Goal: Task Accomplishment & Management: Manage account settings

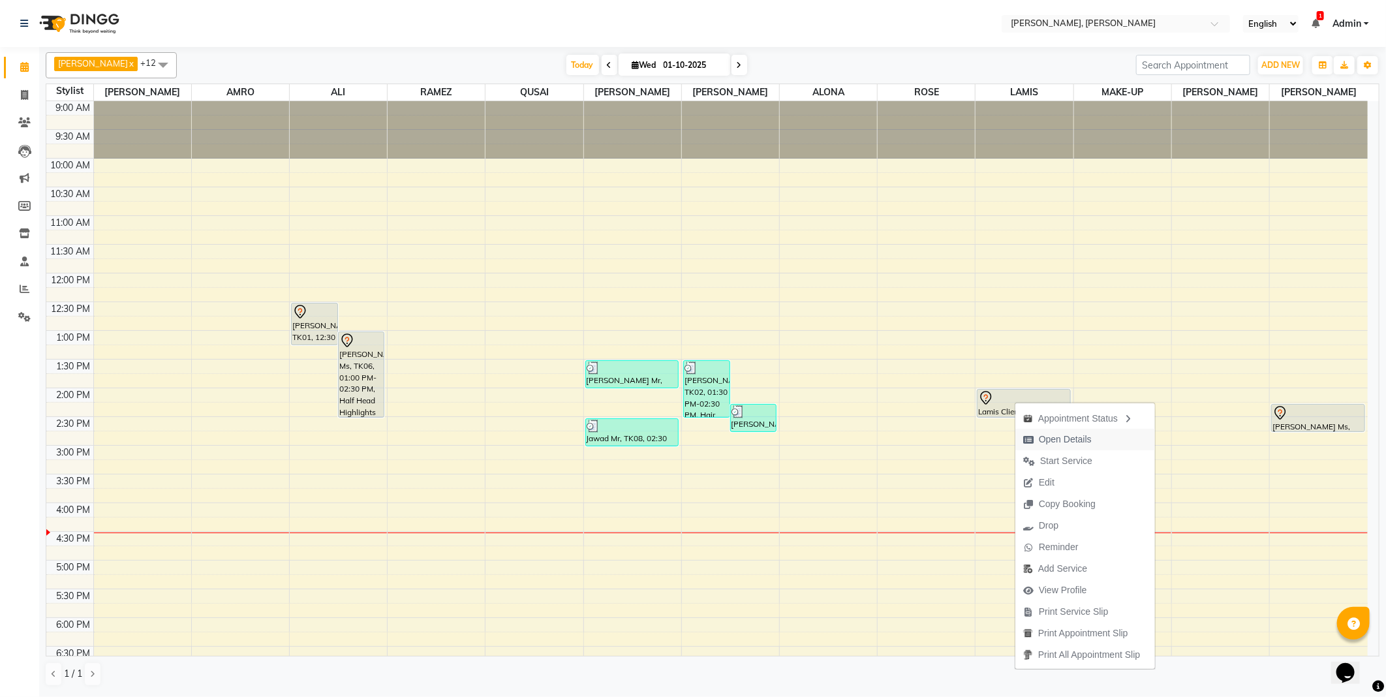
click at [1063, 440] on span "Open Details" at bounding box center [1065, 439] width 53 height 14
select select "7"
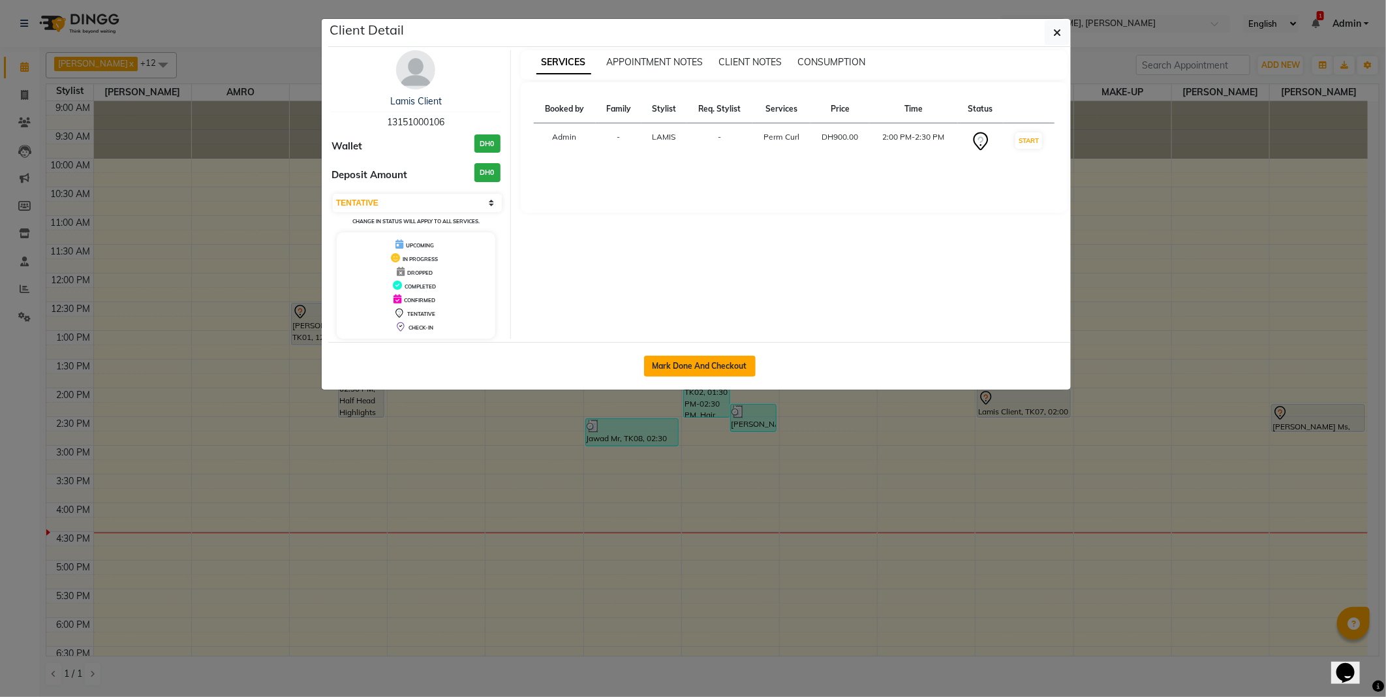
click at [693, 360] on button "Mark Done And Checkout" at bounding box center [700, 366] width 112 height 21
select select "service"
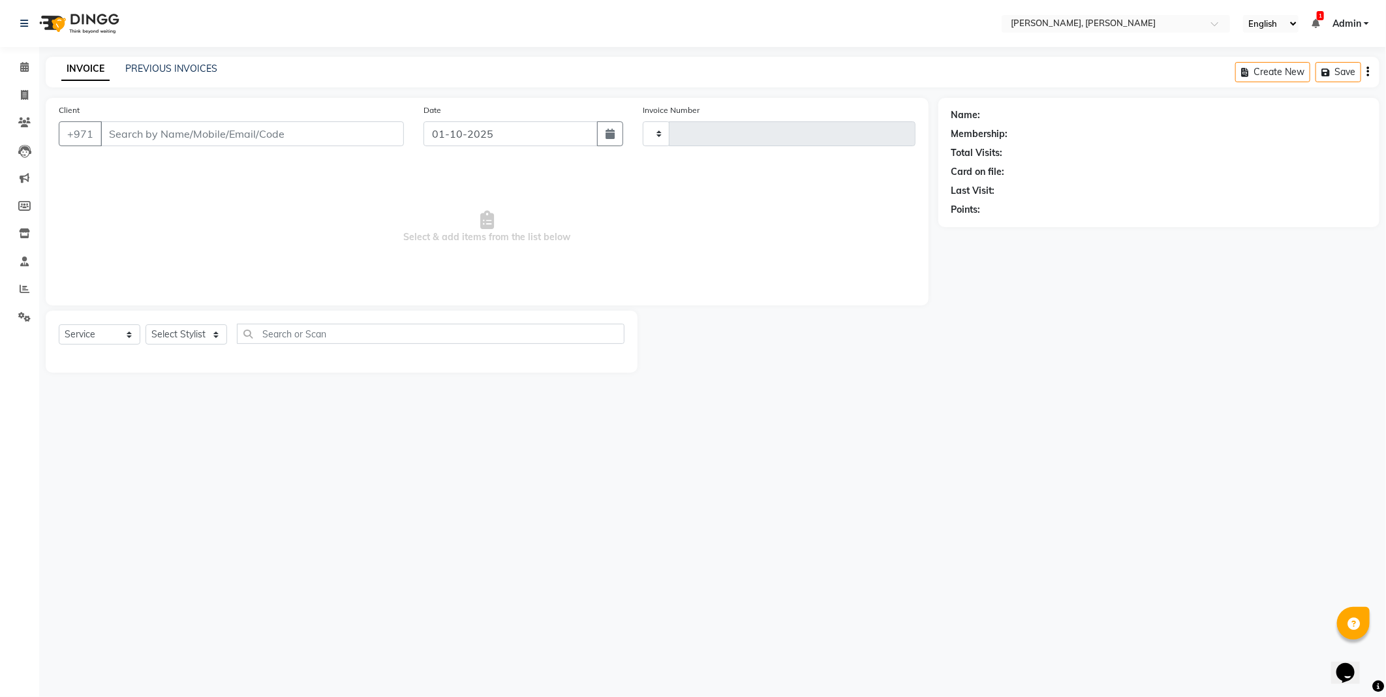
type input "2752"
select select "7142"
type input "13151000106"
select select "59744"
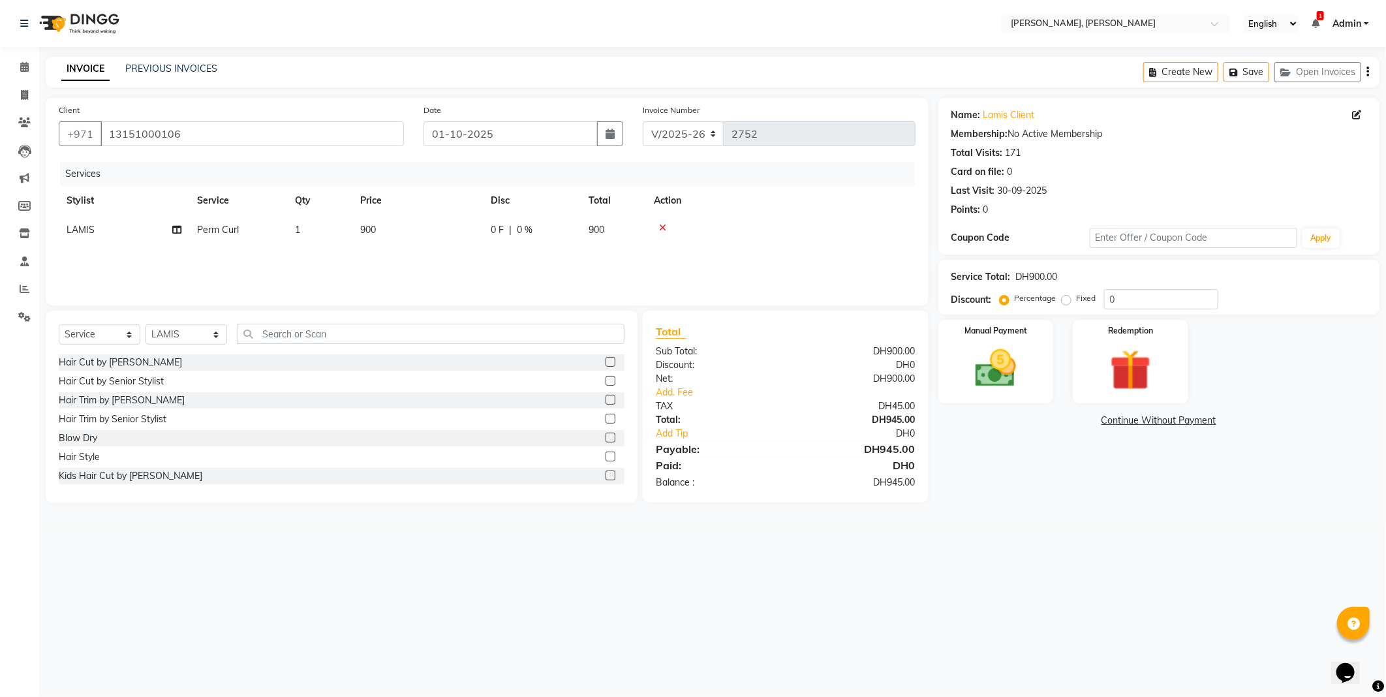
click at [382, 216] on td "900" at bounding box center [417, 229] width 130 height 29
select select "59744"
click at [438, 227] on input "900" at bounding box center [478, 233] width 115 height 20
type input "480"
click at [471, 259] on div "Services Stylist Service Qty Price Disc Total Action [PERSON_NAME] [PERSON_NAME…" at bounding box center [487, 227] width 857 height 130
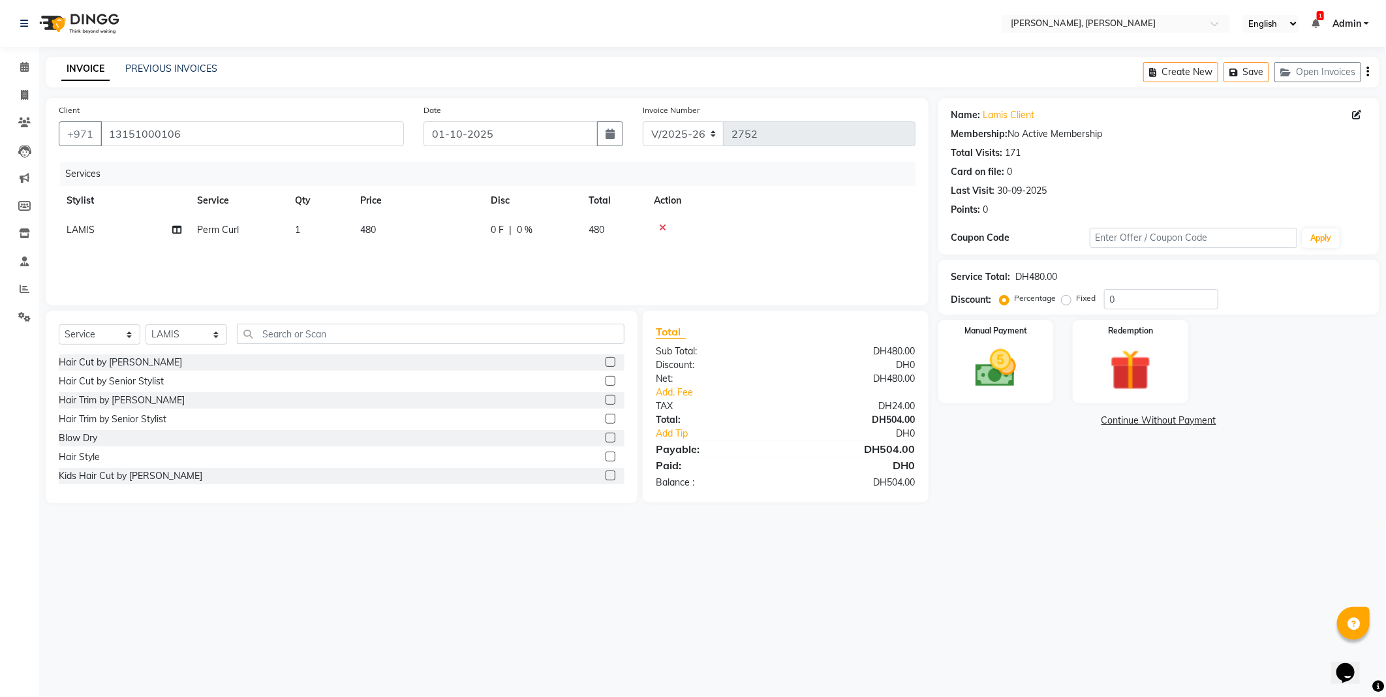
click at [965, 387] on img at bounding box center [995, 368] width 67 height 48
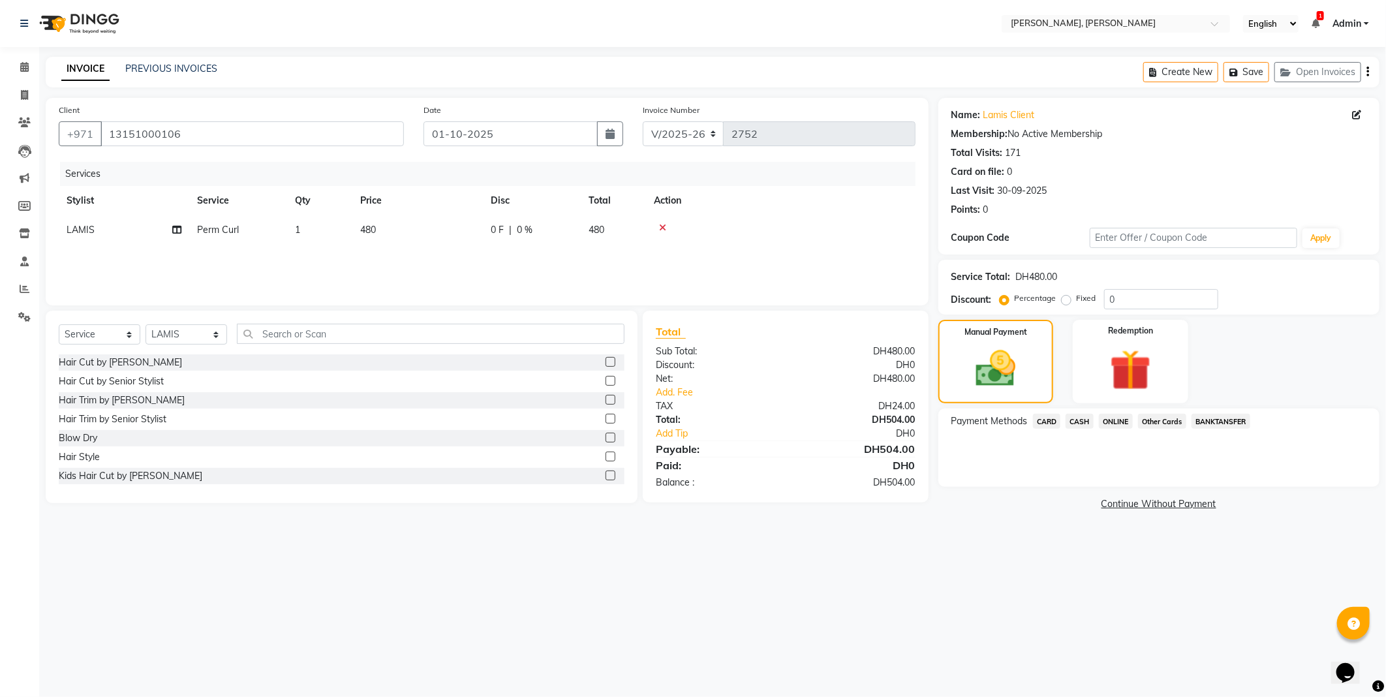
click at [1035, 421] on span "CARD" at bounding box center [1047, 421] width 28 height 15
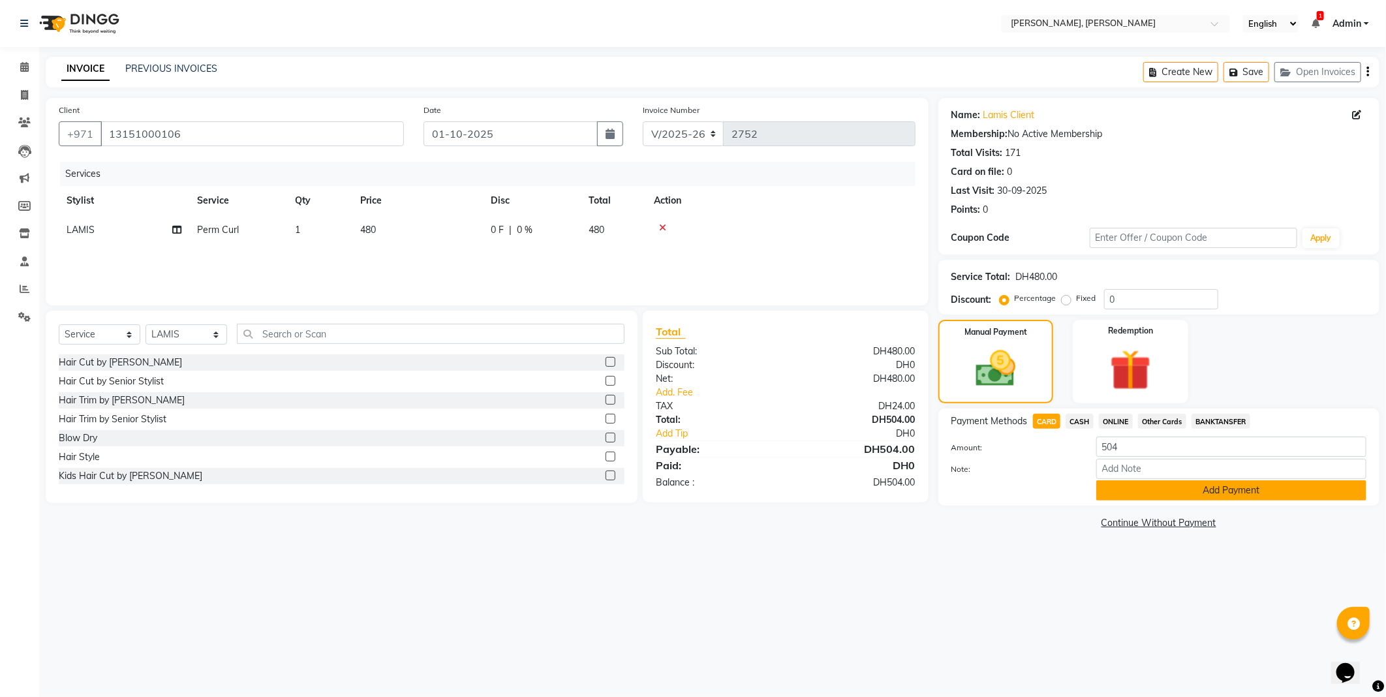
click at [1222, 487] on button "Add Payment" at bounding box center [1231, 490] width 270 height 20
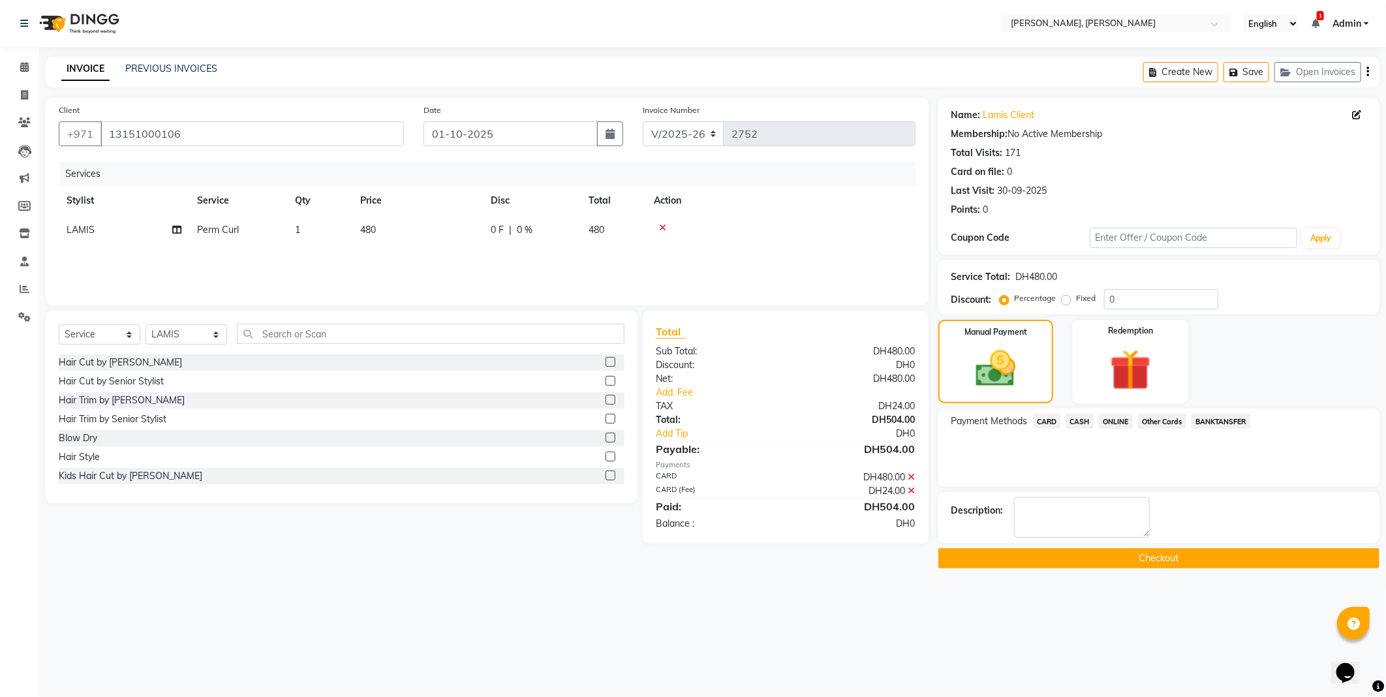
click at [1190, 562] on button "Checkout" at bounding box center [1158, 558] width 441 height 20
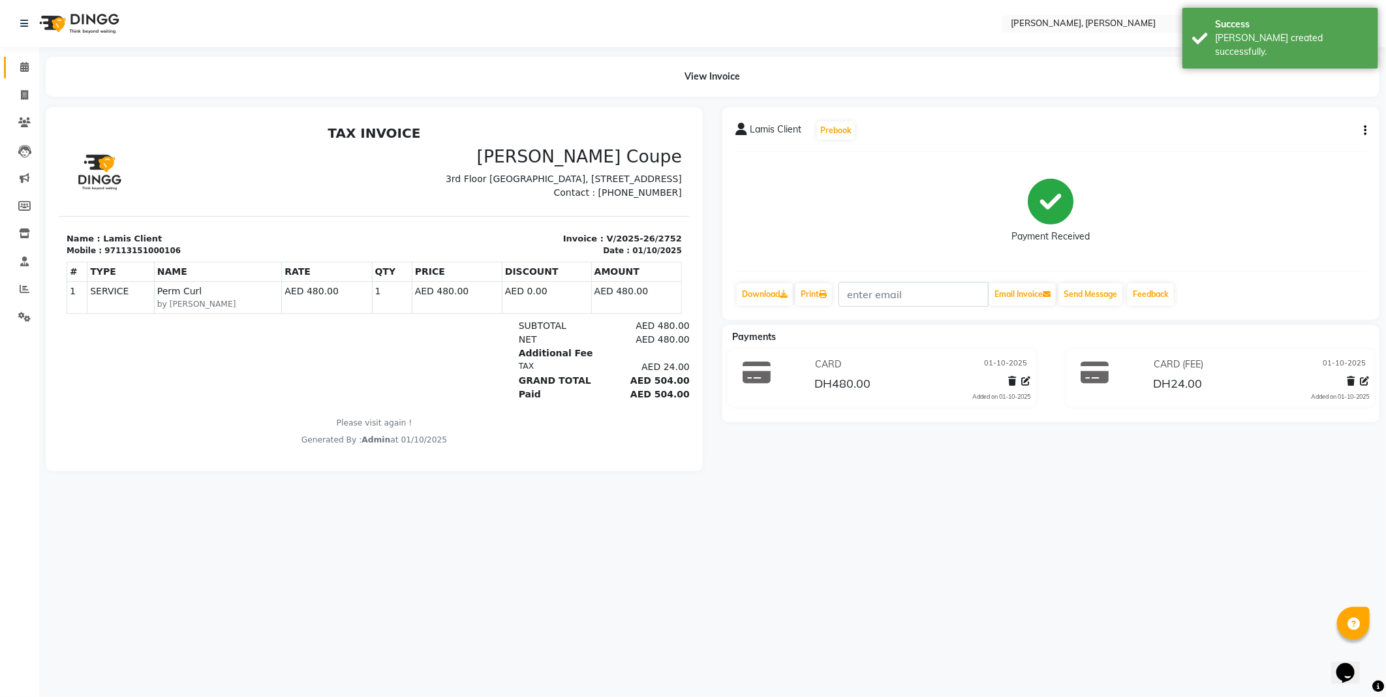
click at [23, 67] on icon at bounding box center [24, 67] width 8 height 10
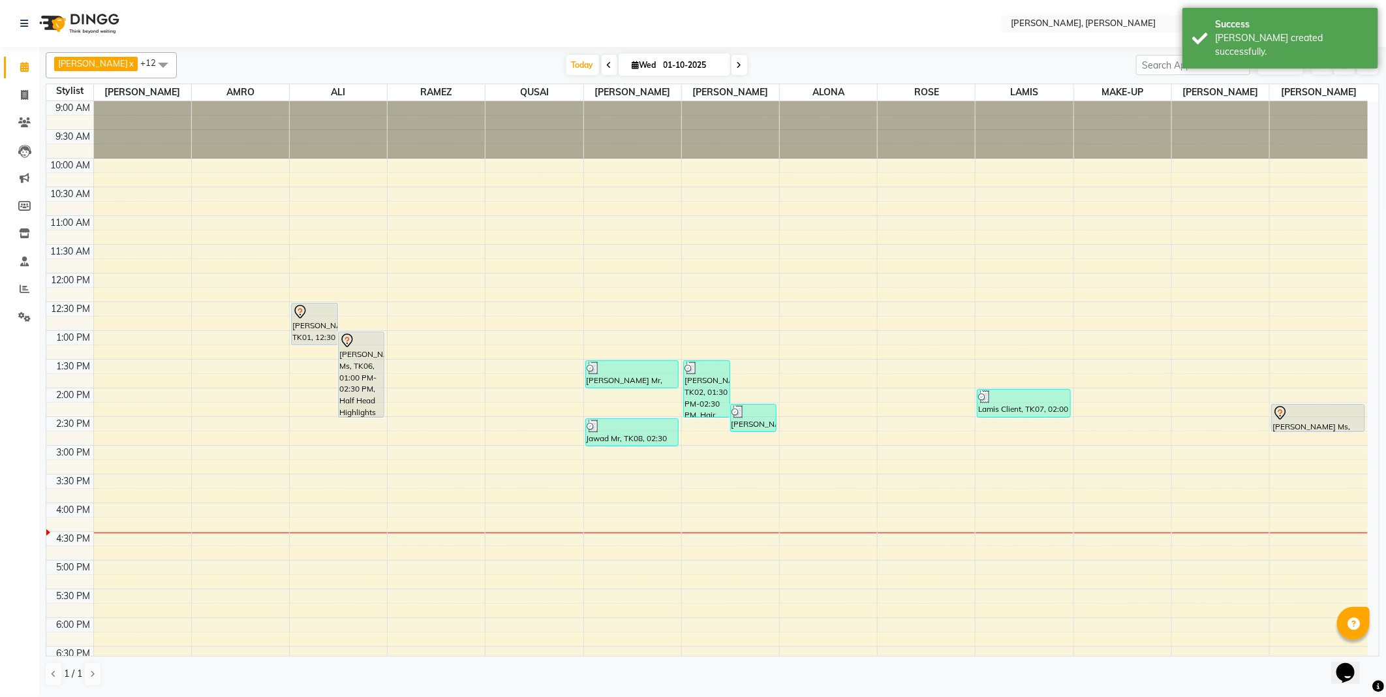
click at [1310, 421] on div "[PERSON_NAME] Ms, TK05, 02:15 PM-02:45 PM, Blow Dry" at bounding box center [1317, 417] width 93 height 27
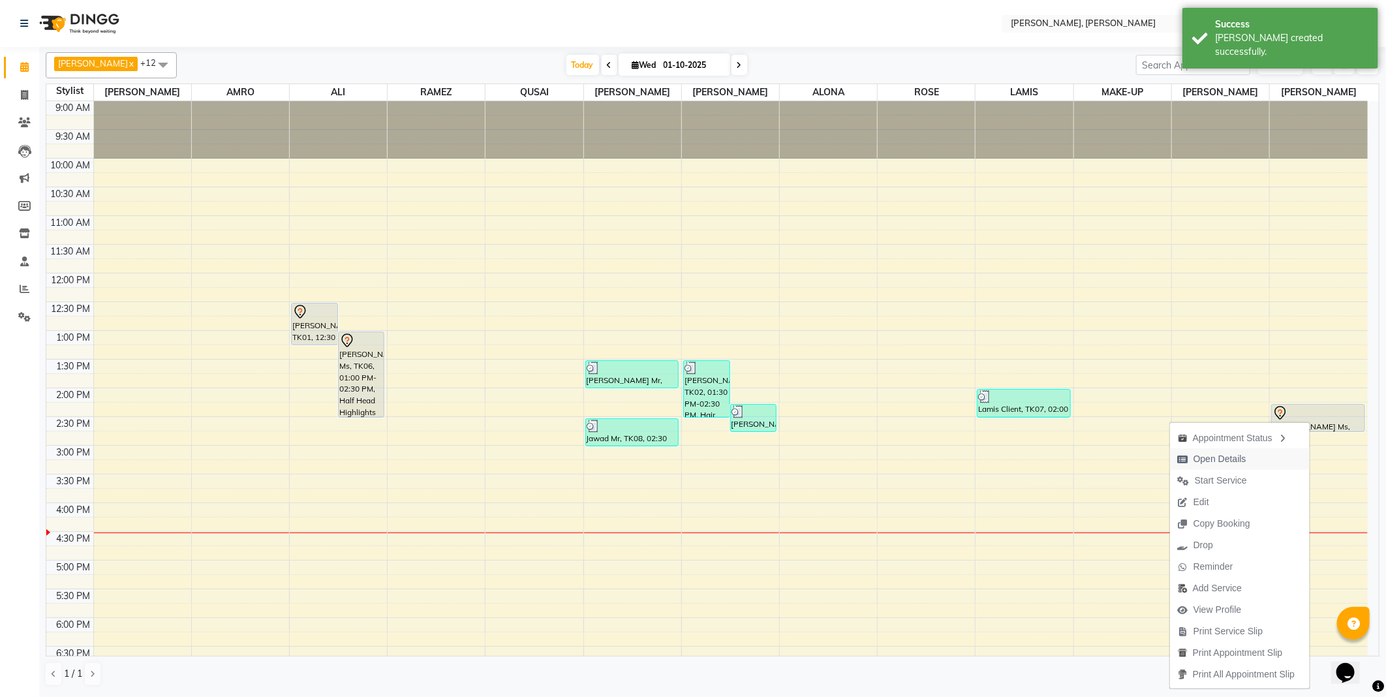
click at [1209, 458] on span "Open Details" at bounding box center [1219, 459] width 53 height 14
select select "7"
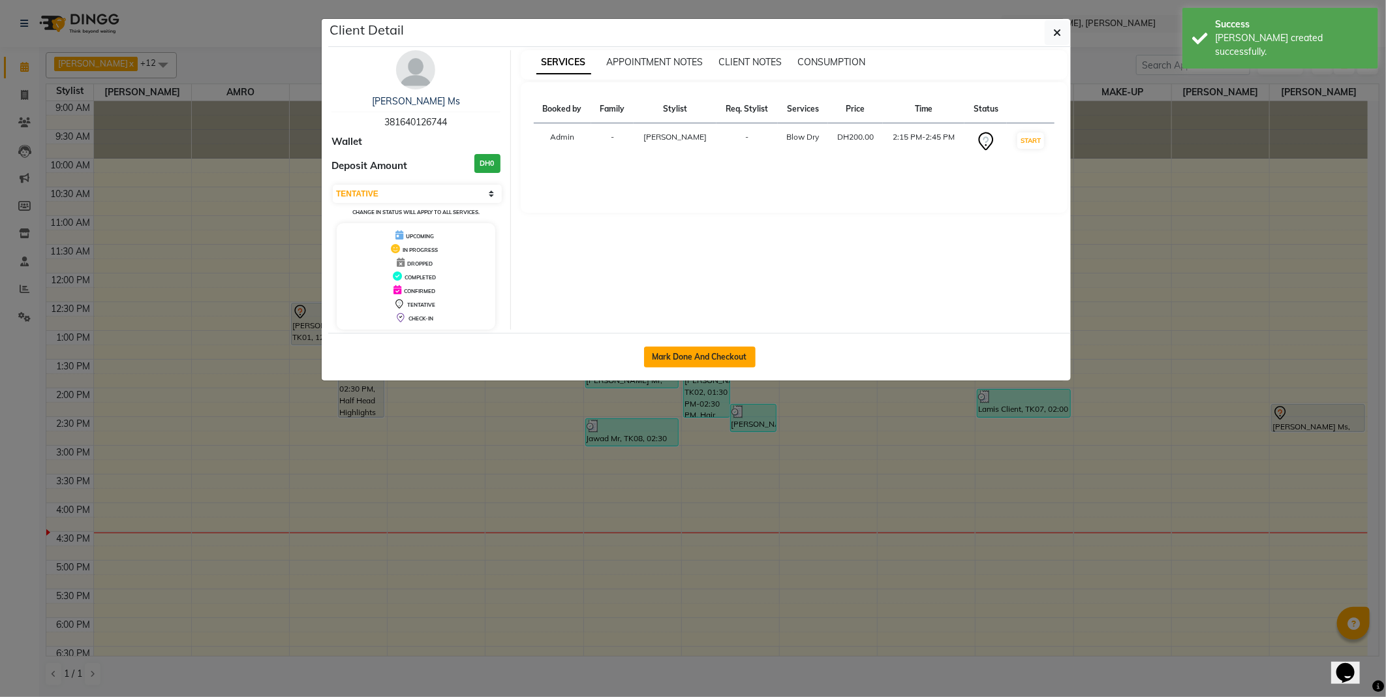
click at [725, 347] on button "Mark Done And Checkout" at bounding box center [700, 356] width 112 height 21
select select "service"
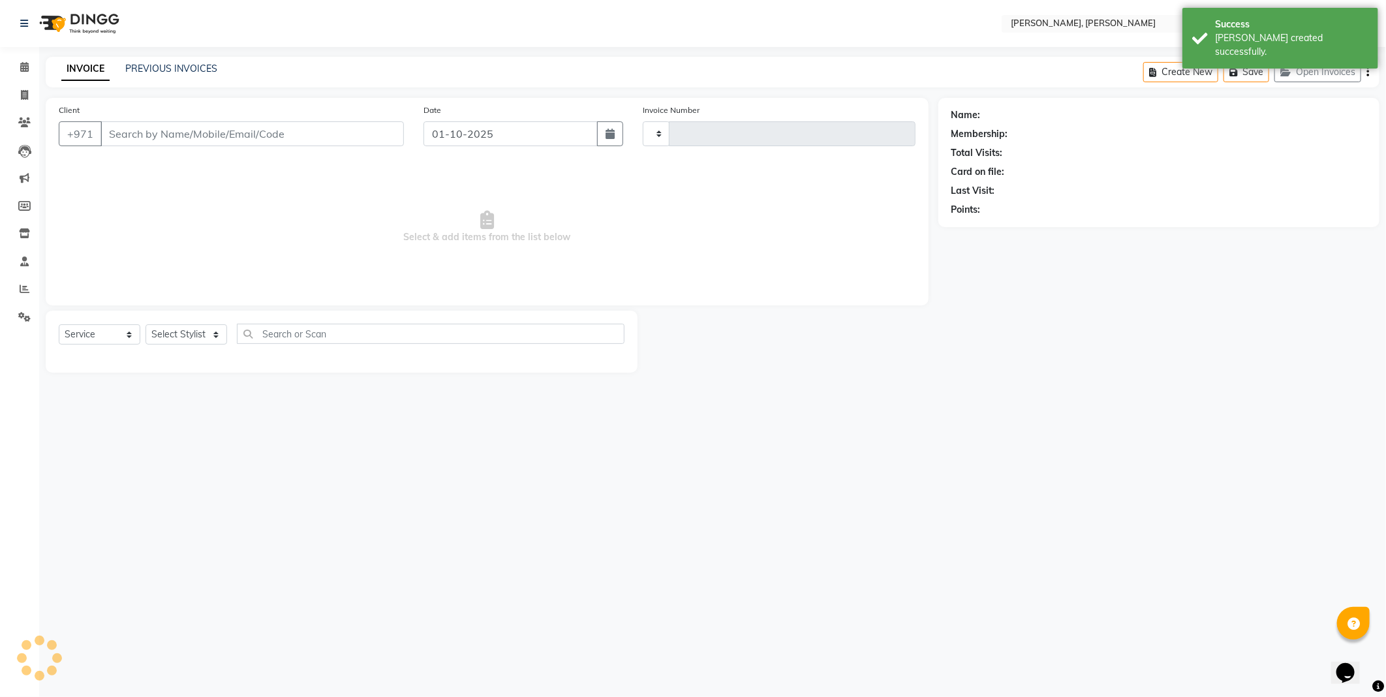
type input "2753"
select select "7142"
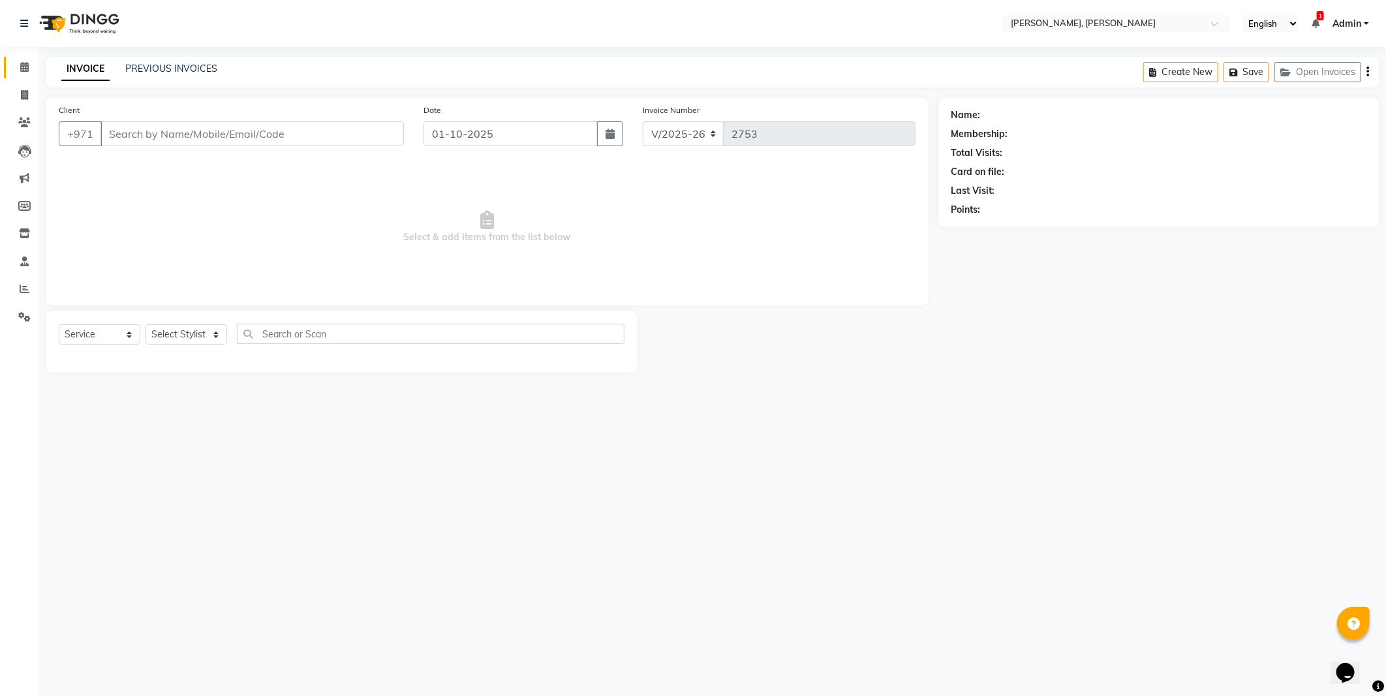
click at [23, 66] on icon at bounding box center [24, 67] width 8 height 10
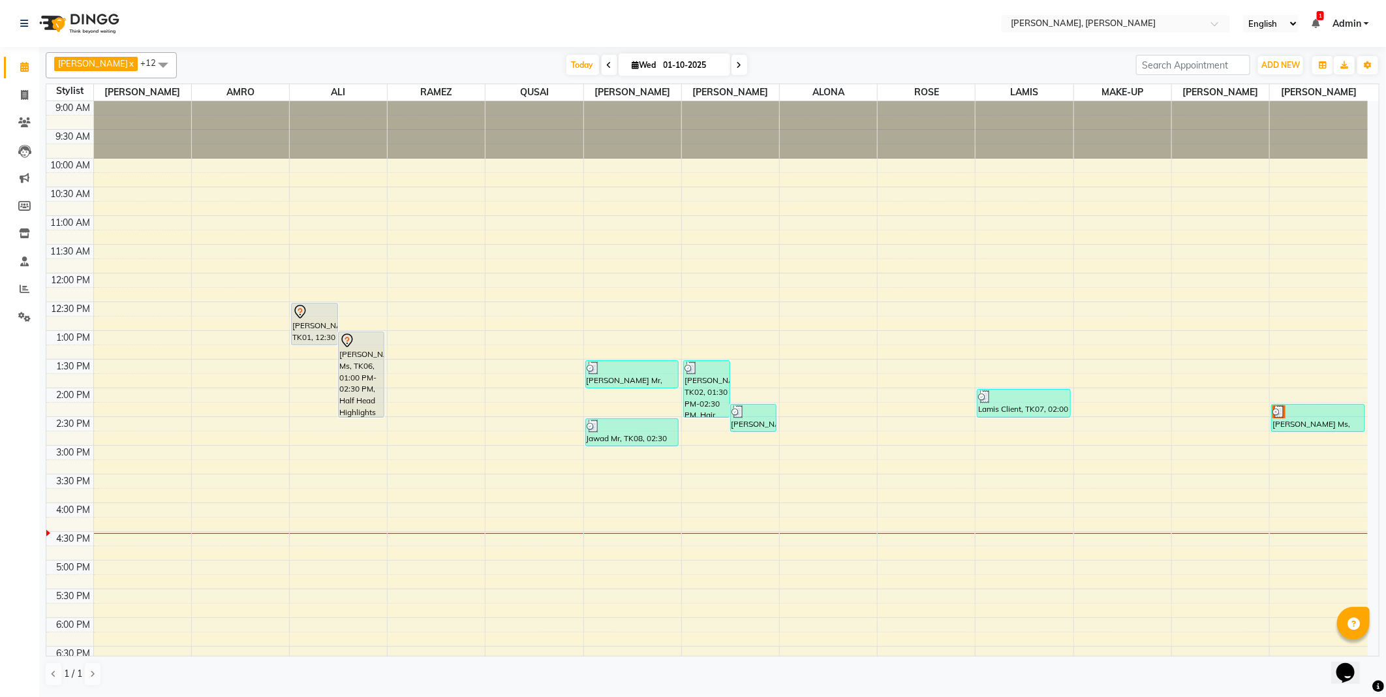
click at [1312, 411] on div at bounding box center [1317, 411] width 91 height 13
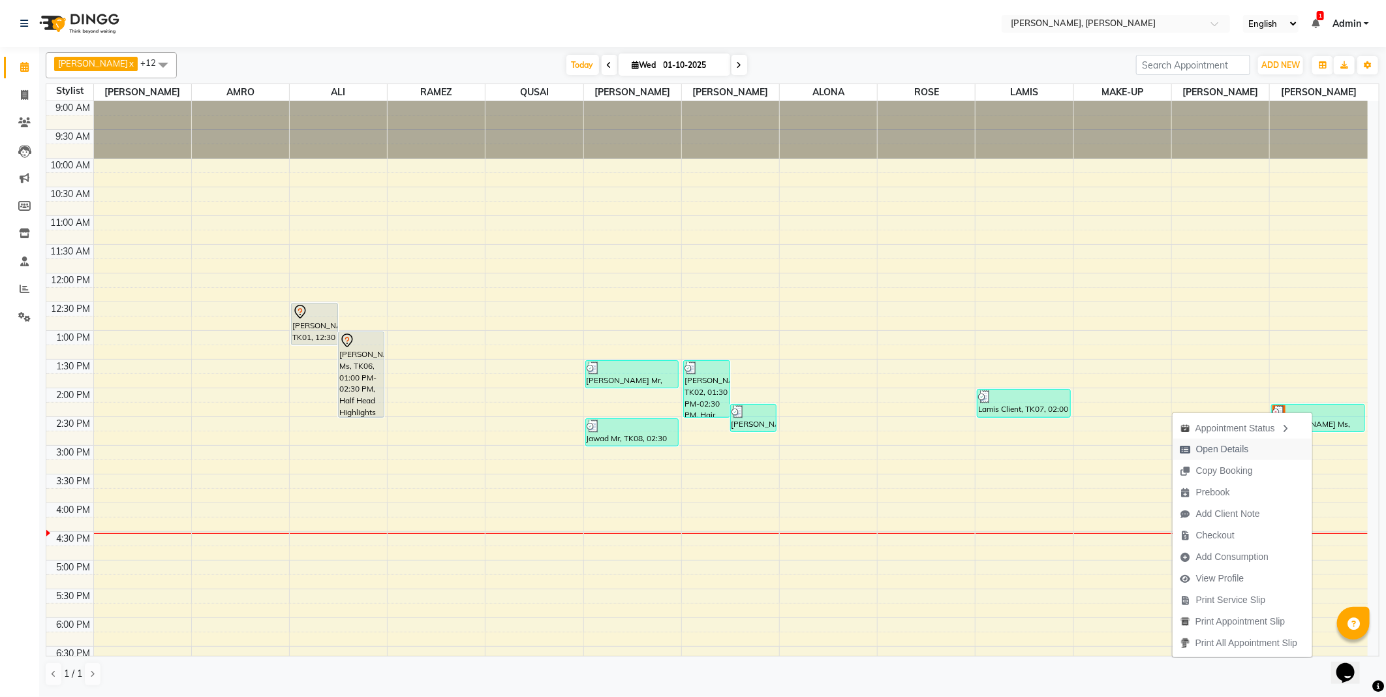
click at [1211, 451] on span "Open Details" at bounding box center [1222, 449] width 53 height 14
select select "3"
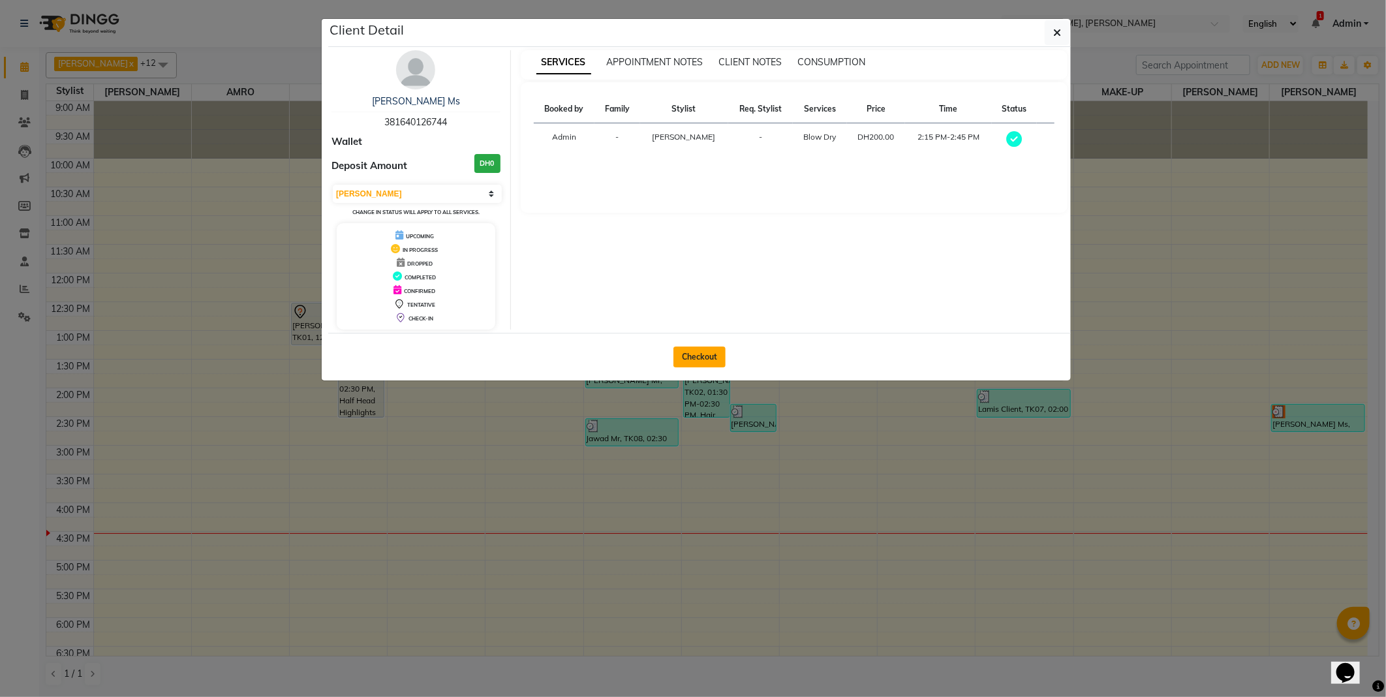
click at [690, 350] on button "Checkout" at bounding box center [699, 356] width 52 height 21
select select "service"
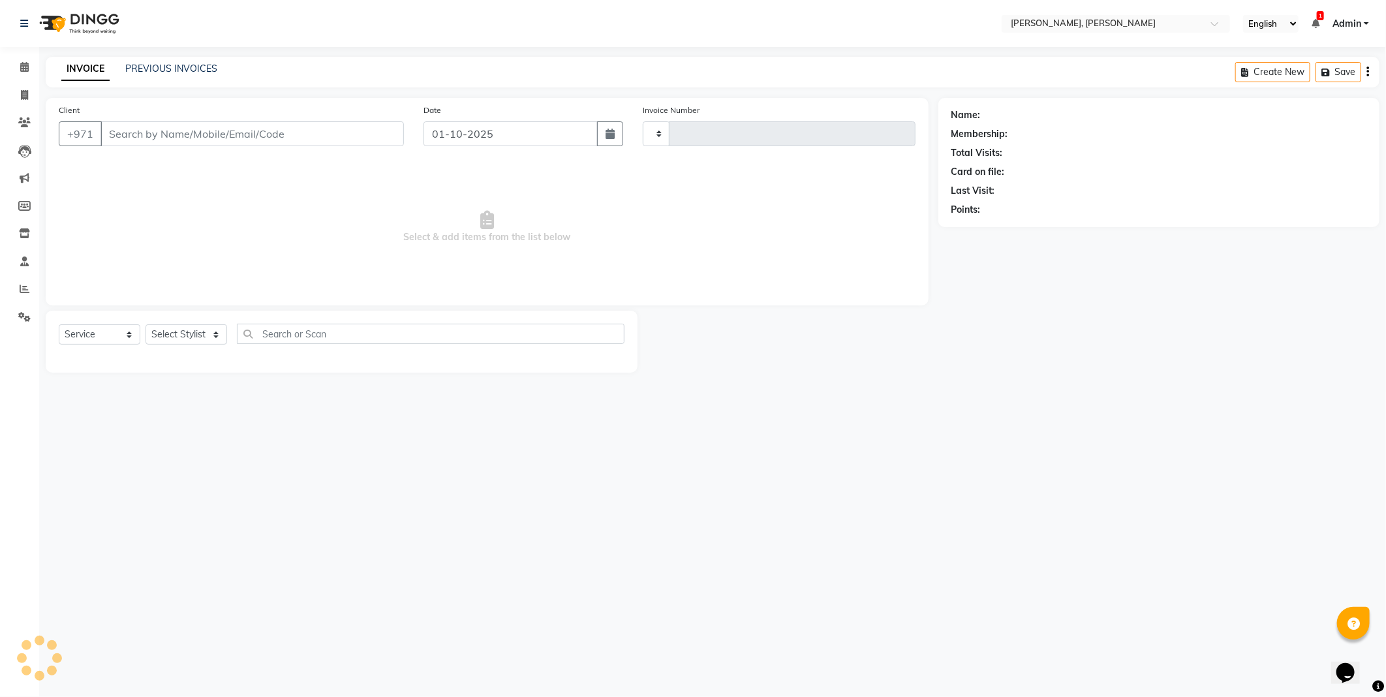
type input "2753"
select select "7142"
type input "381640126744"
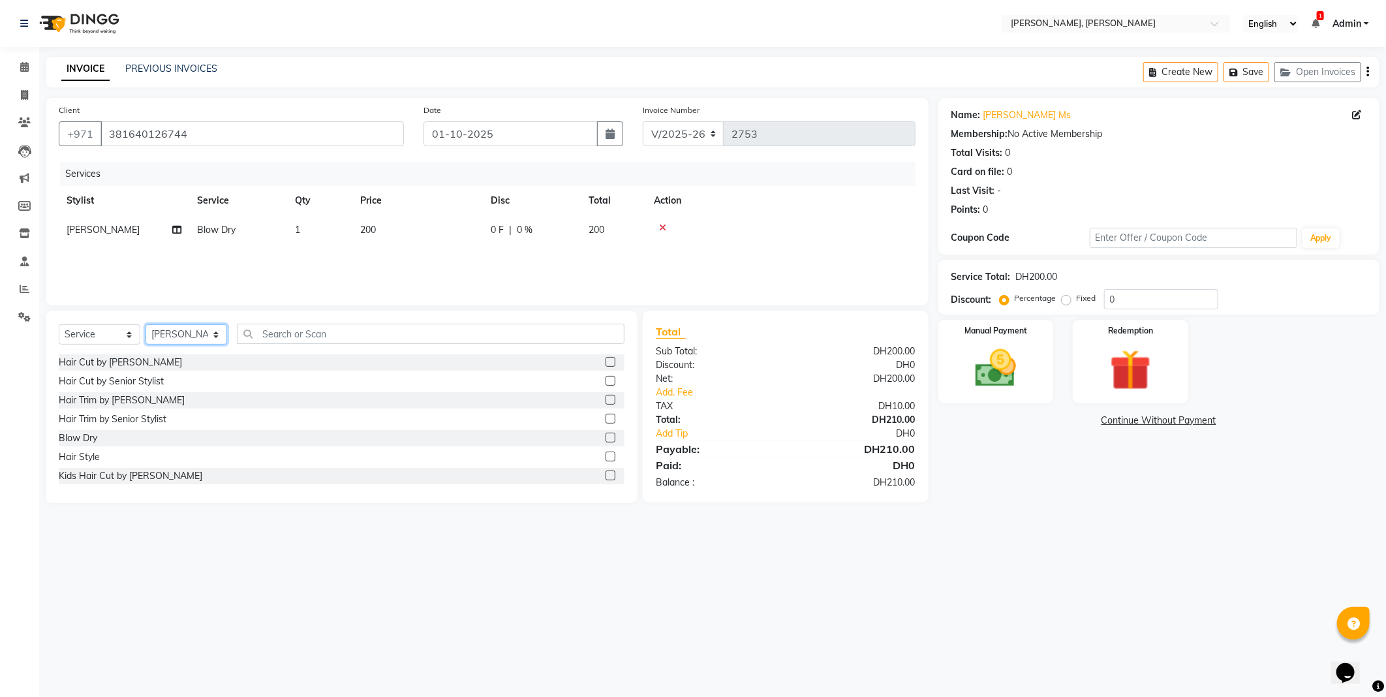
click at [211, 334] on select "Select Stylist [PERSON_NAME] [PERSON_NAME] ALYA [PERSON_NAME] AMRO [PERSON_NAME…" at bounding box center [186, 334] width 82 height 20
select select "67168"
click at [145, 325] on select "Select Stylist [PERSON_NAME] [PERSON_NAME] ALYA [PERSON_NAME] AMRO [PERSON_NAME…" at bounding box center [186, 334] width 82 height 20
click at [427, 329] on input "text" at bounding box center [430, 334] width 387 height 20
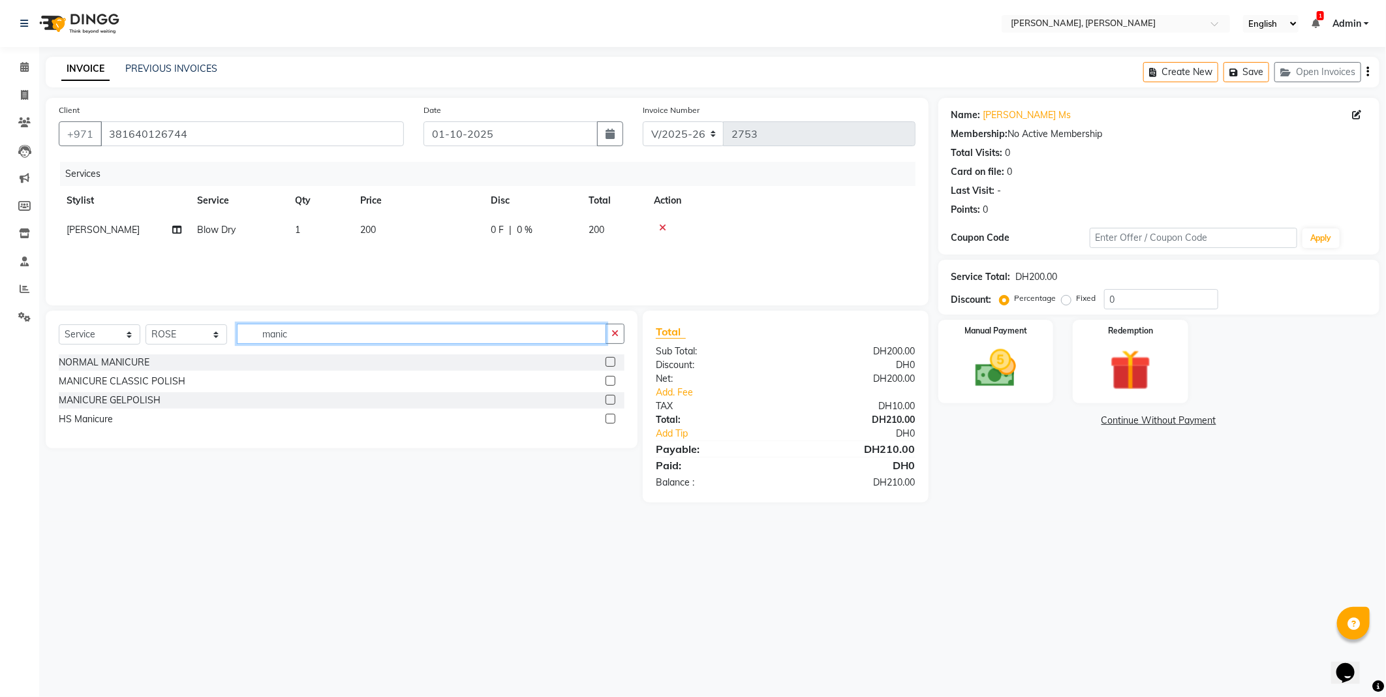
type input "manic"
click at [610, 376] on label at bounding box center [610, 381] width 10 height 10
click at [610, 377] on input "checkbox" at bounding box center [609, 381] width 8 height 8
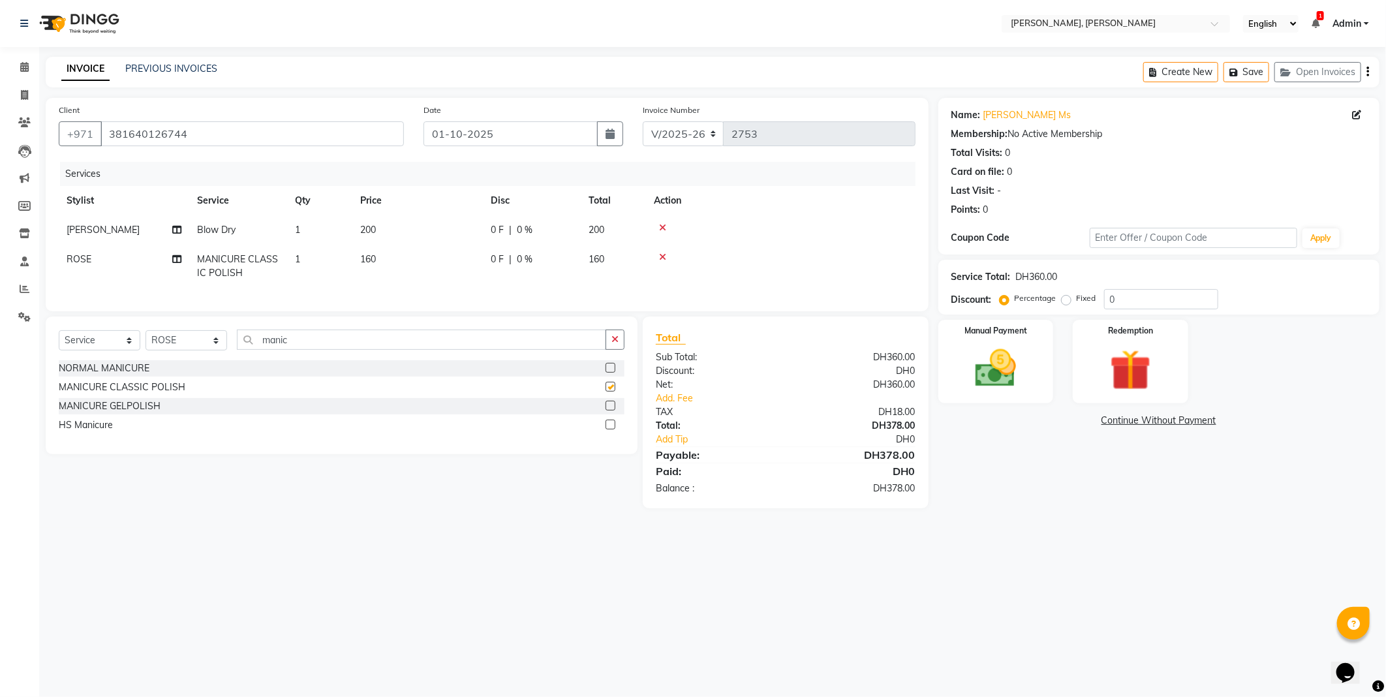
checkbox input "false"
click at [1011, 340] on div "Manual Payment" at bounding box center [995, 361] width 115 height 83
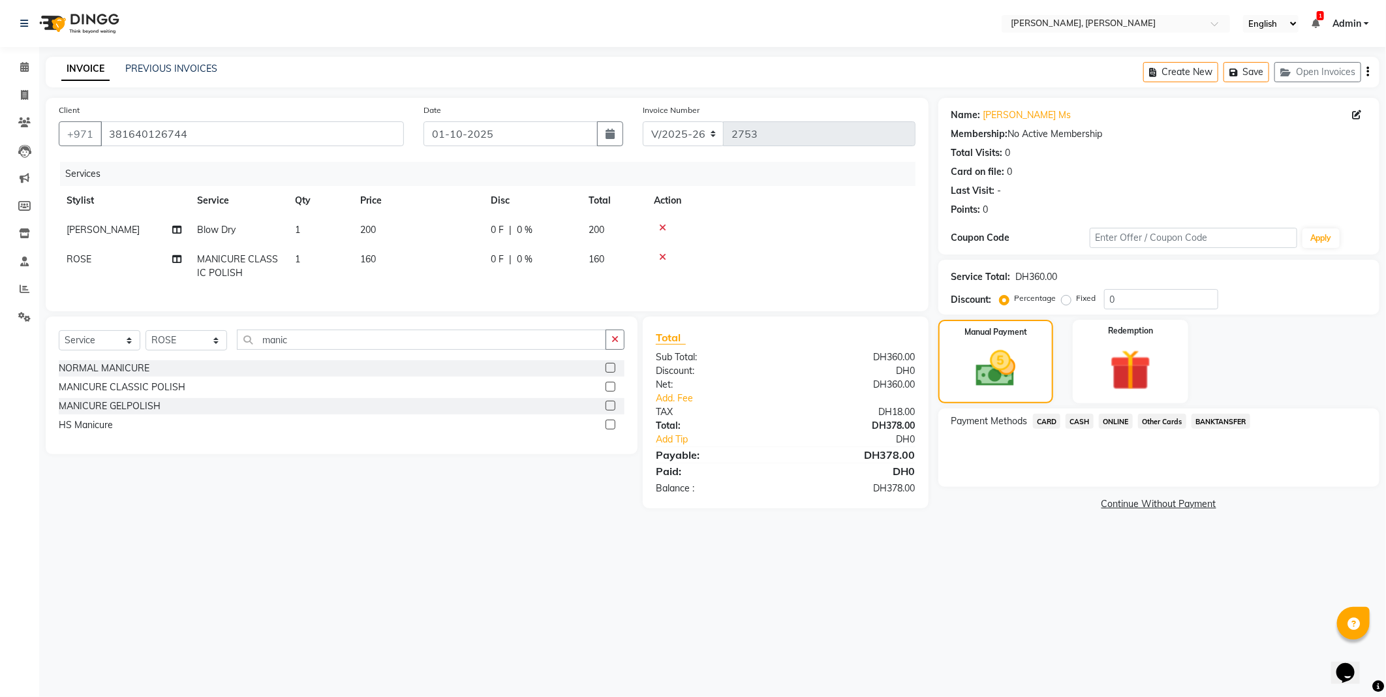
click at [1040, 421] on span "CARD" at bounding box center [1047, 421] width 28 height 15
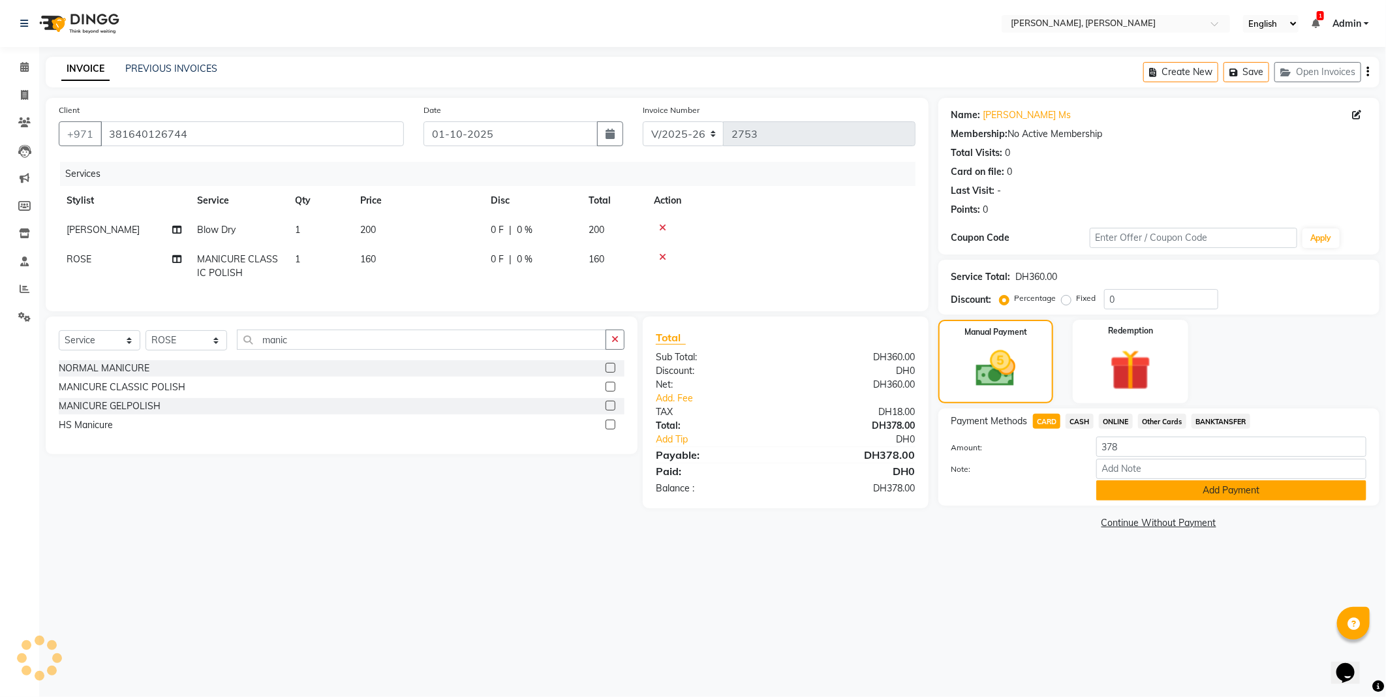
click at [1214, 491] on button "Add Payment" at bounding box center [1231, 490] width 270 height 20
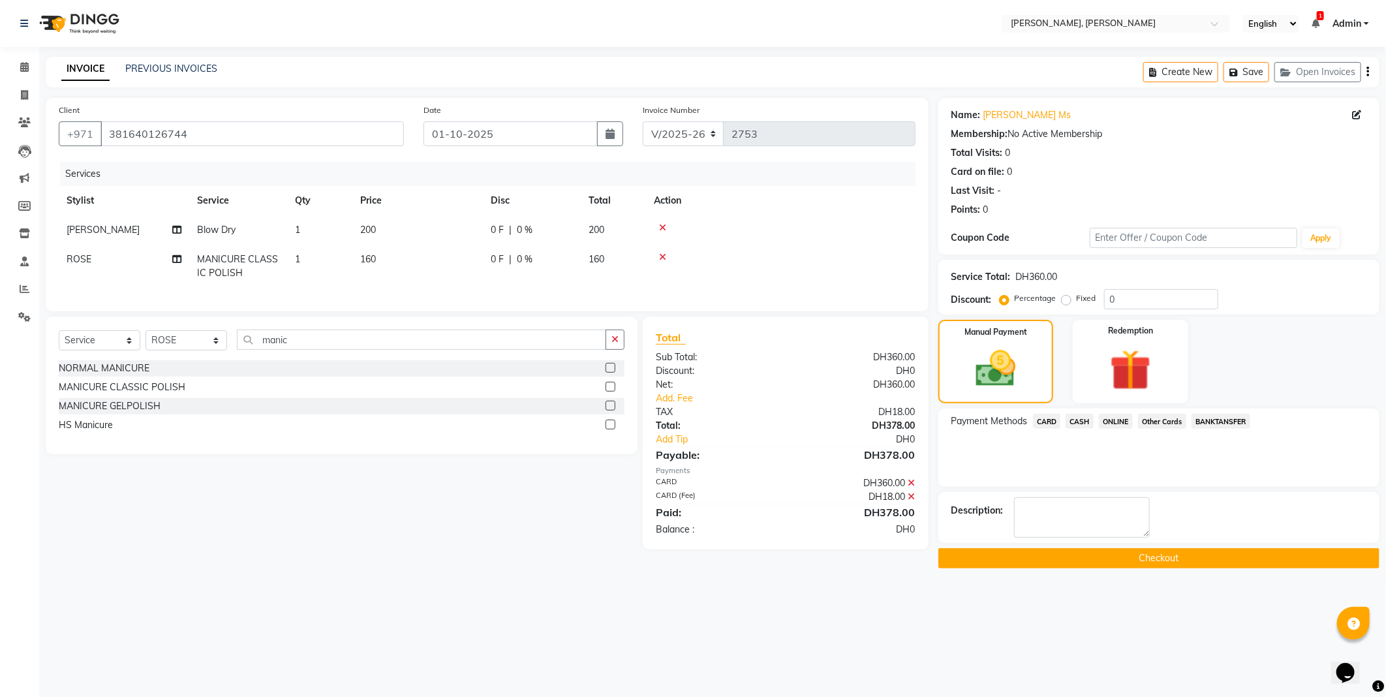
click at [1185, 551] on button "Checkout" at bounding box center [1158, 558] width 441 height 20
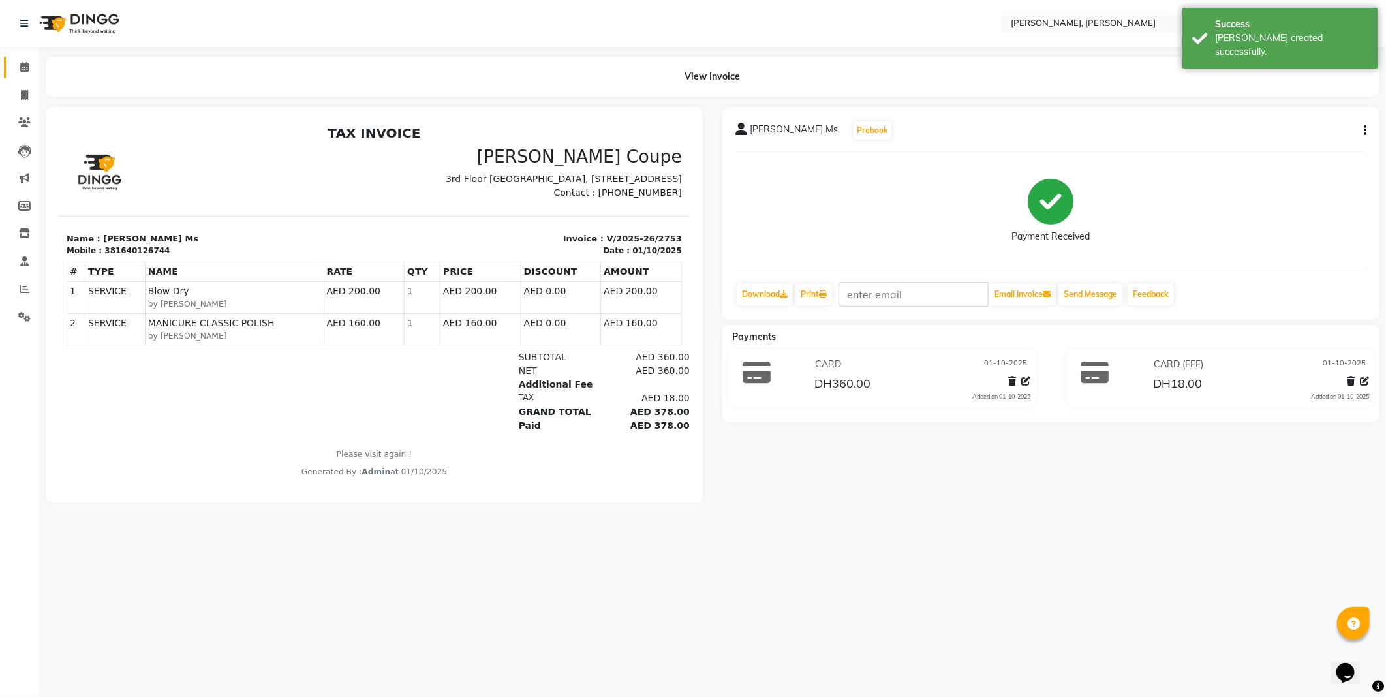
click at [26, 63] on icon at bounding box center [24, 67] width 8 height 10
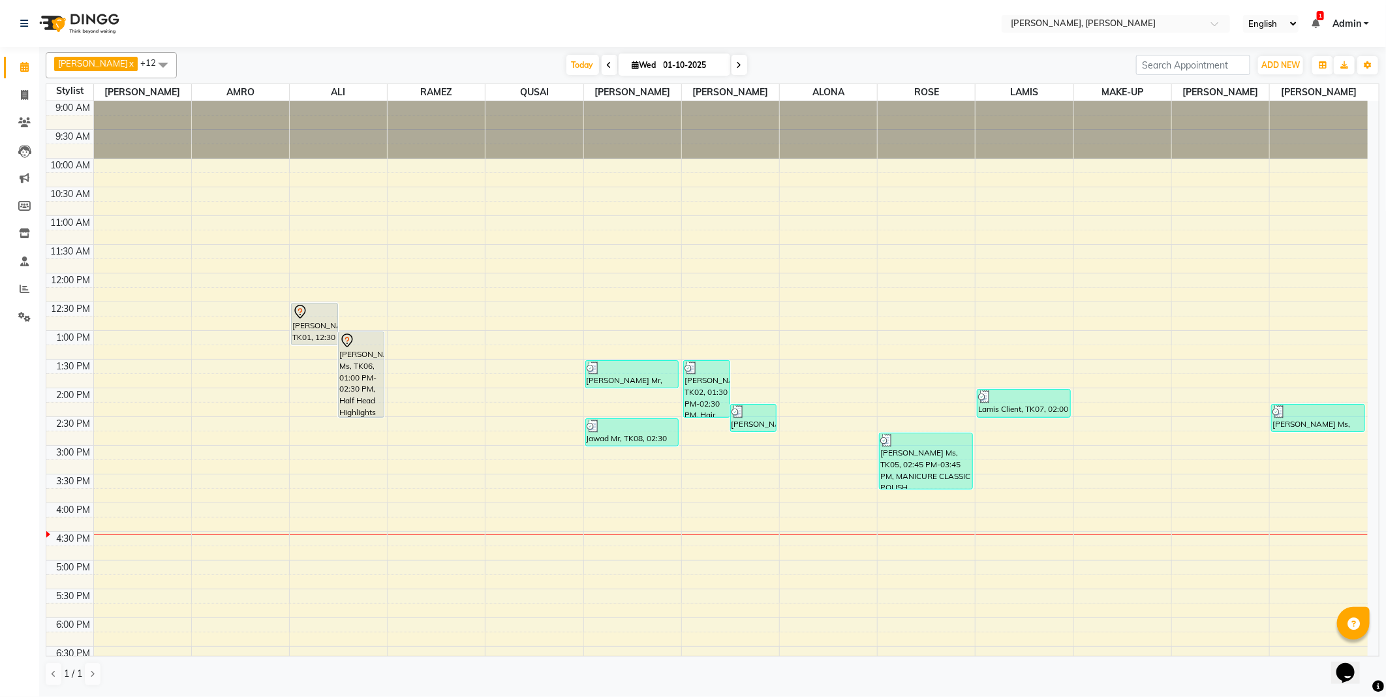
click at [308, 321] on div "[PERSON_NAME], TK01, 12:30 PM-01:15 PM, Roots" at bounding box center [315, 323] width 46 height 41
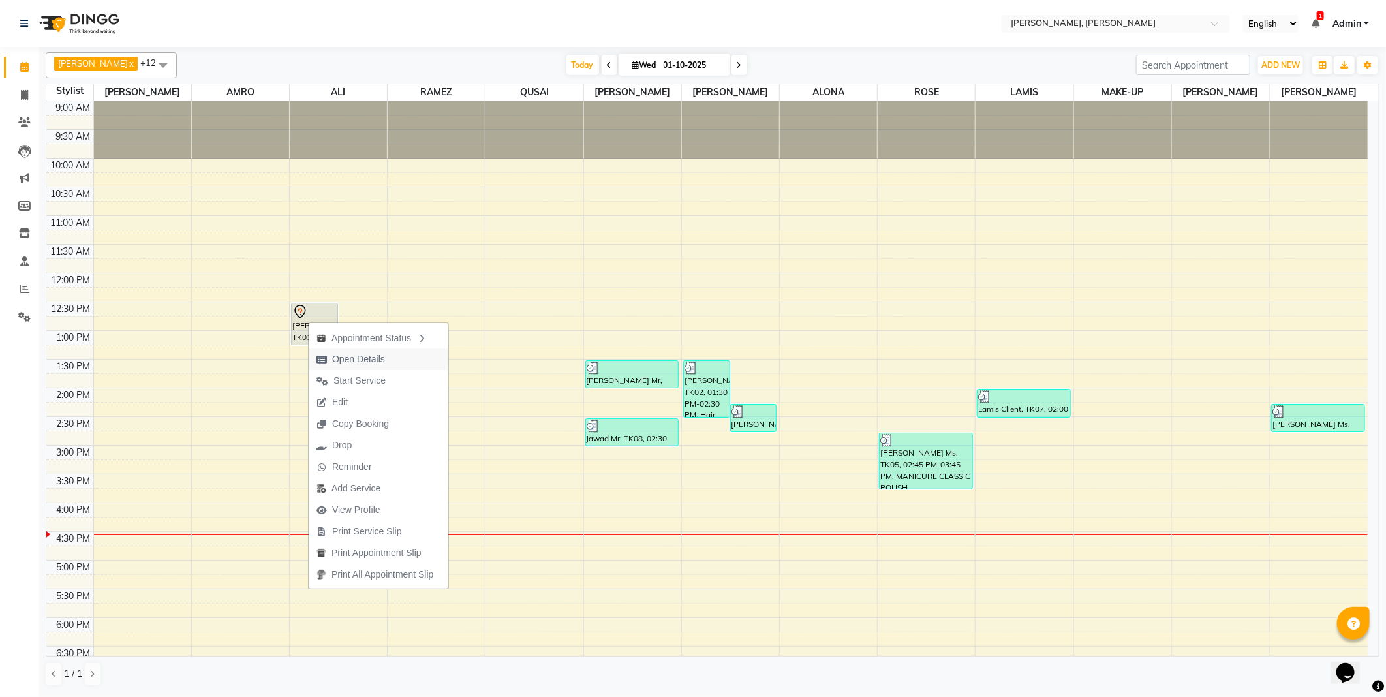
click at [367, 359] on span "Open Details" at bounding box center [358, 359] width 53 height 14
select select "7"
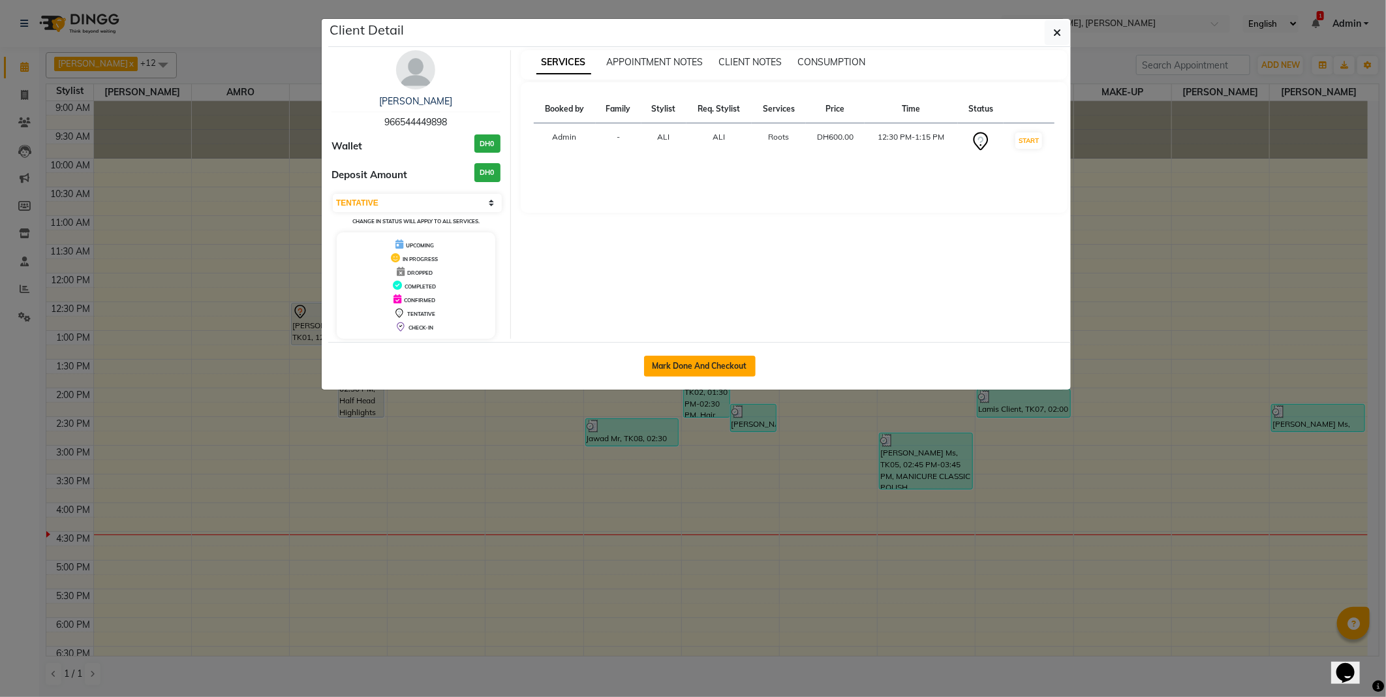
click at [727, 363] on button "Mark Done And Checkout" at bounding box center [700, 366] width 112 height 21
select select "service"
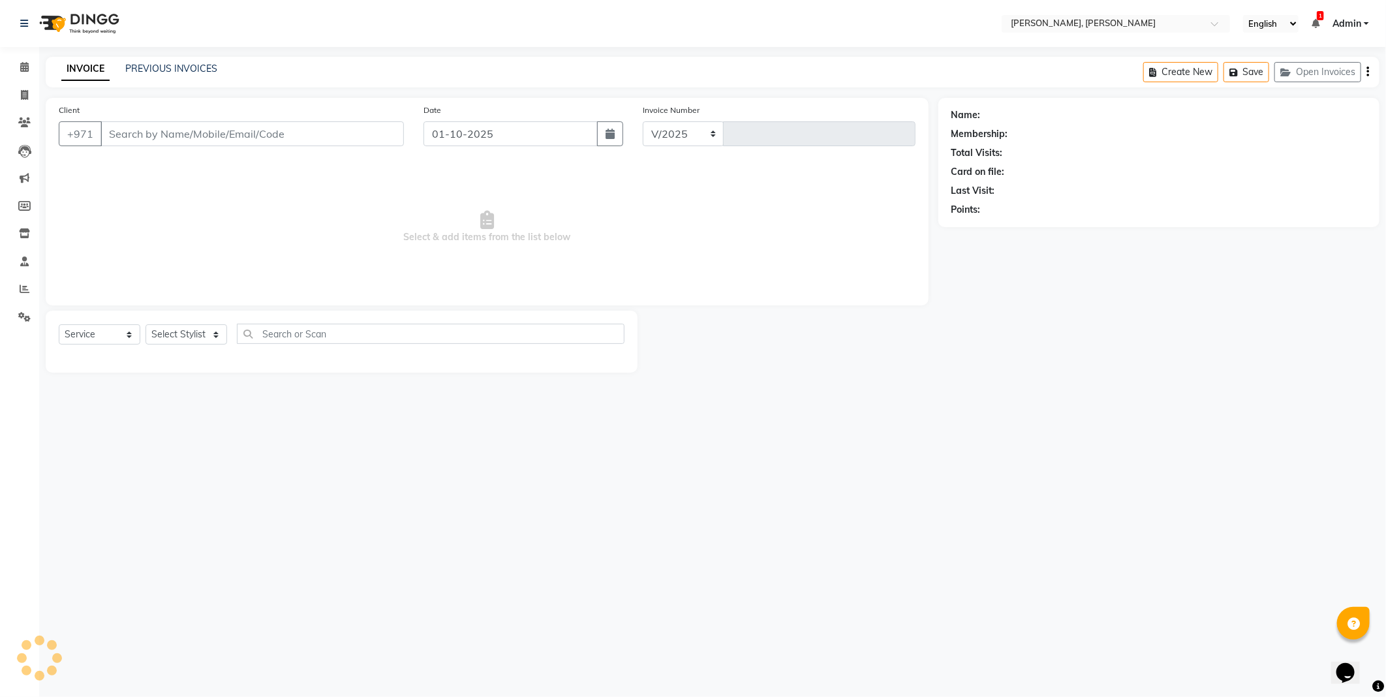
select select "7142"
type input "2754"
type input "966544449898"
select select "59741"
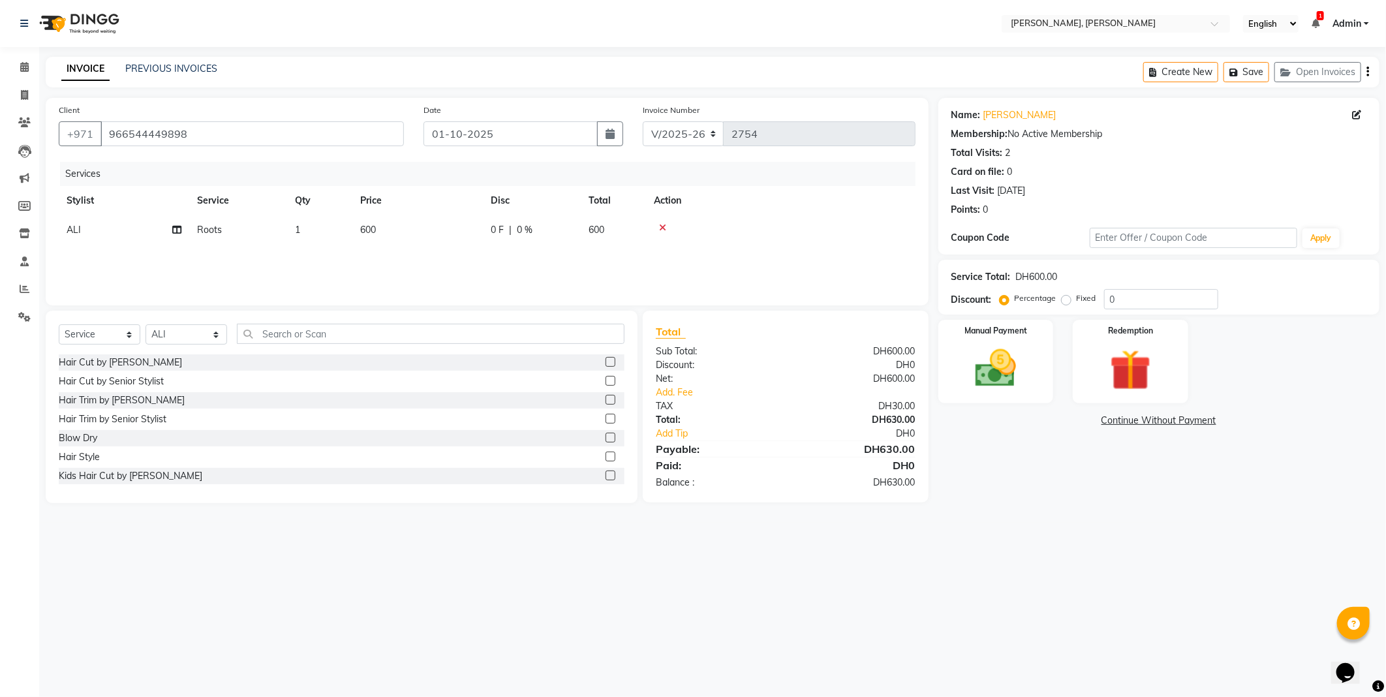
click at [661, 226] on icon at bounding box center [662, 227] width 7 height 9
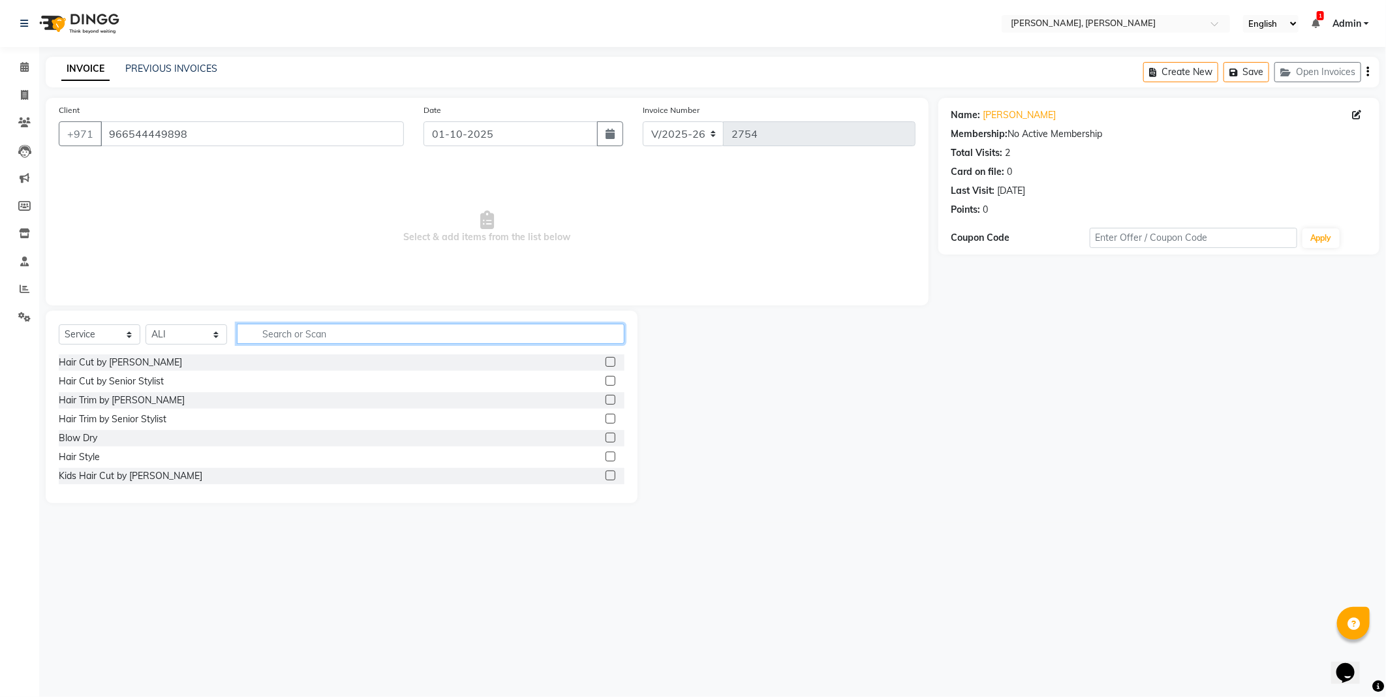
click at [366, 331] on input "text" at bounding box center [430, 334] width 387 height 20
type input "hig"
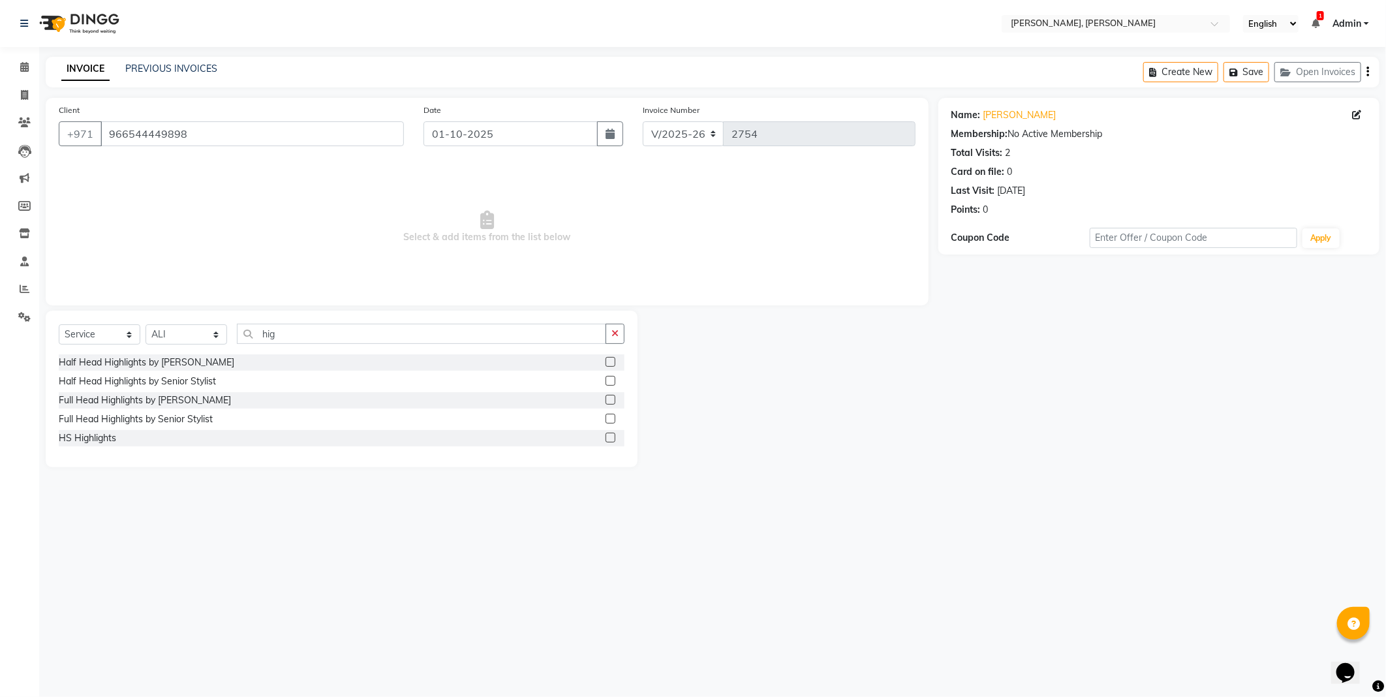
click at [612, 414] on label at bounding box center [610, 419] width 10 height 10
click at [612, 415] on input "checkbox" at bounding box center [609, 419] width 8 height 8
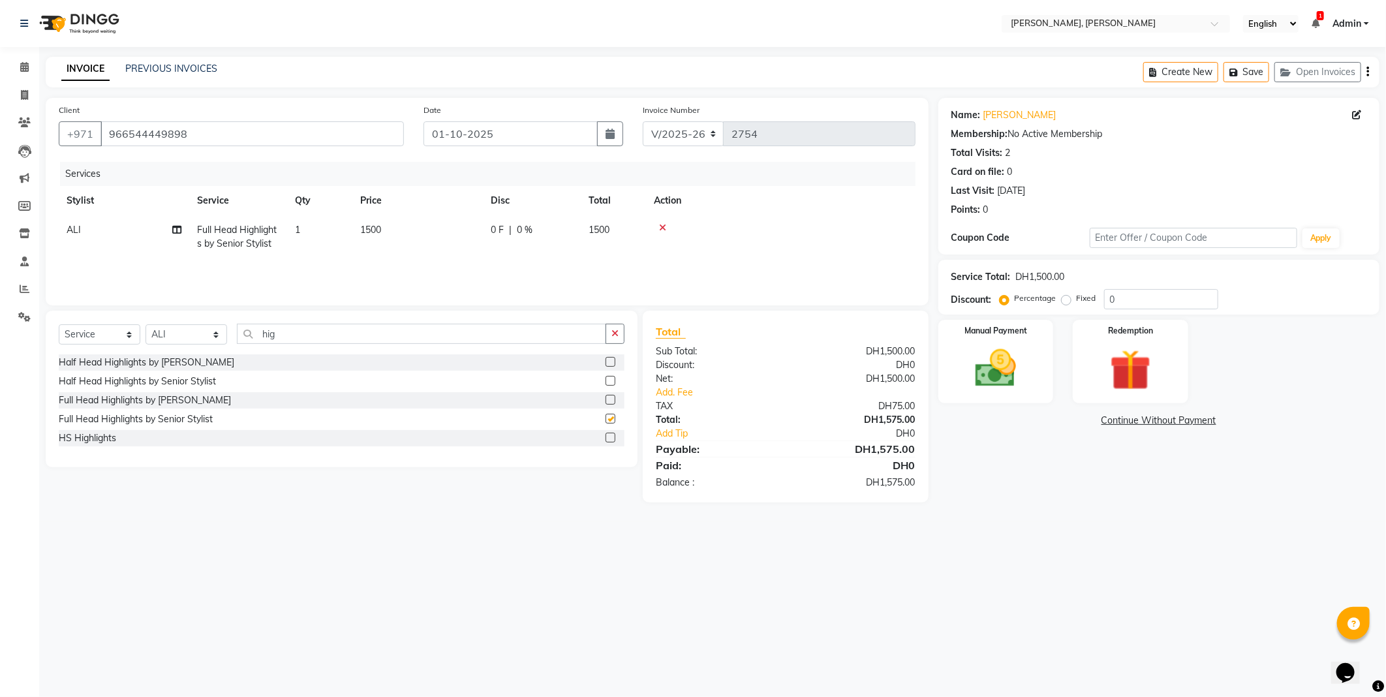
checkbox input "false"
click at [375, 233] on span "1500" at bounding box center [370, 230] width 21 height 12
select select "59741"
click at [447, 235] on input "1500" at bounding box center [478, 233] width 115 height 20
type input "1800"
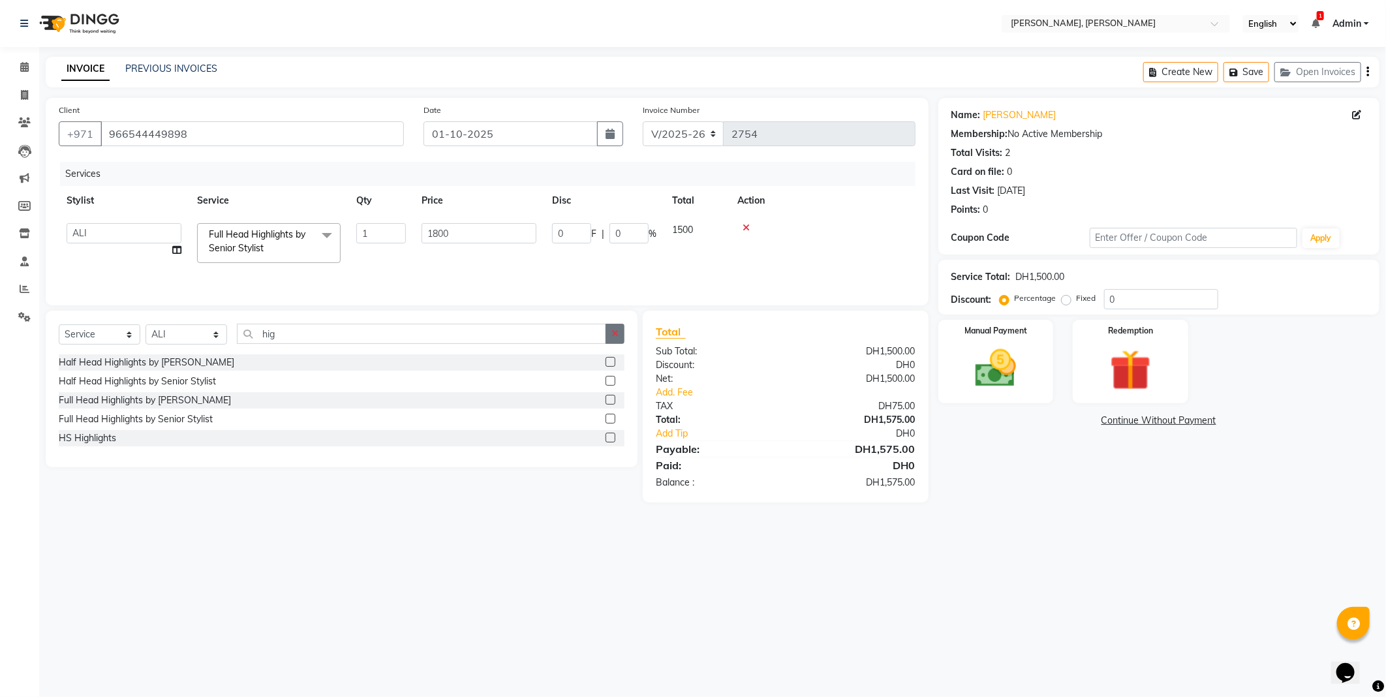
click at [614, 333] on icon "button" at bounding box center [614, 333] width 7 height 9
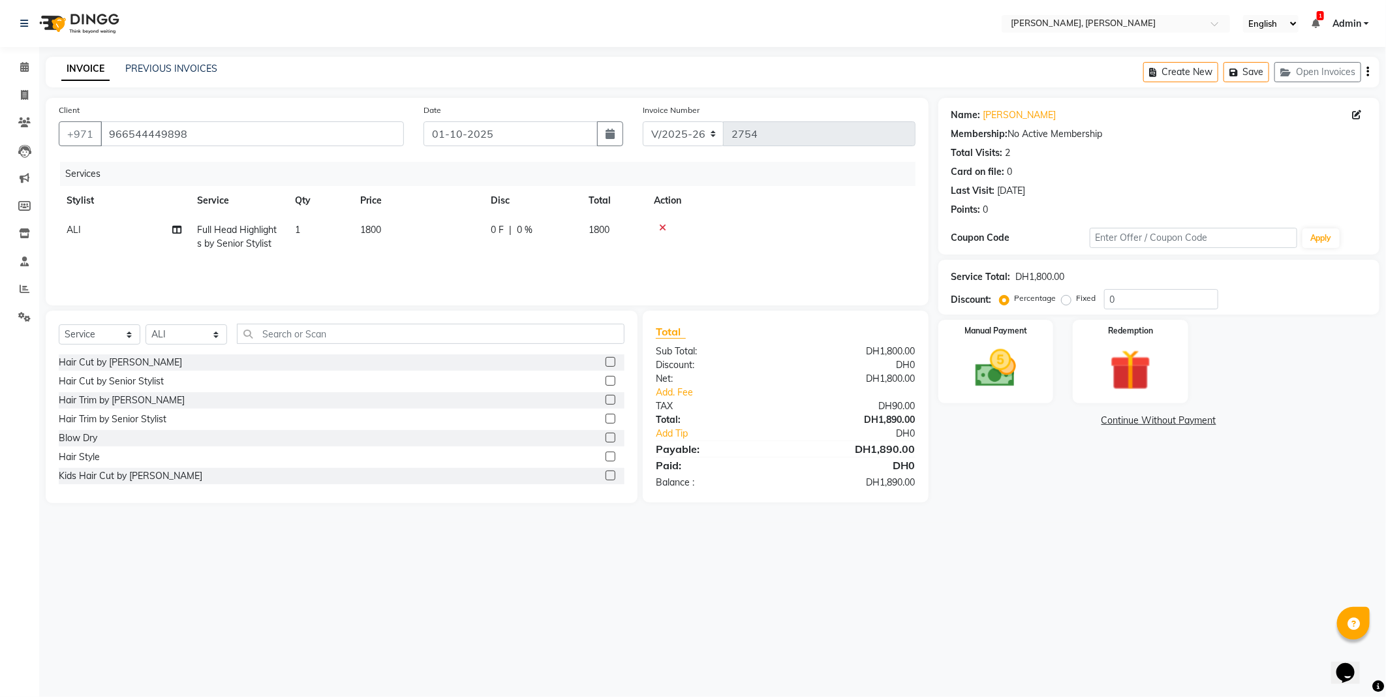
click at [605, 437] on label at bounding box center [610, 437] width 10 height 10
click at [605, 437] on input "checkbox" at bounding box center [609, 438] width 8 height 8
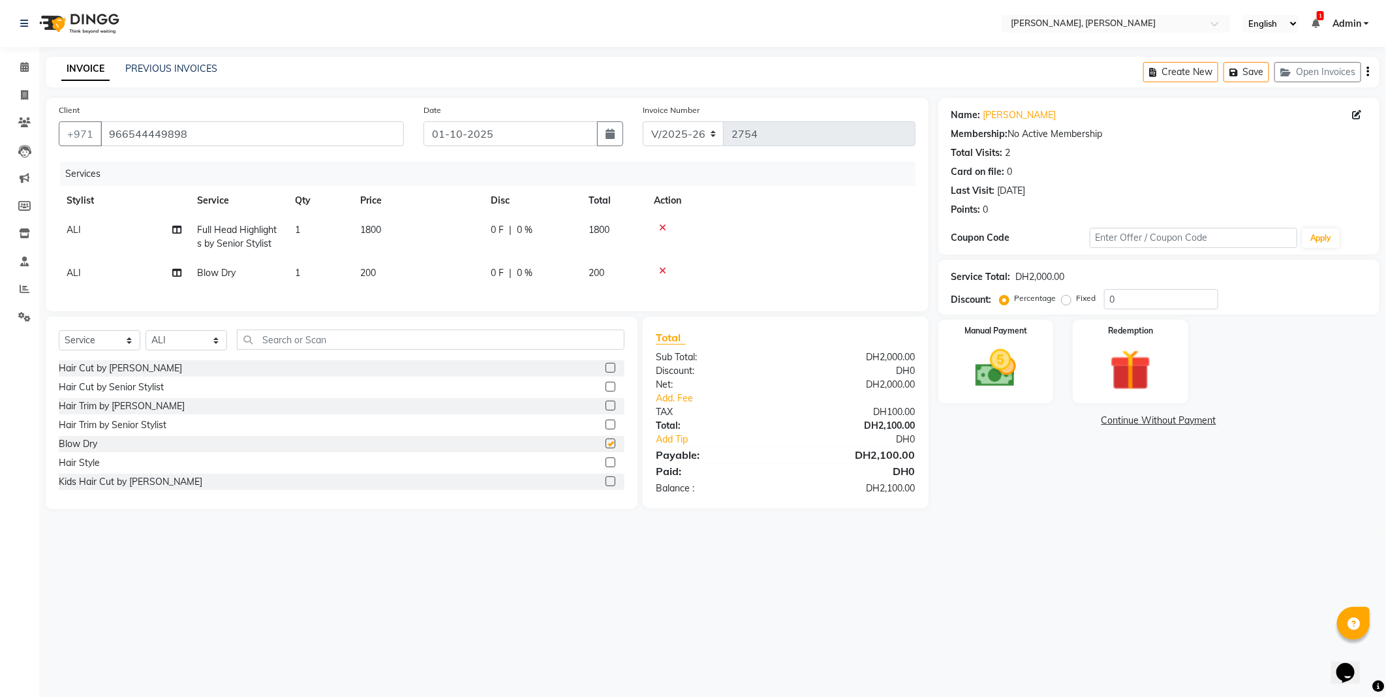
checkbox input "false"
click at [605, 391] on label at bounding box center [610, 387] width 10 height 10
click at [605, 391] on input "checkbox" at bounding box center [609, 387] width 8 height 8
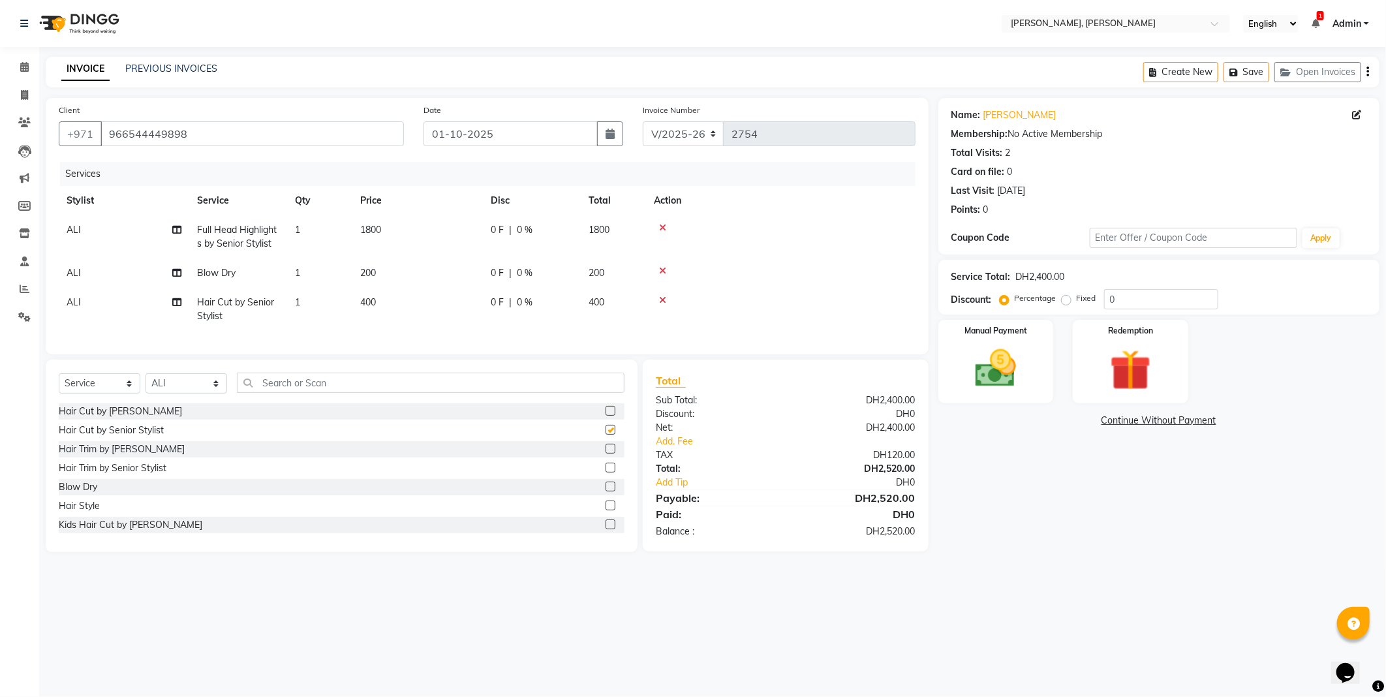
checkbox input "false"
click at [389, 303] on td "400" at bounding box center [417, 309] width 130 height 43
select select "59741"
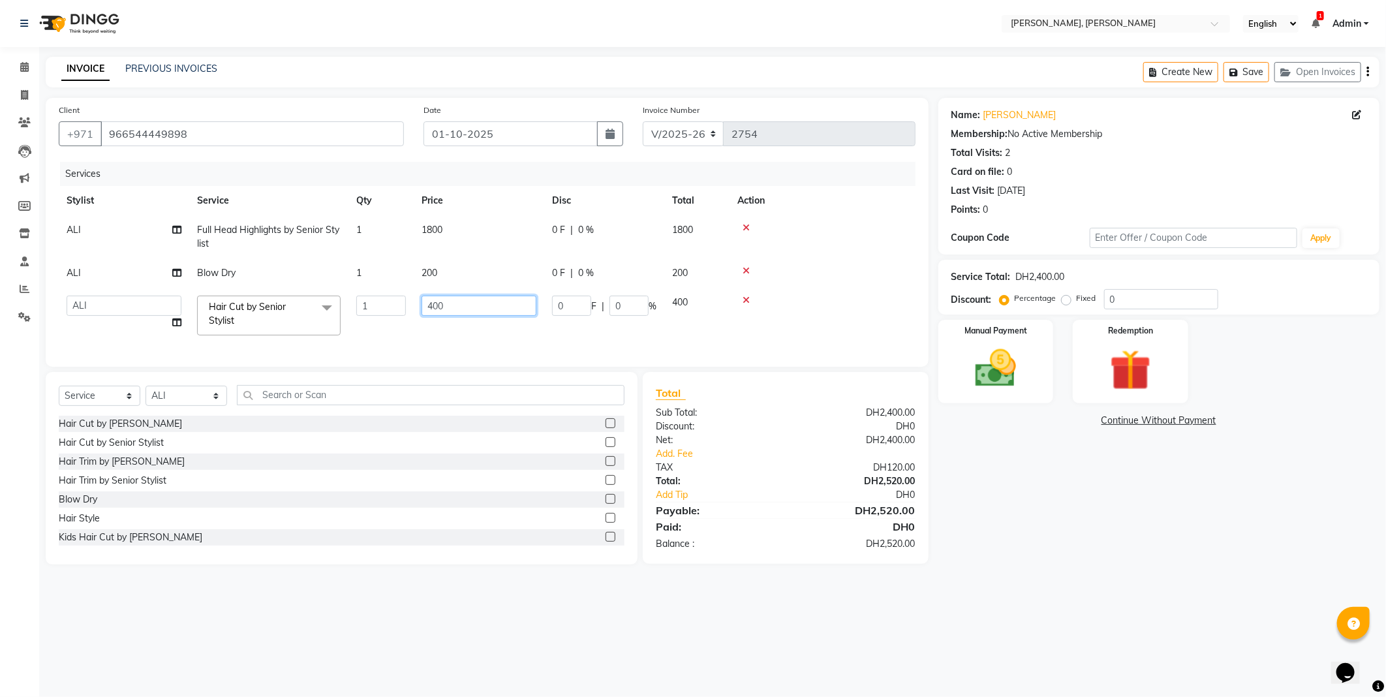
click at [470, 309] on input "400" at bounding box center [478, 306] width 115 height 20
type input "4"
type input "0"
click at [444, 314] on input "0" at bounding box center [478, 306] width 115 height 20
click at [499, 335] on div "Services Stylist Service Qty Price Disc Total Action ALI Full Head Highlights b…" at bounding box center [487, 258] width 857 height 192
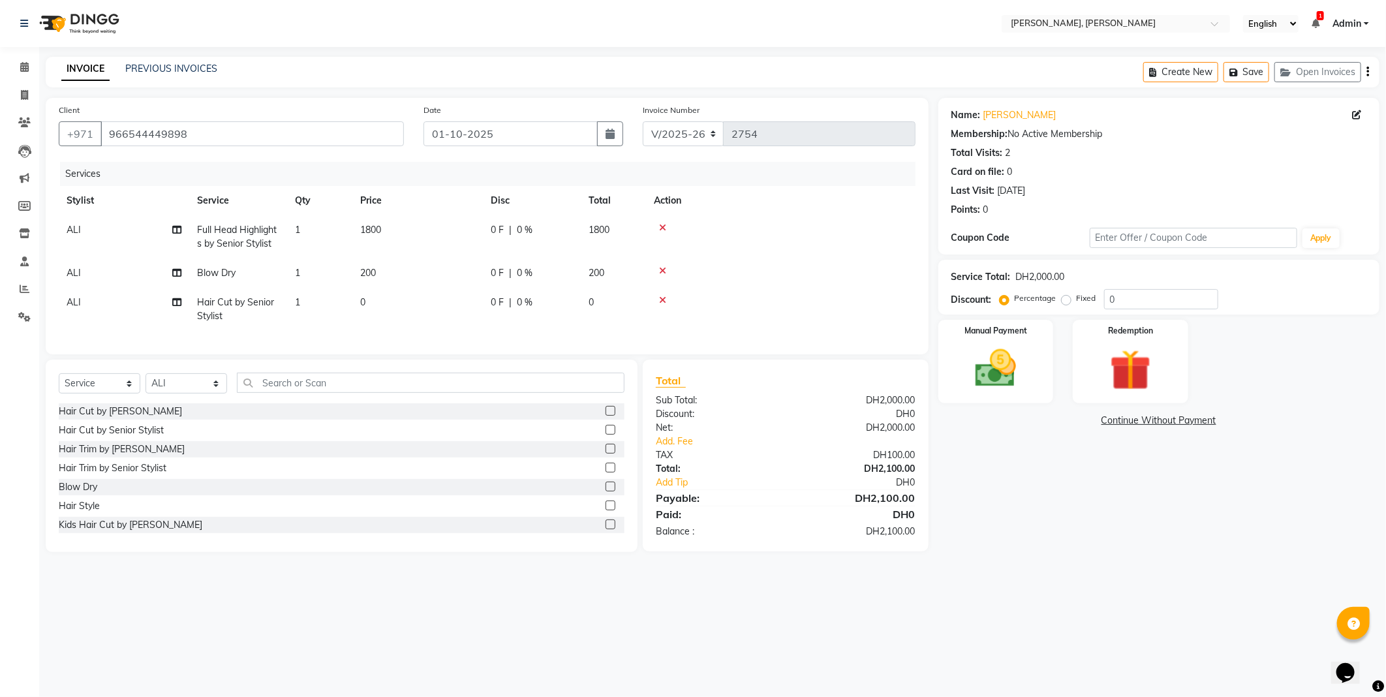
click at [993, 361] on img at bounding box center [995, 368] width 67 height 48
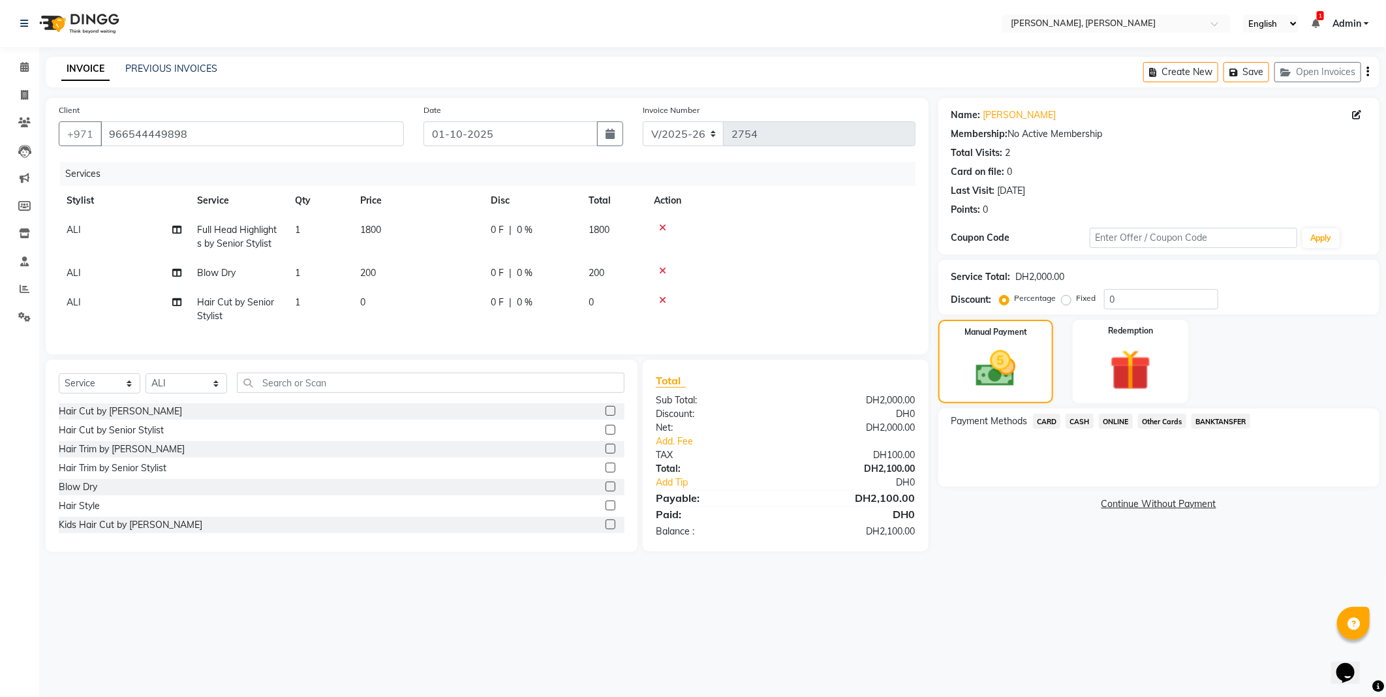
click at [1157, 421] on span "Other Cards" at bounding box center [1162, 421] width 48 height 15
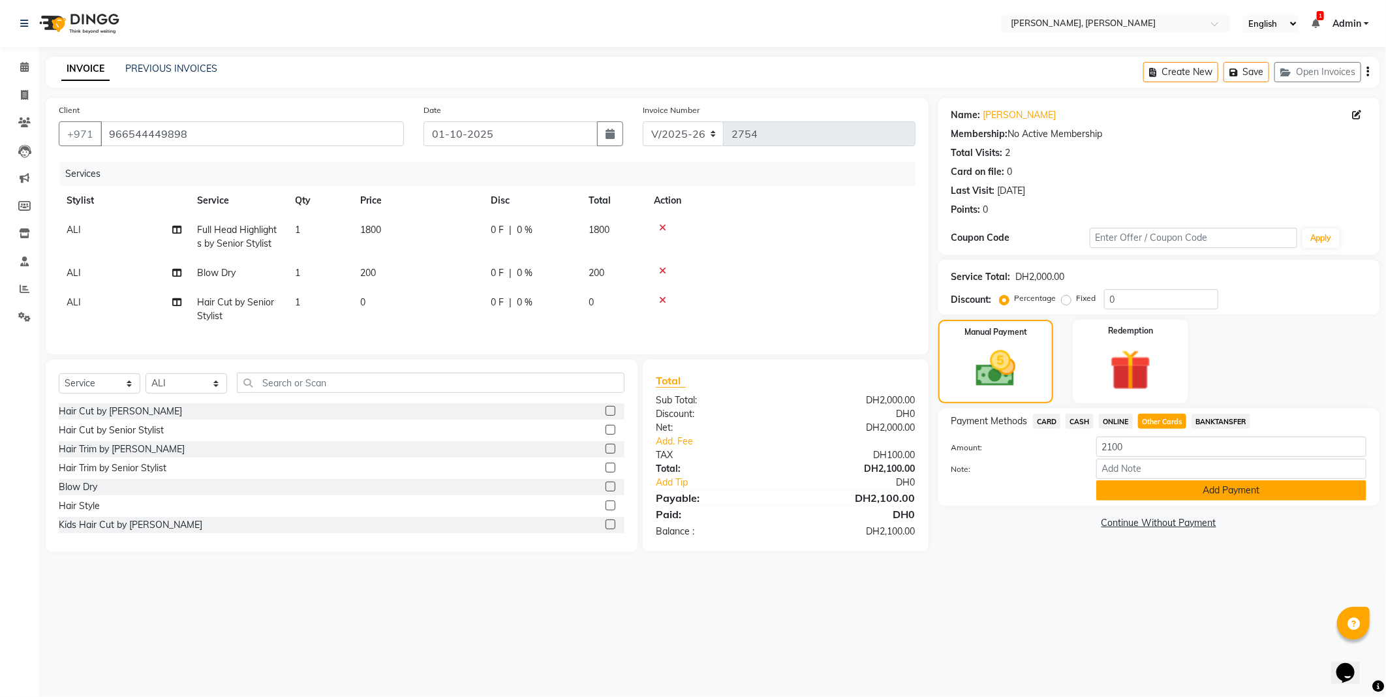
click at [1155, 490] on button "Add Payment" at bounding box center [1231, 490] width 270 height 20
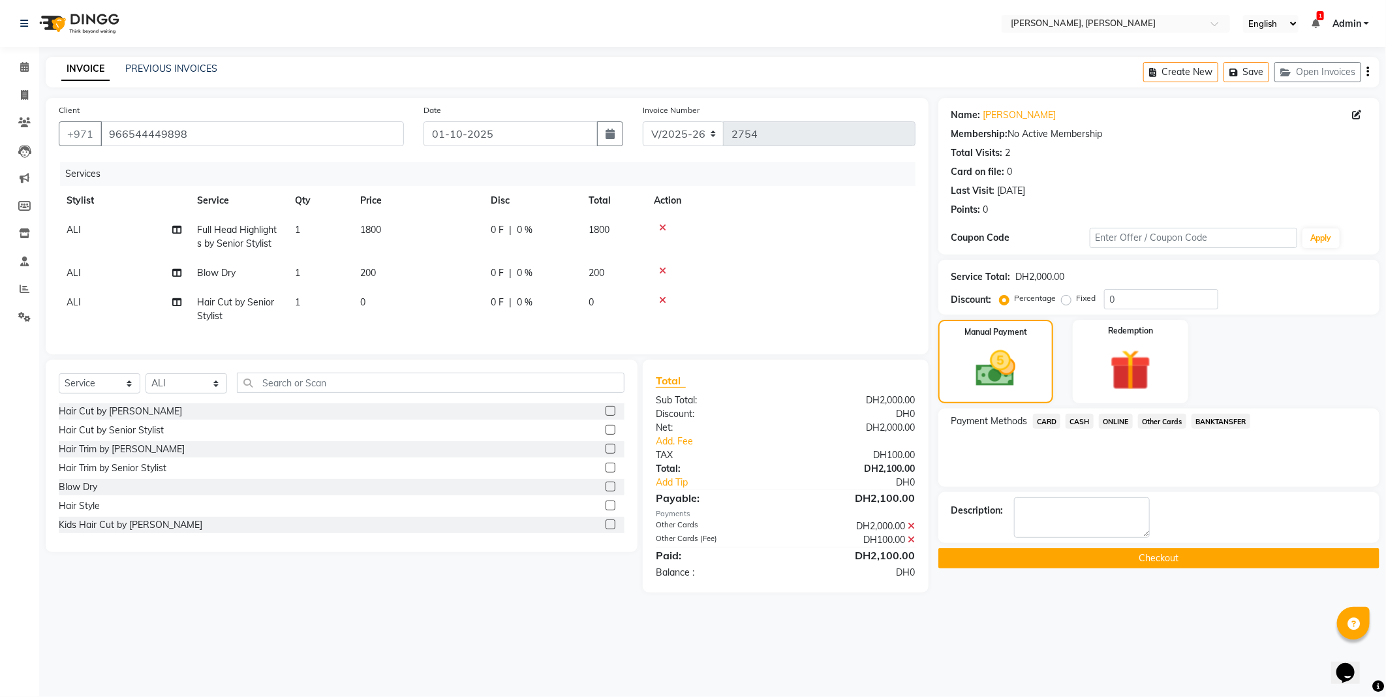
click at [1042, 556] on button "Checkout" at bounding box center [1158, 558] width 441 height 20
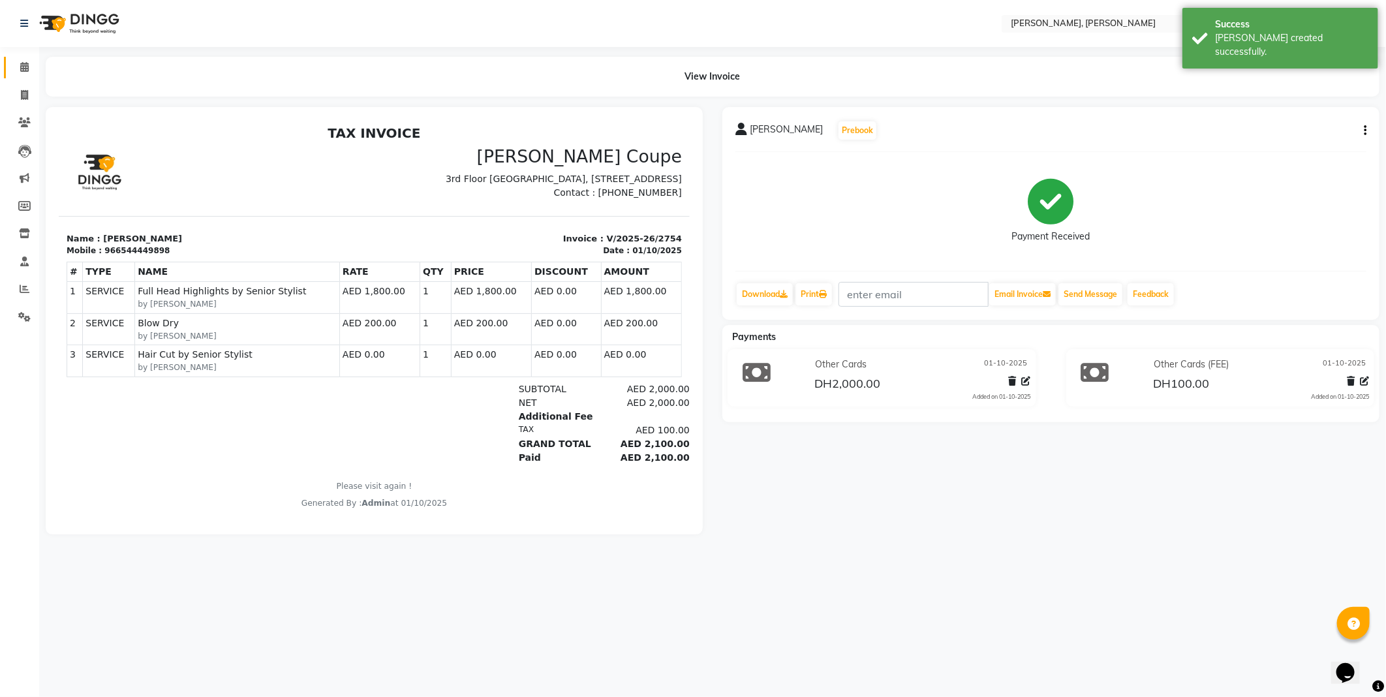
click at [22, 63] on icon at bounding box center [24, 67] width 8 height 10
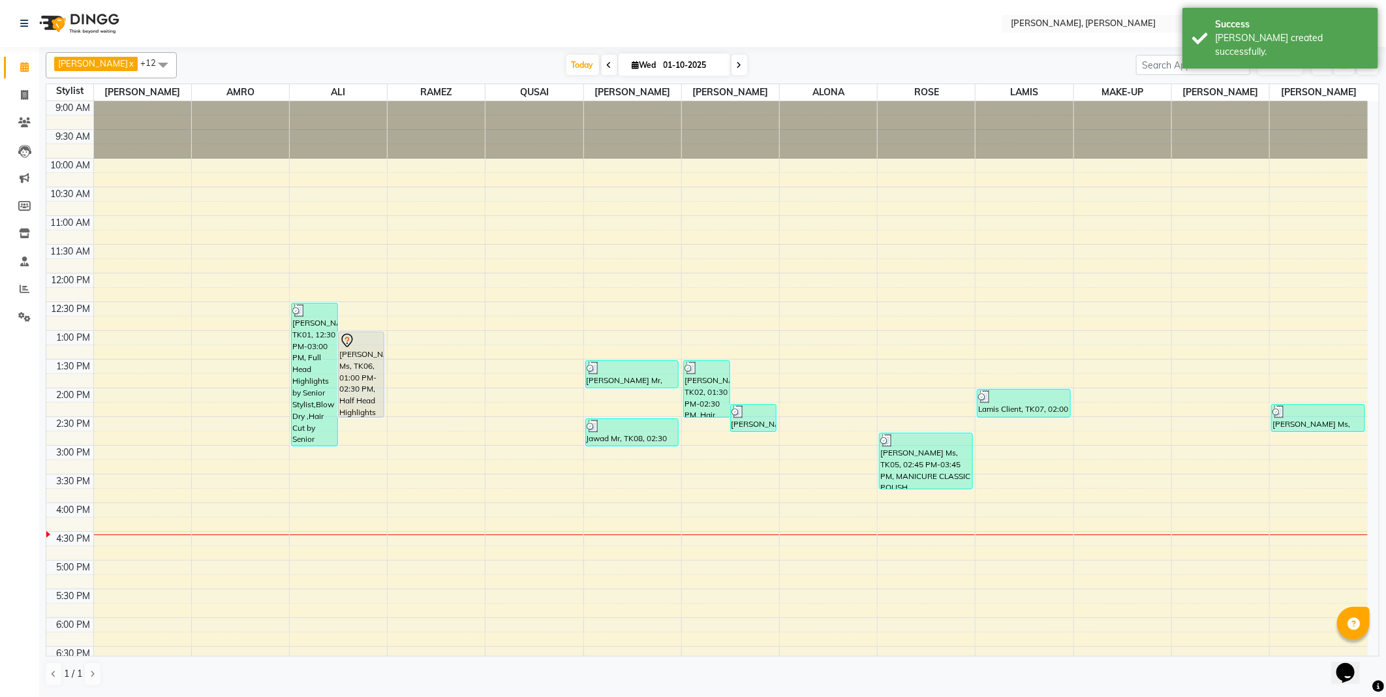
click at [361, 385] on div "[PERSON_NAME] Ms, TK06, 01:00 PM-02:30 PM, Half Head Highlights by [PERSON_NAME]" at bounding box center [362, 374] width 46 height 85
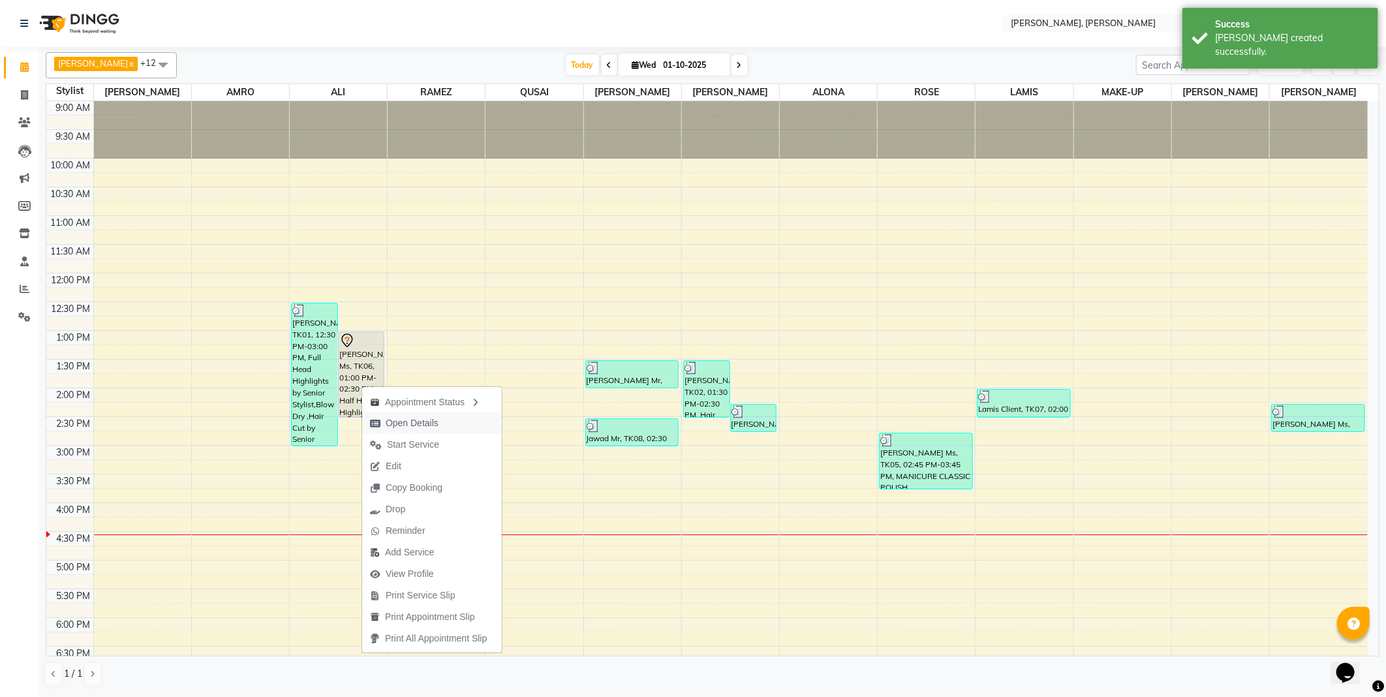
click at [390, 419] on span "Open Details" at bounding box center [412, 423] width 53 height 14
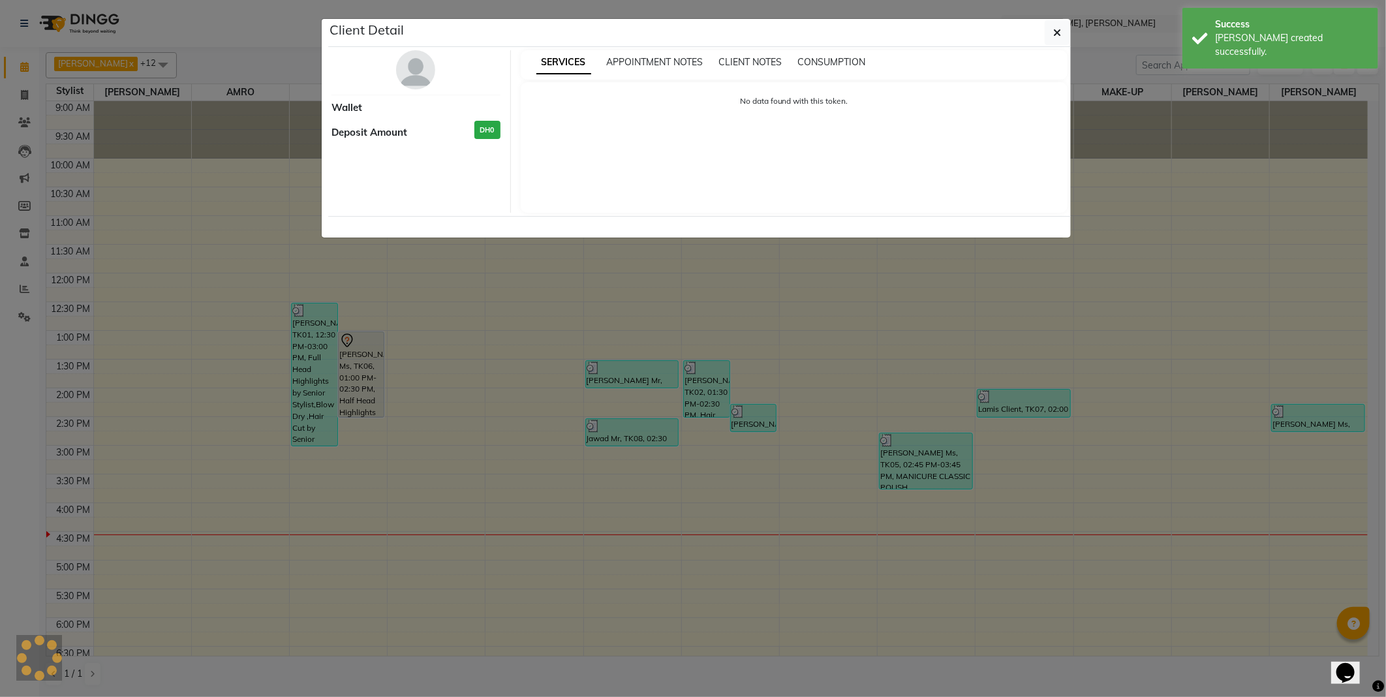
select select "7"
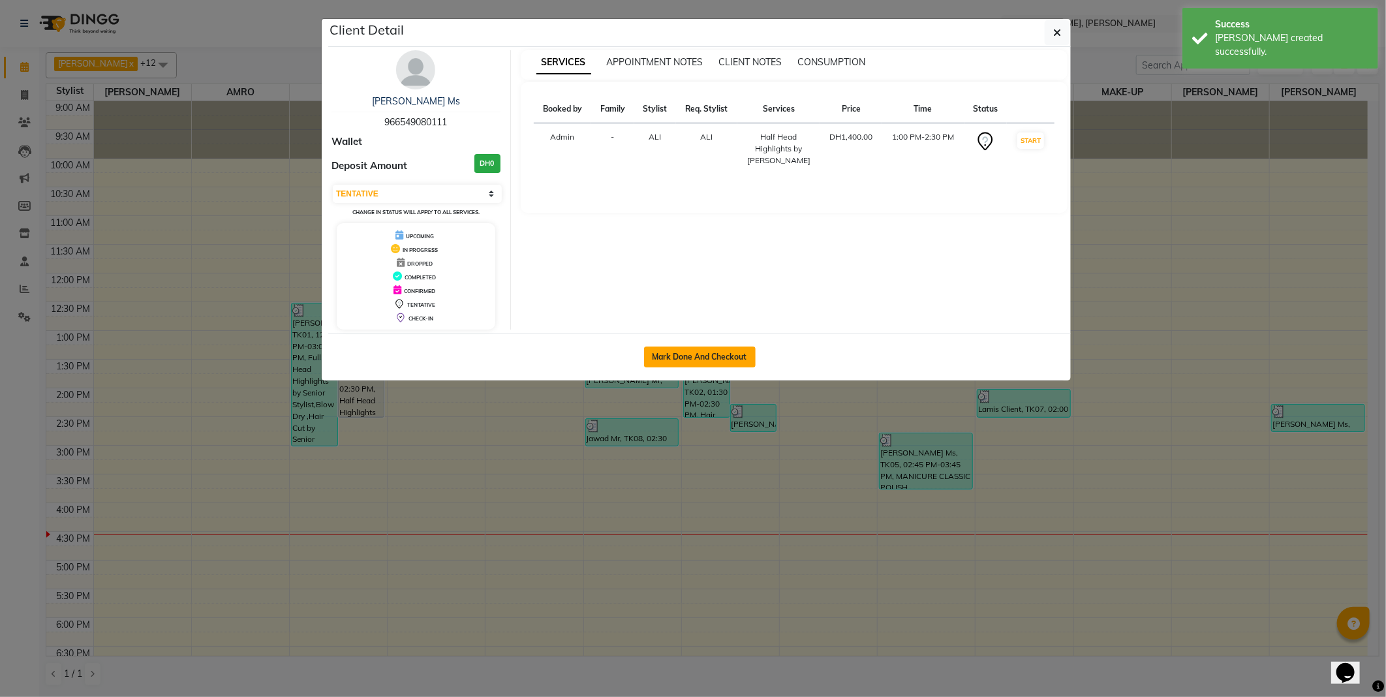
click at [705, 350] on button "Mark Done And Checkout" at bounding box center [700, 356] width 112 height 21
select select "7142"
select select "service"
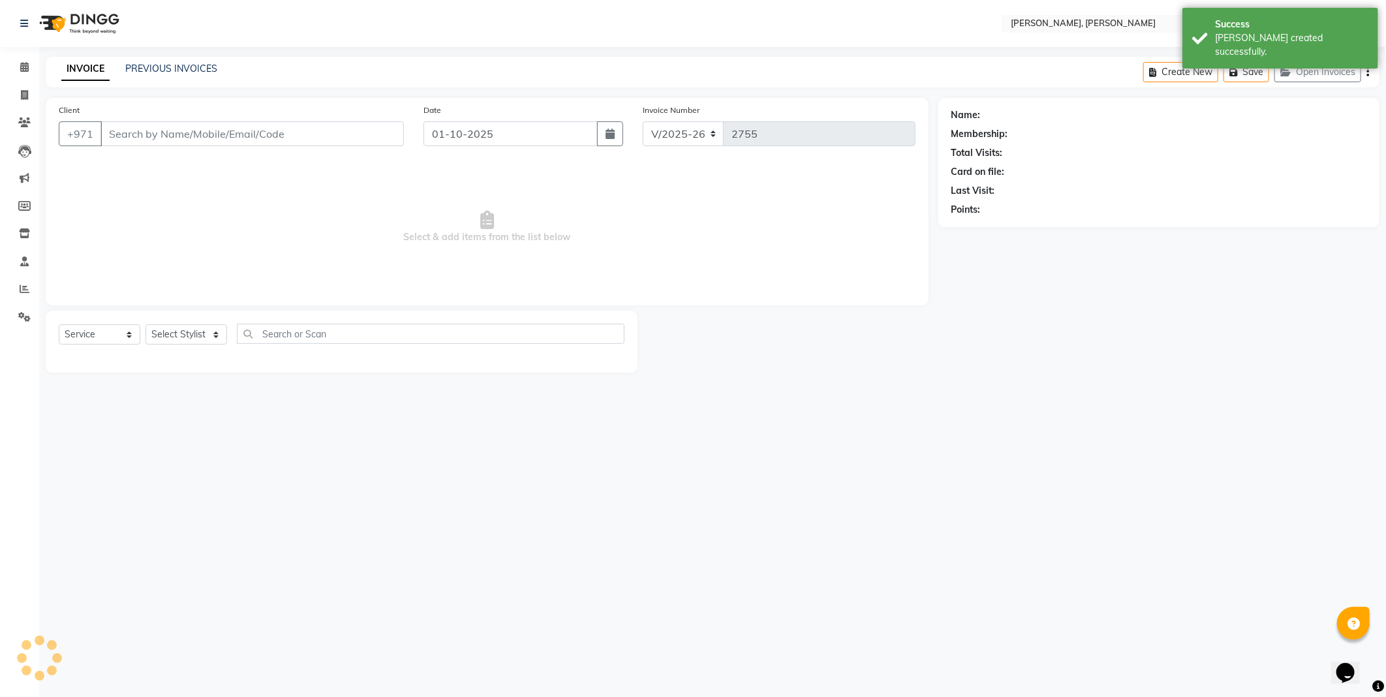
type input "966549080111"
select select "59741"
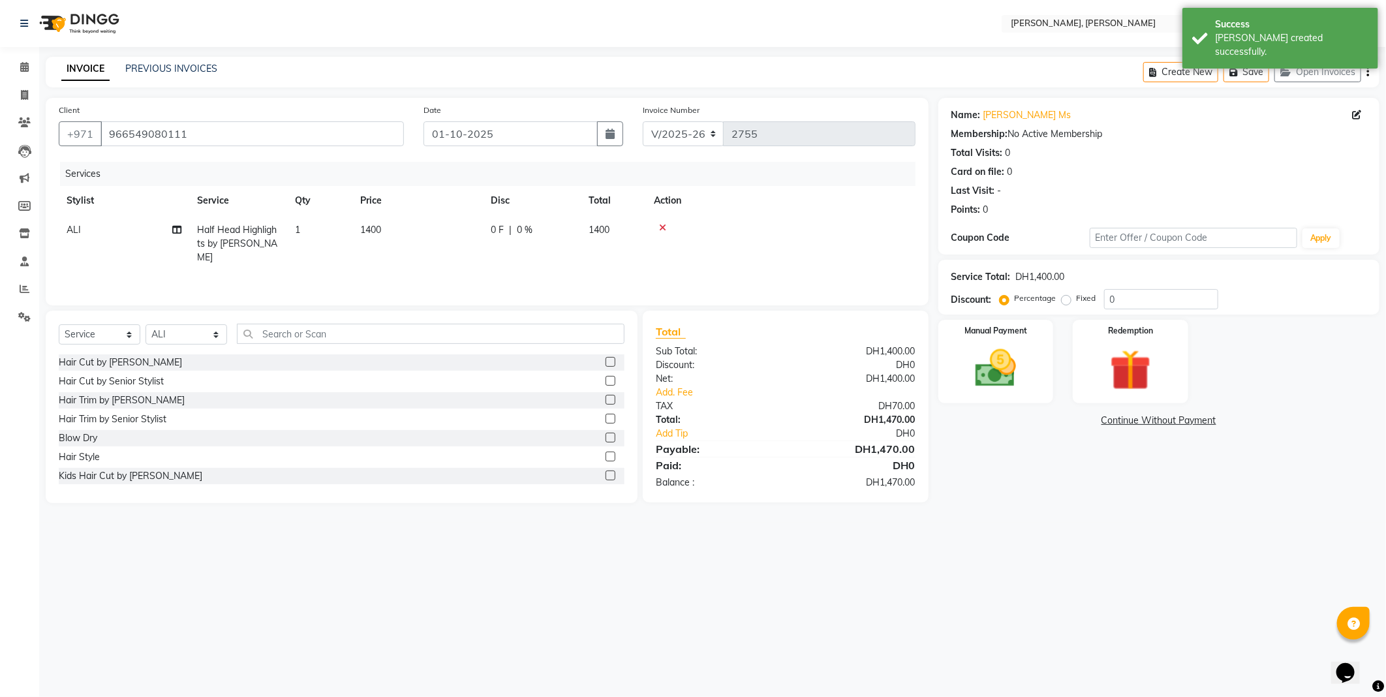
click at [660, 226] on icon at bounding box center [662, 227] width 7 height 9
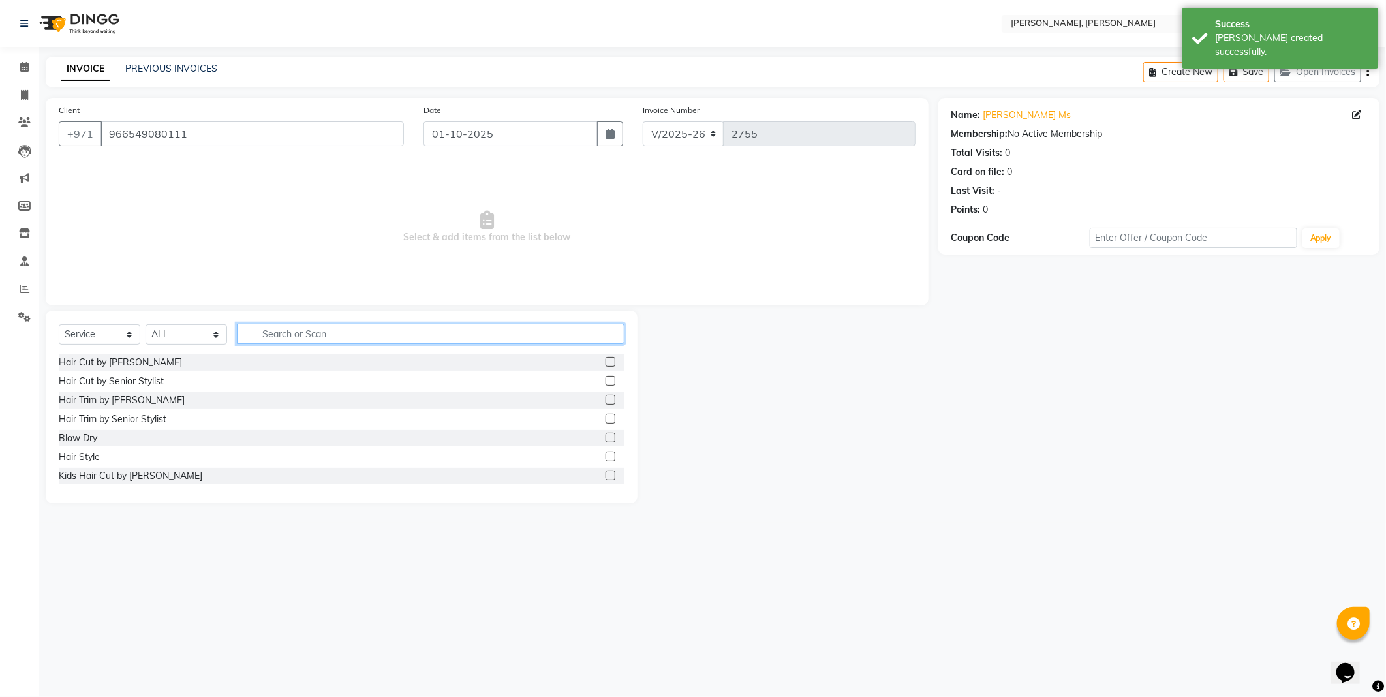
click at [406, 333] on input "text" at bounding box center [430, 334] width 387 height 20
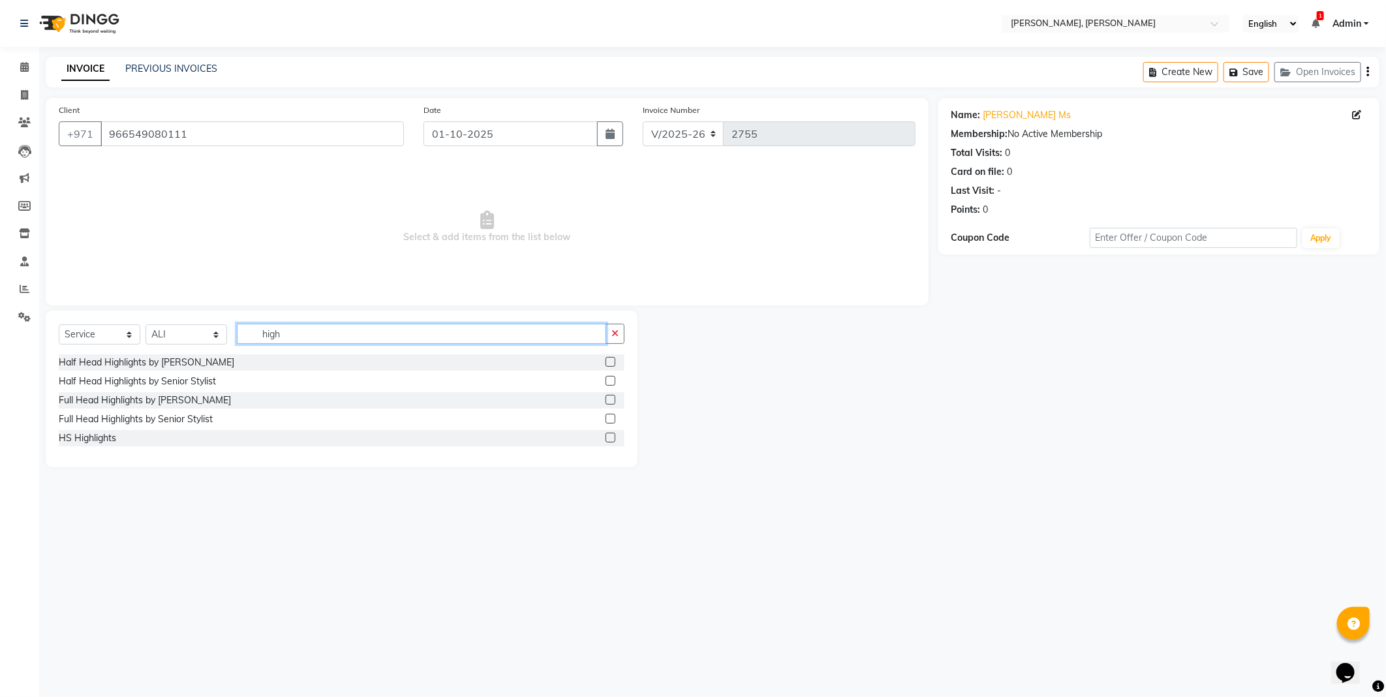
type input "high"
click at [611, 381] on label at bounding box center [610, 381] width 10 height 10
click at [611, 381] on input "checkbox" at bounding box center [609, 381] width 8 height 8
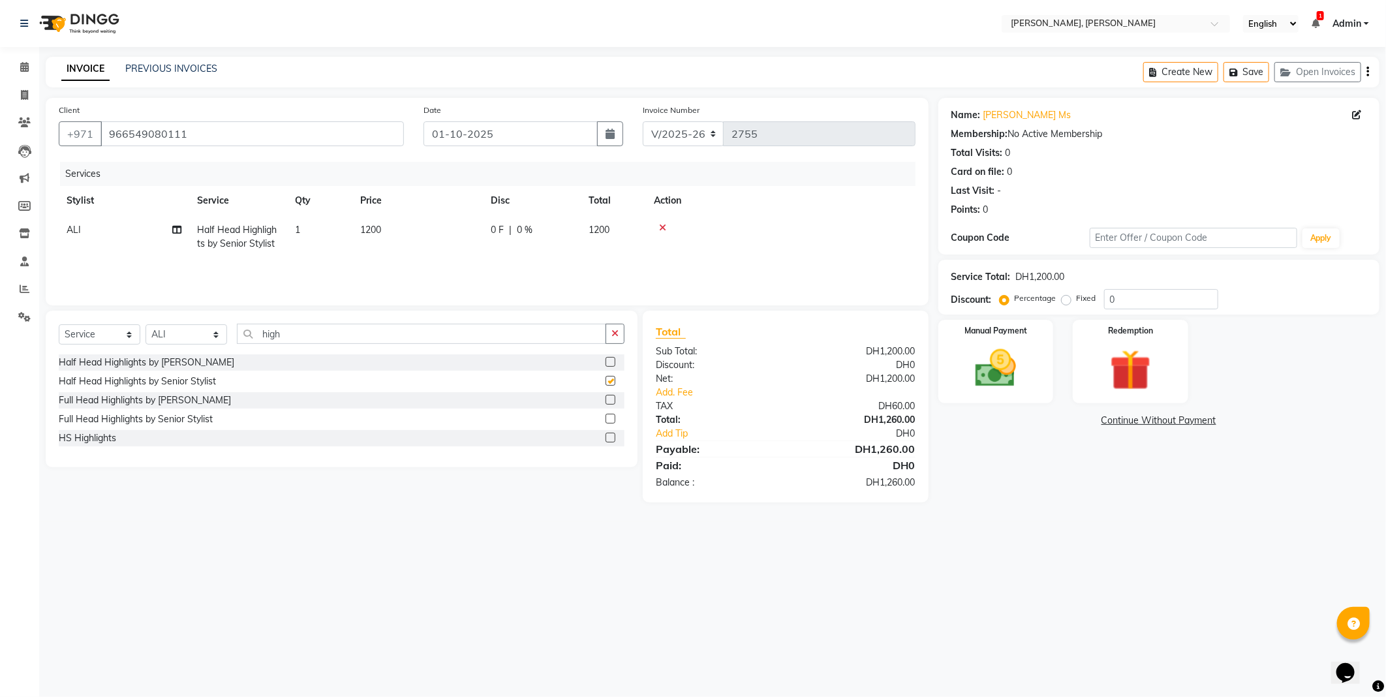
checkbox input "false"
click at [615, 329] on icon "button" at bounding box center [614, 333] width 7 height 9
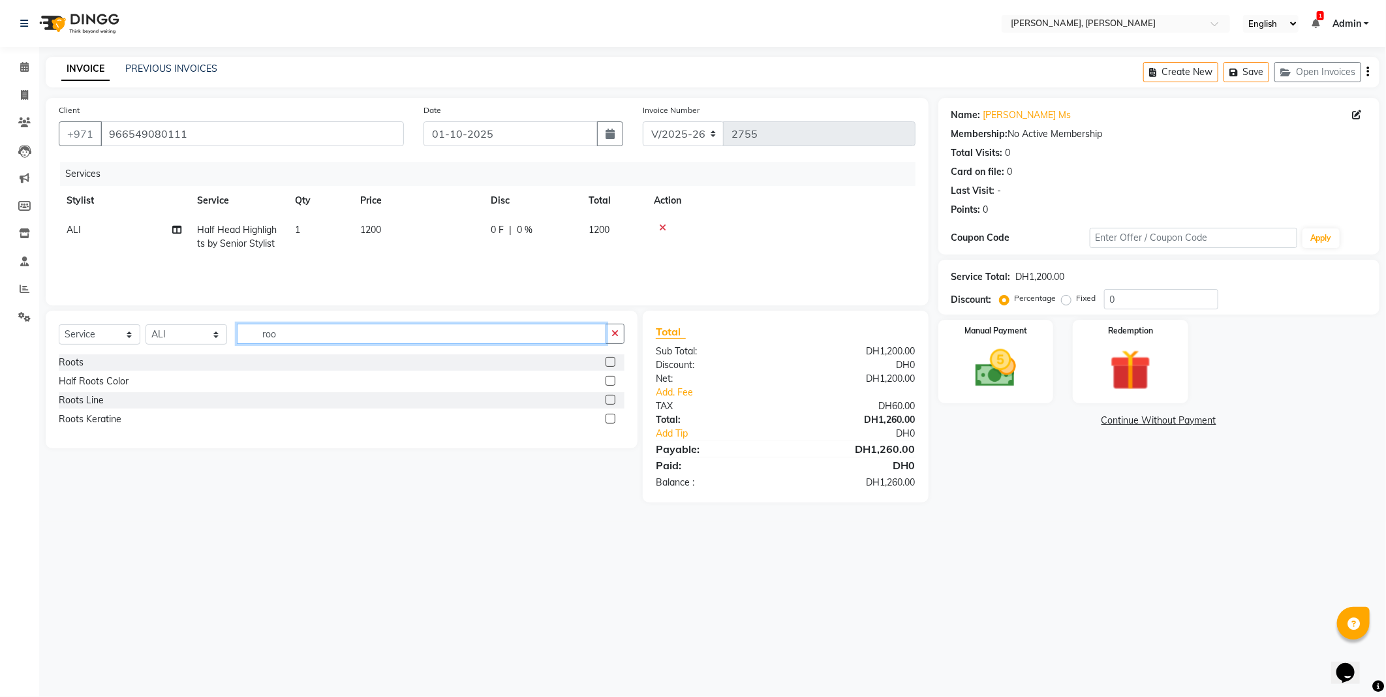
type input "roo"
click at [611, 362] on label at bounding box center [610, 362] width 10 height 10
click at [611, 362] on input "checkbox" at bounding box center [609, 362] width 8 height 8
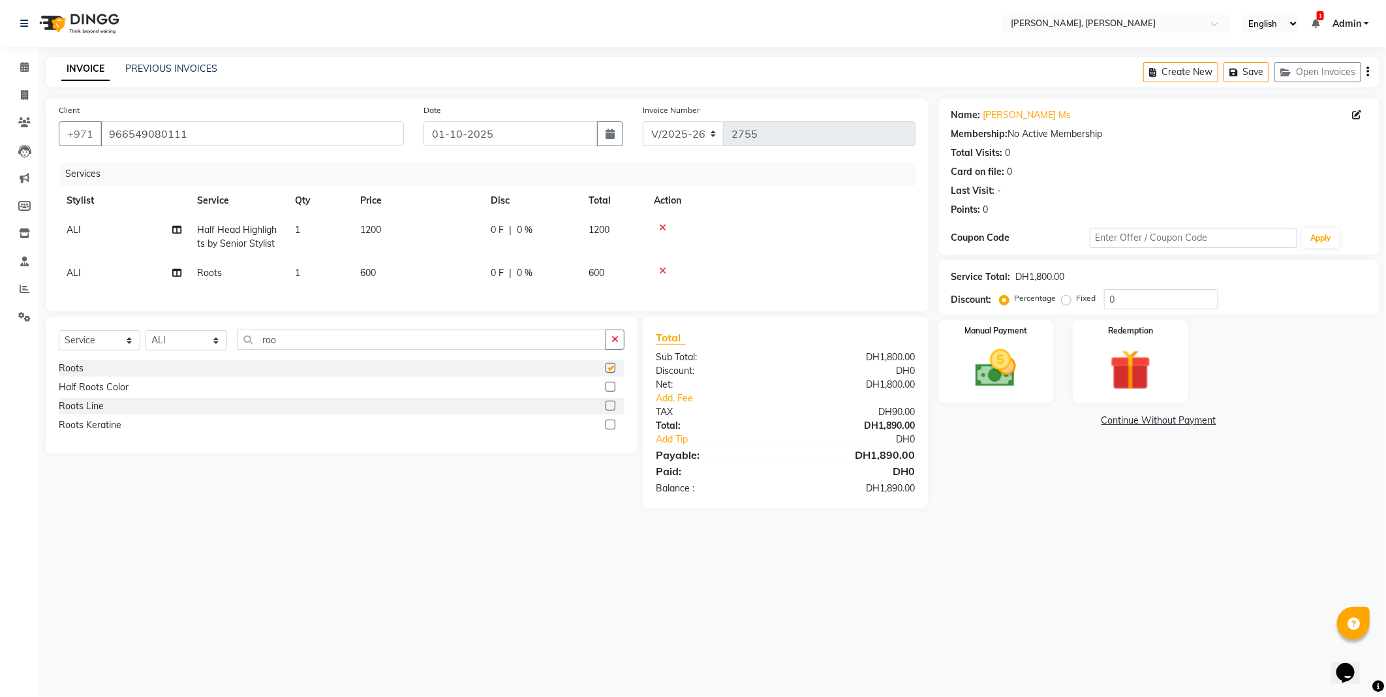
checkbox input "false"
click at [201, 347] on select "Select Stylist [PERSON_NAME] [PERSON_NAME] ALYA [PERSON_NAME] AMRO [PERSON_NAME…" at bounding box center [186, 340] width 82 height 20
select select "59740"
click at [145, 341] on select "Select Stylist [PERSON_NAME] [PERSON_NAME] ALYA [PERSON_NAME] AMRO [PERSON_NAME…" at bounding box center [186, 340] width 82 height 20
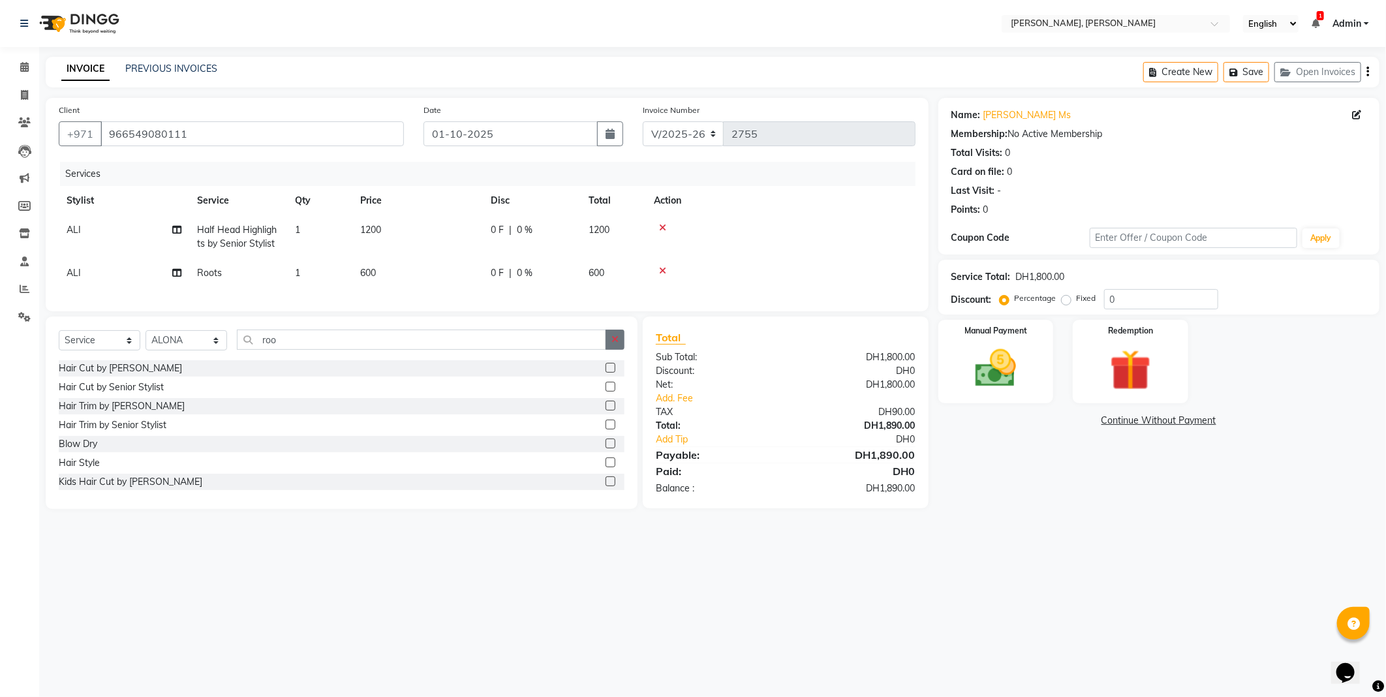
click at [614, 344] on icon "button" at bounding box center [614, 339] width 7 height 9
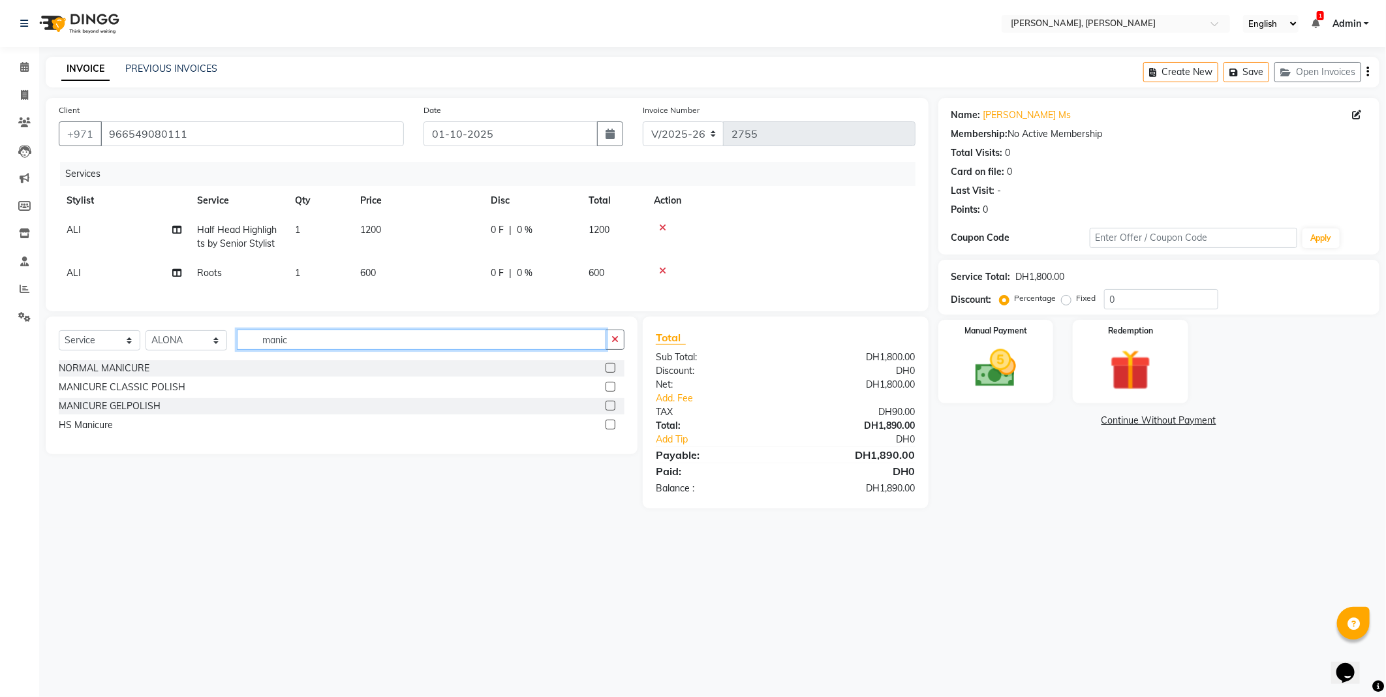
type input "manic"
click at [610, 391] on label at bounding box center [610, 387] width 10 height 10
click at [610, 391] on input "checkbox" at bounding box center [609, 387] width 8 height 8
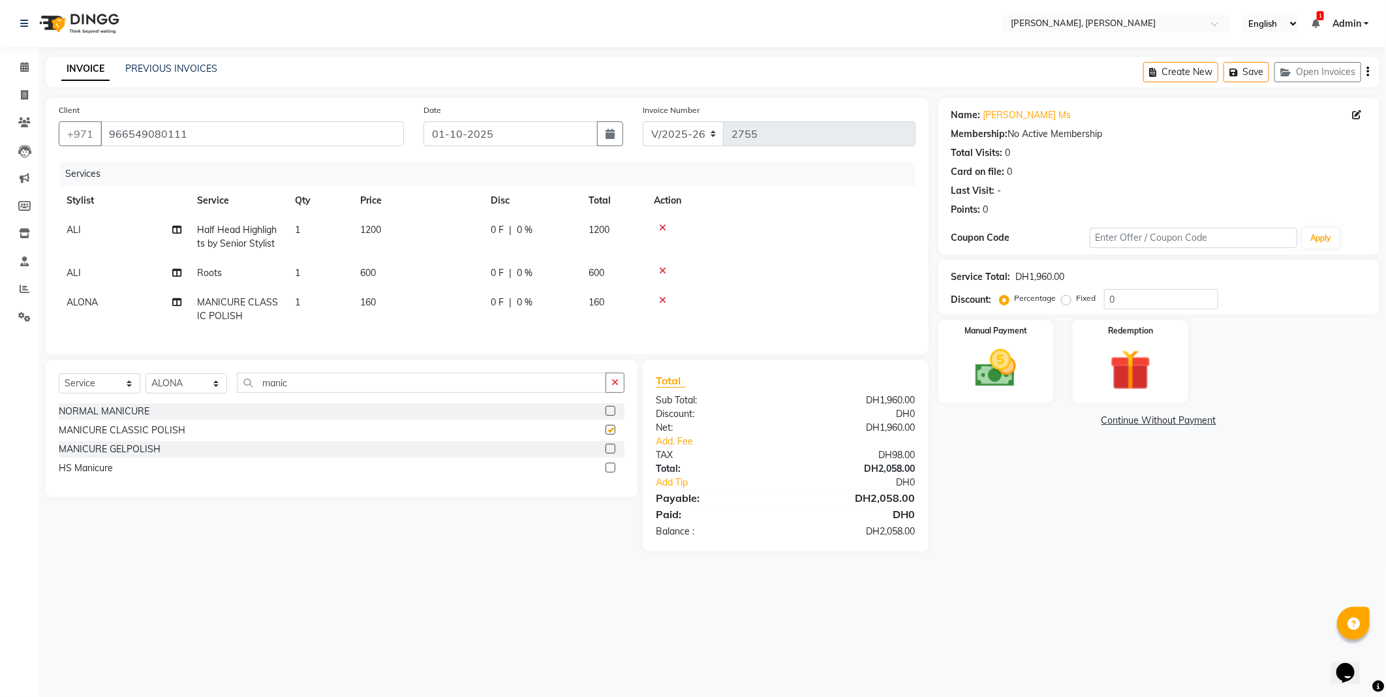
checkbox input "false"
click at [198, 389] on select "Select Stylist [PERSON_NAME] [PERSON_NAME] ALYA [PERSON_NAME] AMRO [PERSON_NAME…" at bounding box center [186, 383] width 82 height 20
select select "93336"
click at [145, 384] on select "Select Stylist [PERSON_NAME] [PERSON_NAME] ALYA [PERSON_NAME] AMRO [PERSON_NAME…" at bounding box center [186, 383] width 82 height 20
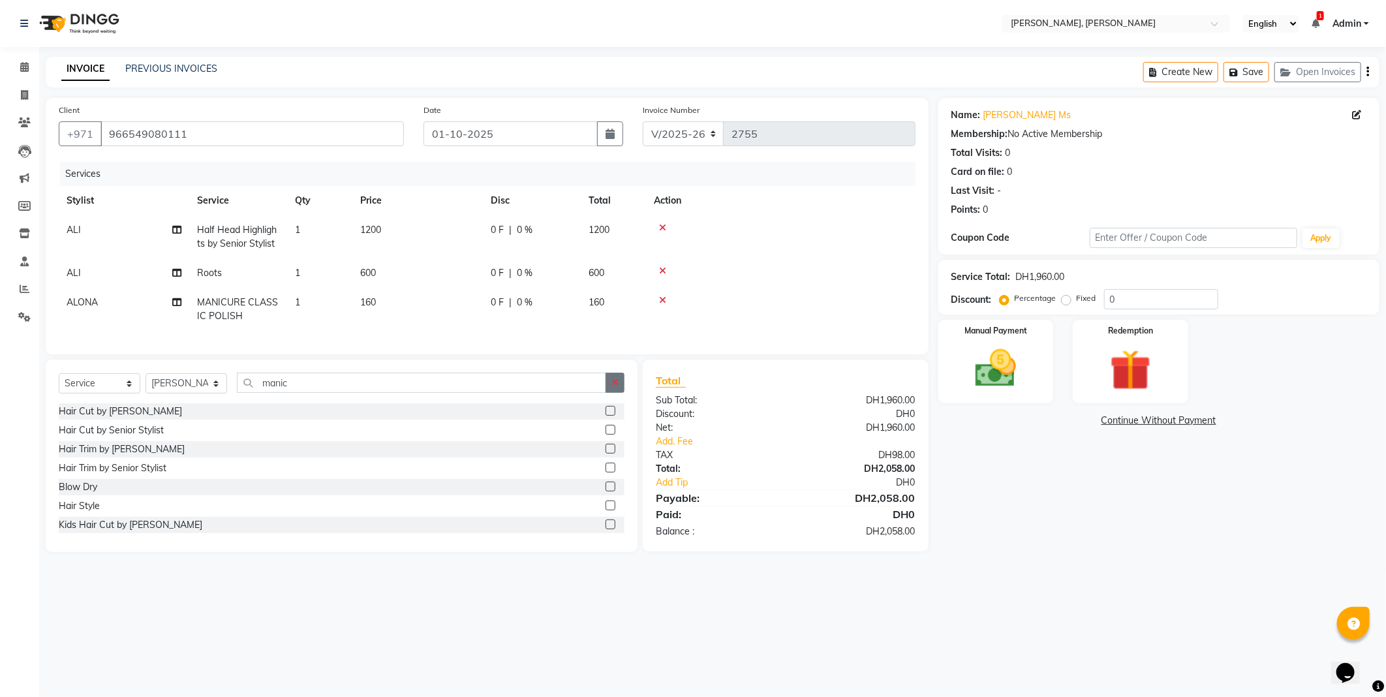
click at [614, 387] on icon "button" at bounding box center [614, 382] width 7 height 9
click at [605, 491] on label at bounding box center [610, 486] width 10 height 10
click at [605, 491] on input "checkbox" at bounding box center [609, 487] width 8 height 8
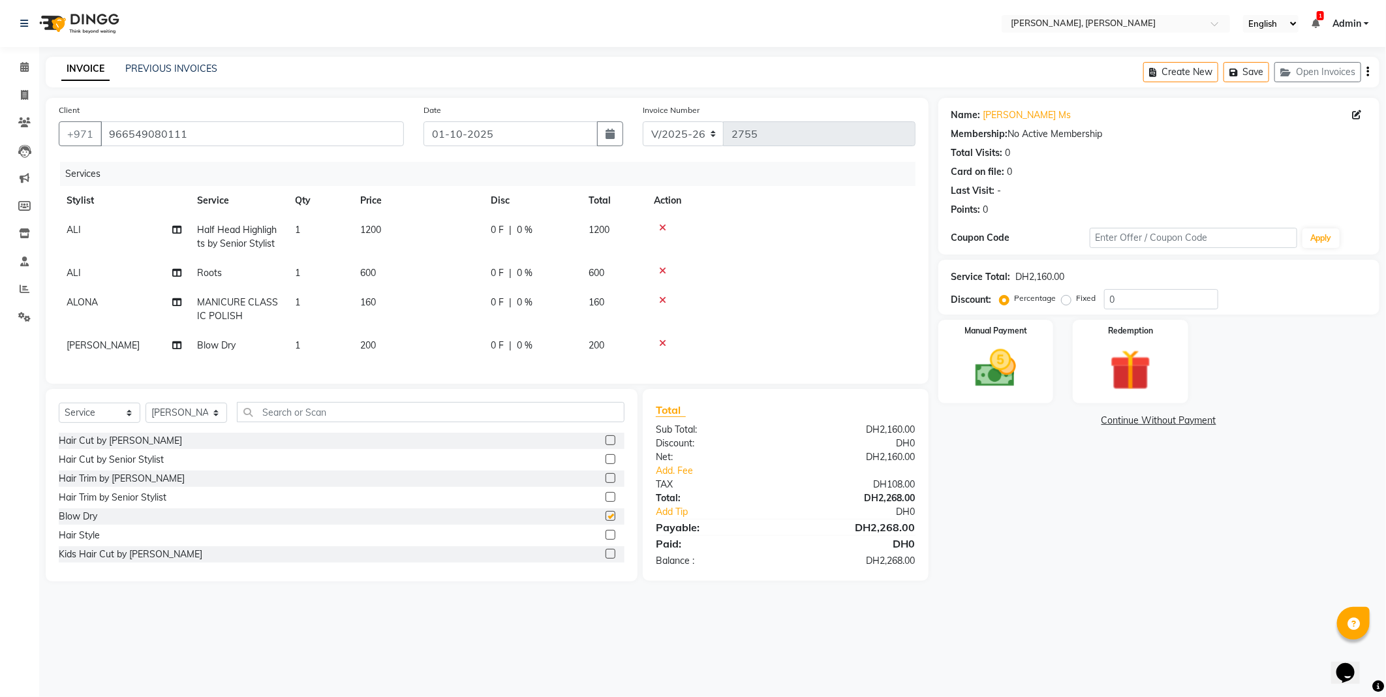
checkbox input "false"
click at [605, 464] on label at bounding box center [610, 459] width 10 height 10
click at [605, 464] on input "checkbox" at bounding box center [609, 459] width 8 height 8
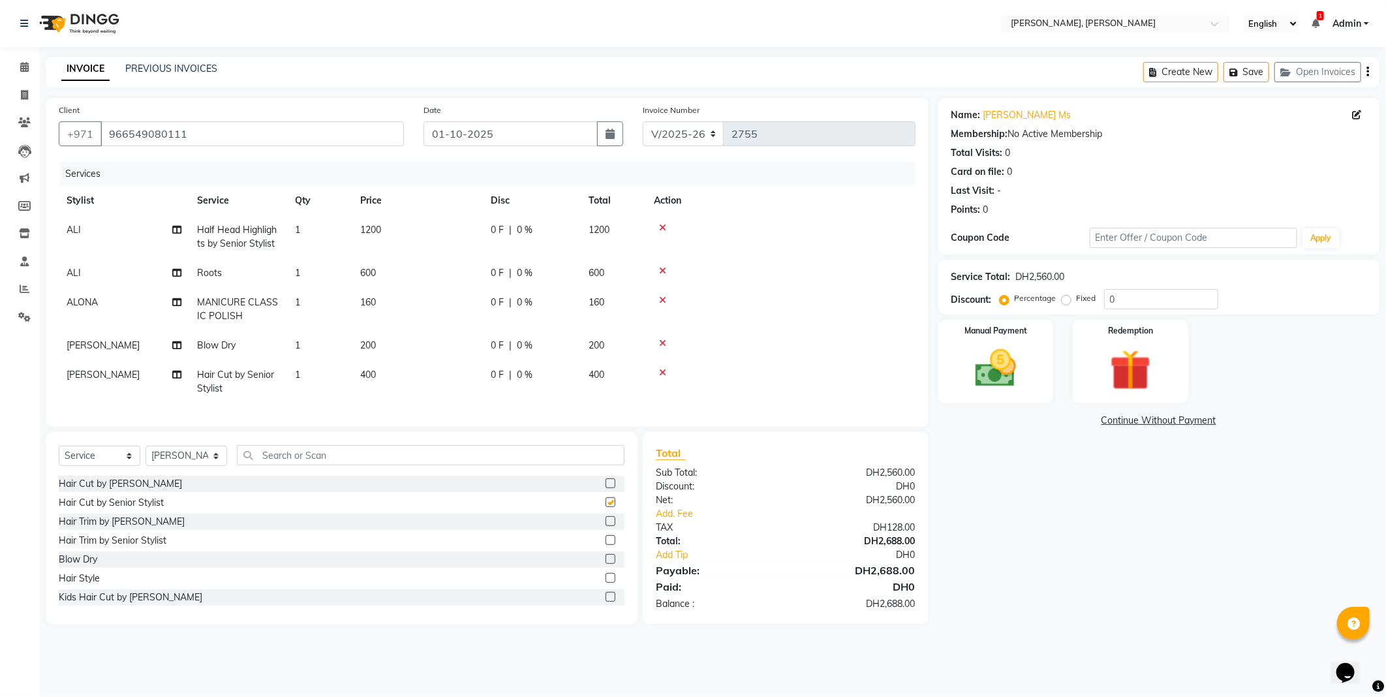
checkbox input "false"
click at [980, 378] on img at bounding box center [995, 368] width 67 height 48
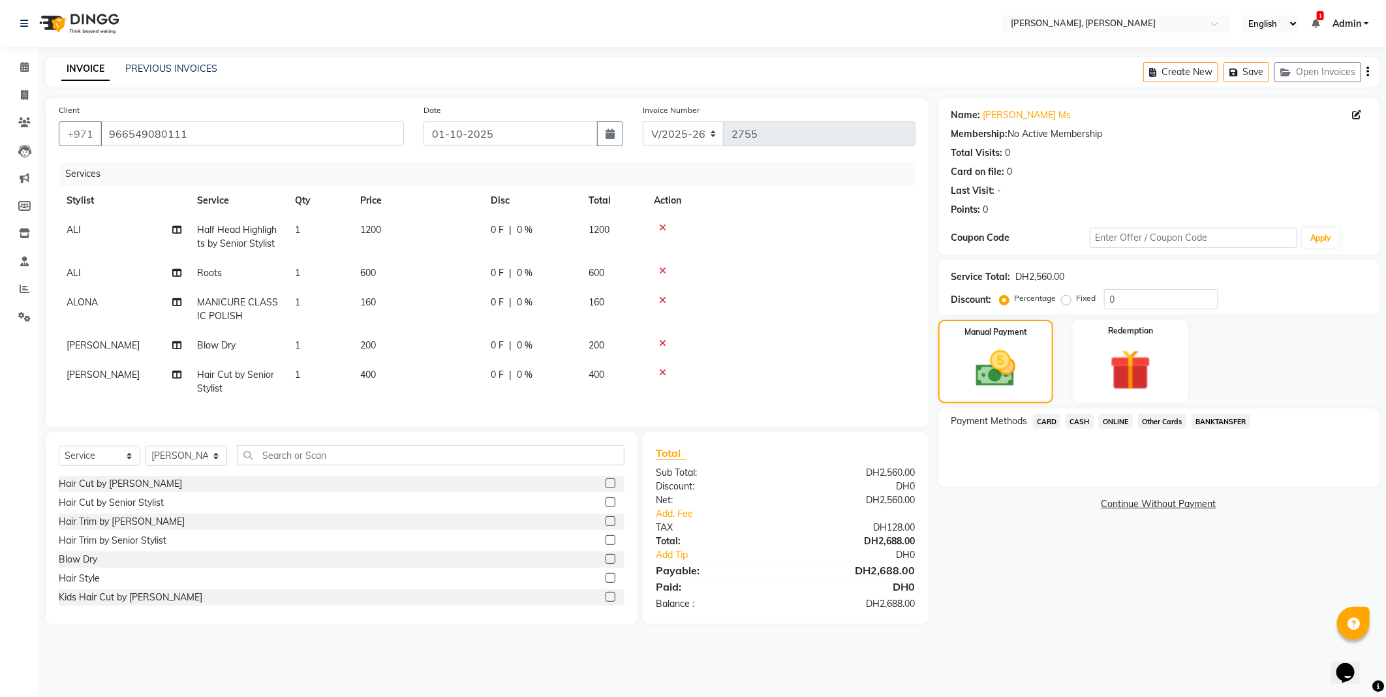
click at [1160, 420] on span "Other Cards" at bounding box center [1162, 421] width 48 height 15
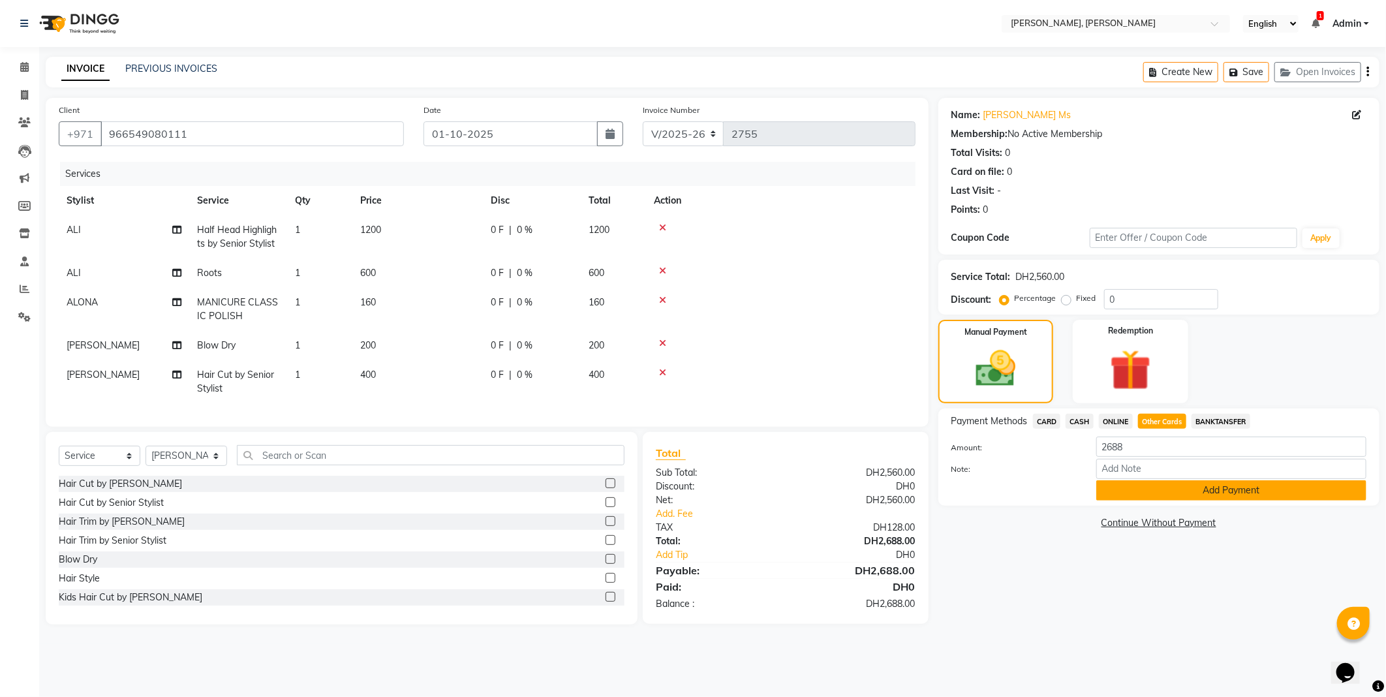
click at [1129, 484] on button "Add Payment" at bounding box center [1231, 490] width 270 height 20
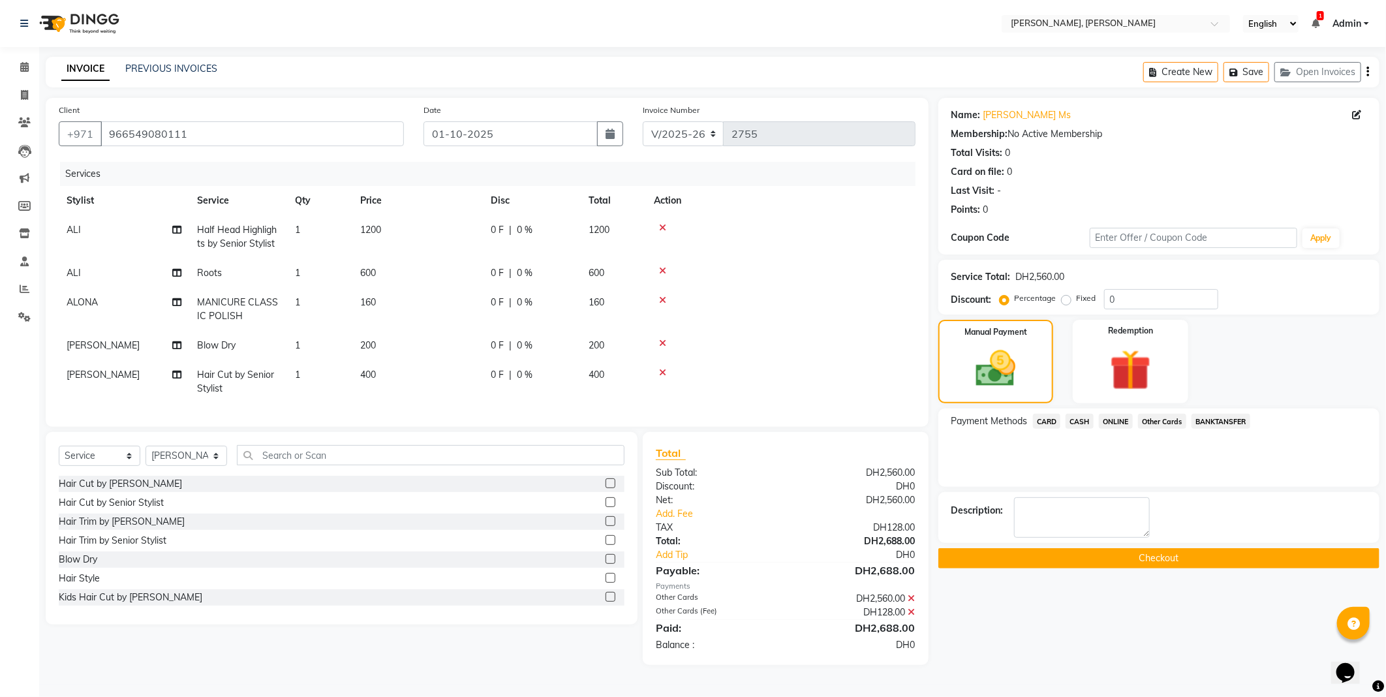
click at [1032, 562] on button "Checkout" at bounding box center [1158, 558] width 441 height 20
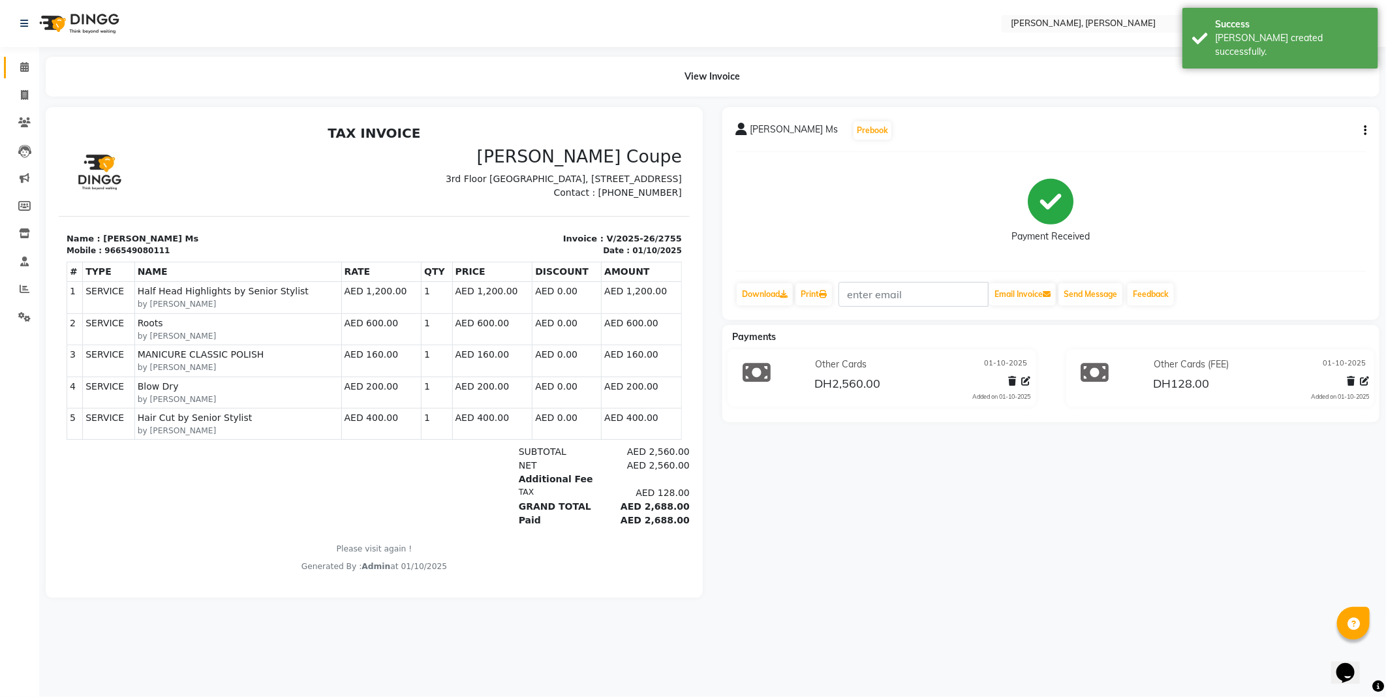
click at [26, 68] on icon at bounding box center [24, 67] width 8 height 10
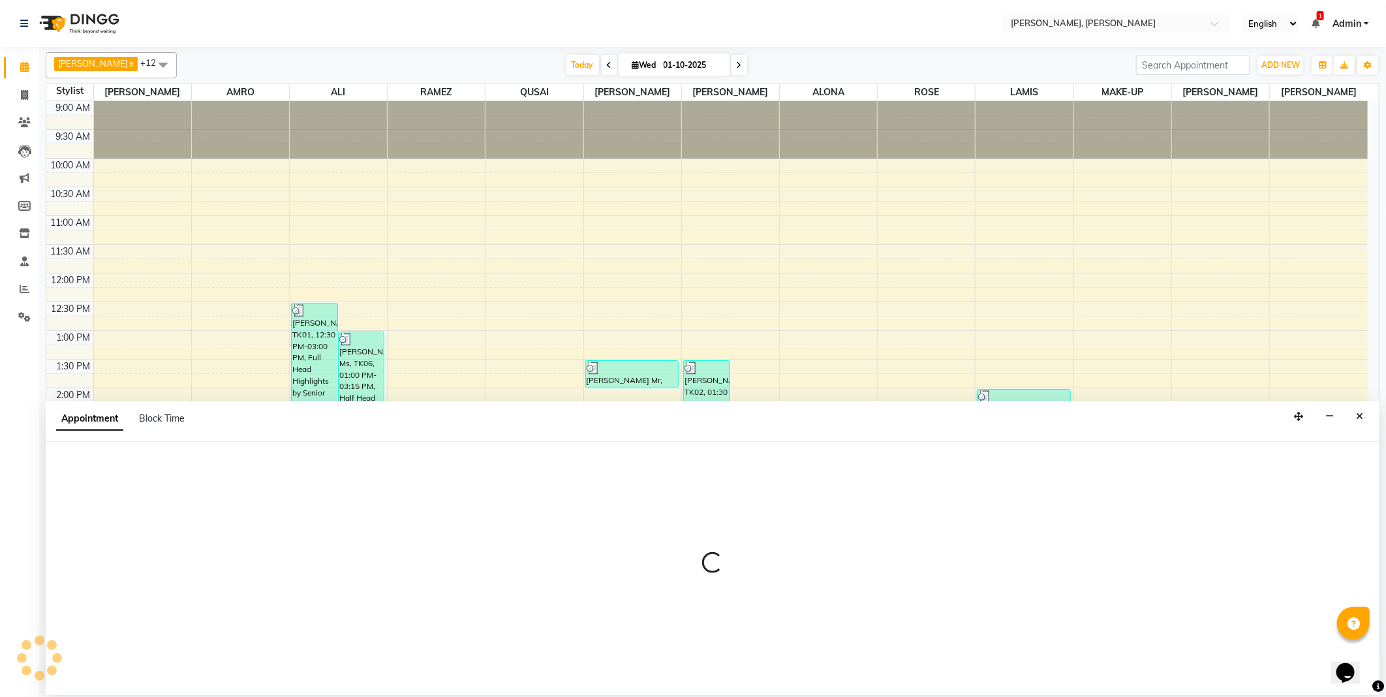
select select "59731"
select select "tentative"
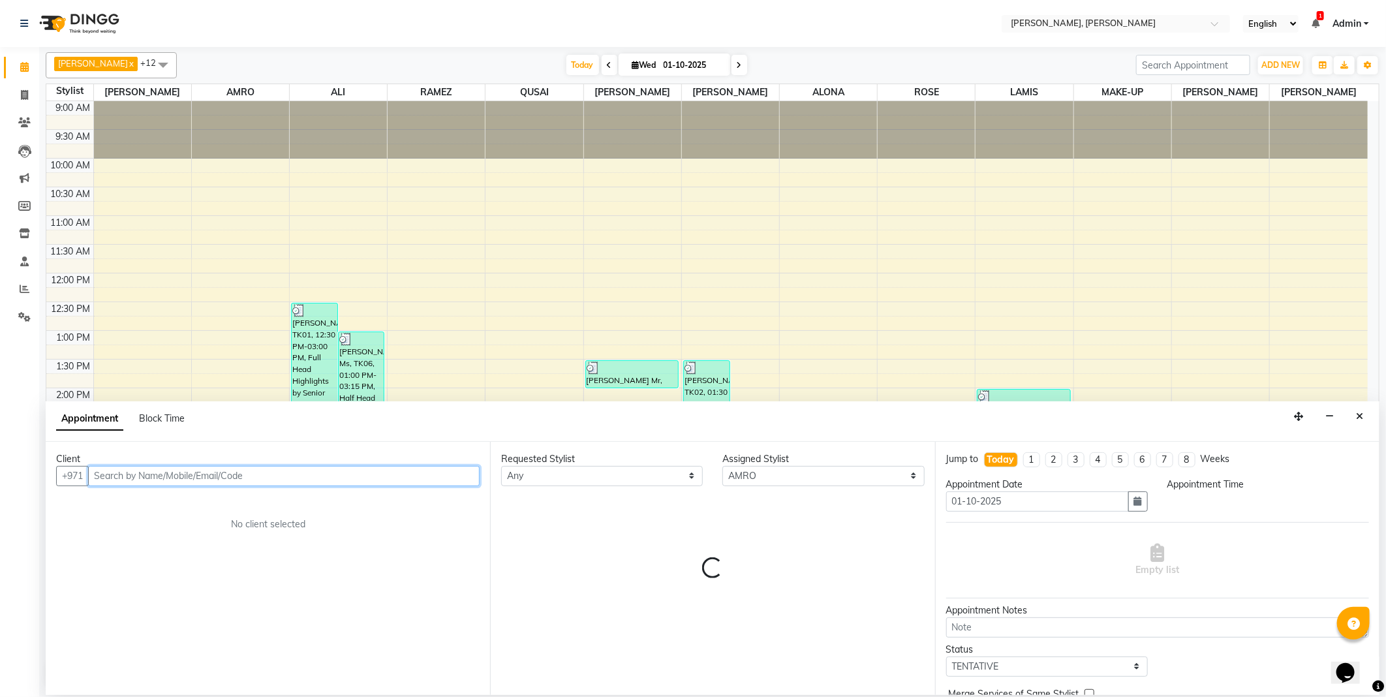
select select "975"
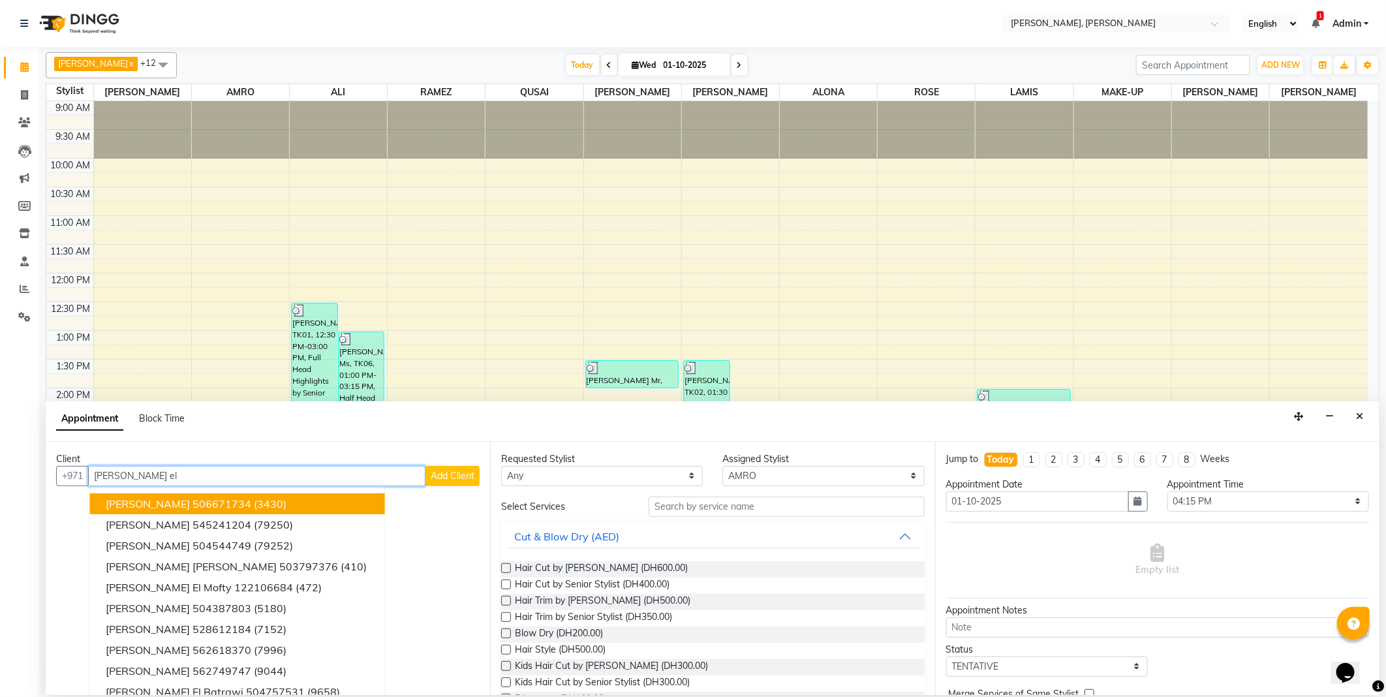
click at [192, 501] on ngb-highlight "506671734" at bounding box center [221, 503] width 59 height 13
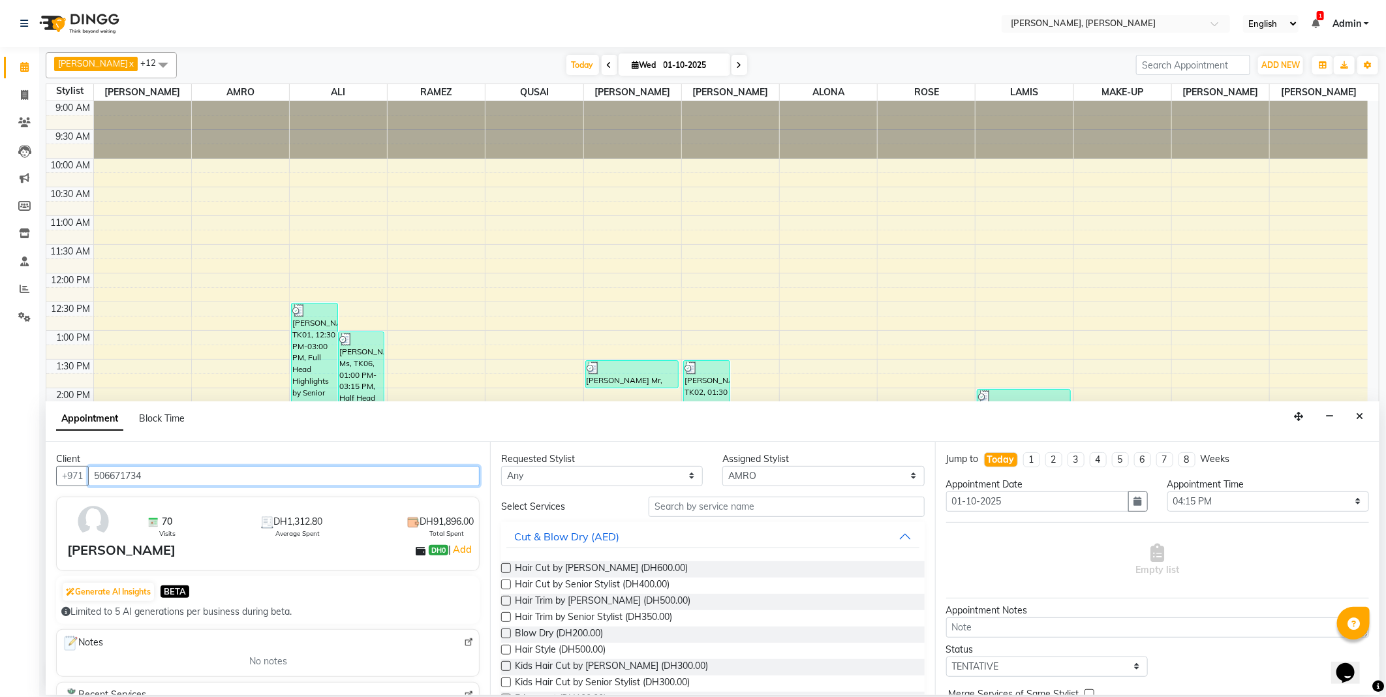
type input "506671734"
click at [506, 637] on label at bounding box center [506, 633] width 10 height 10
click at [506, 637] on input "checkbox" at bounding box center [505, 634] width 8 height 8
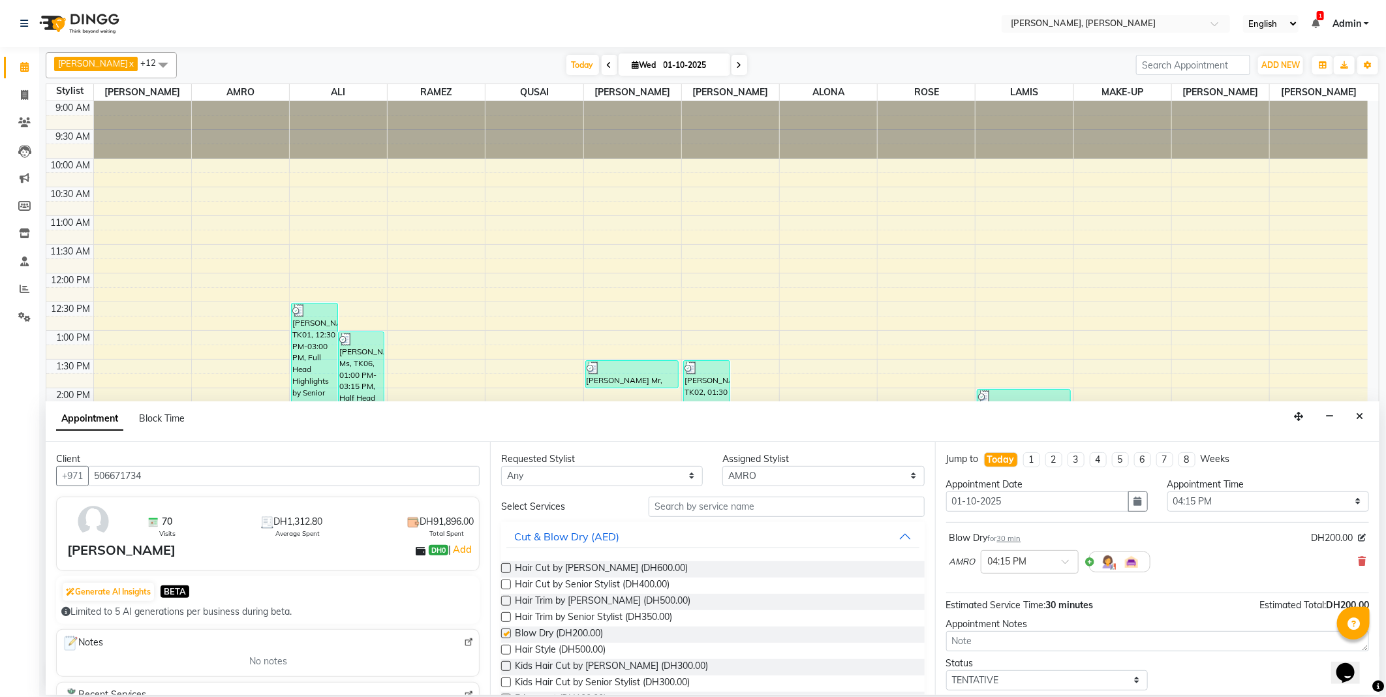
checkbox input "false"
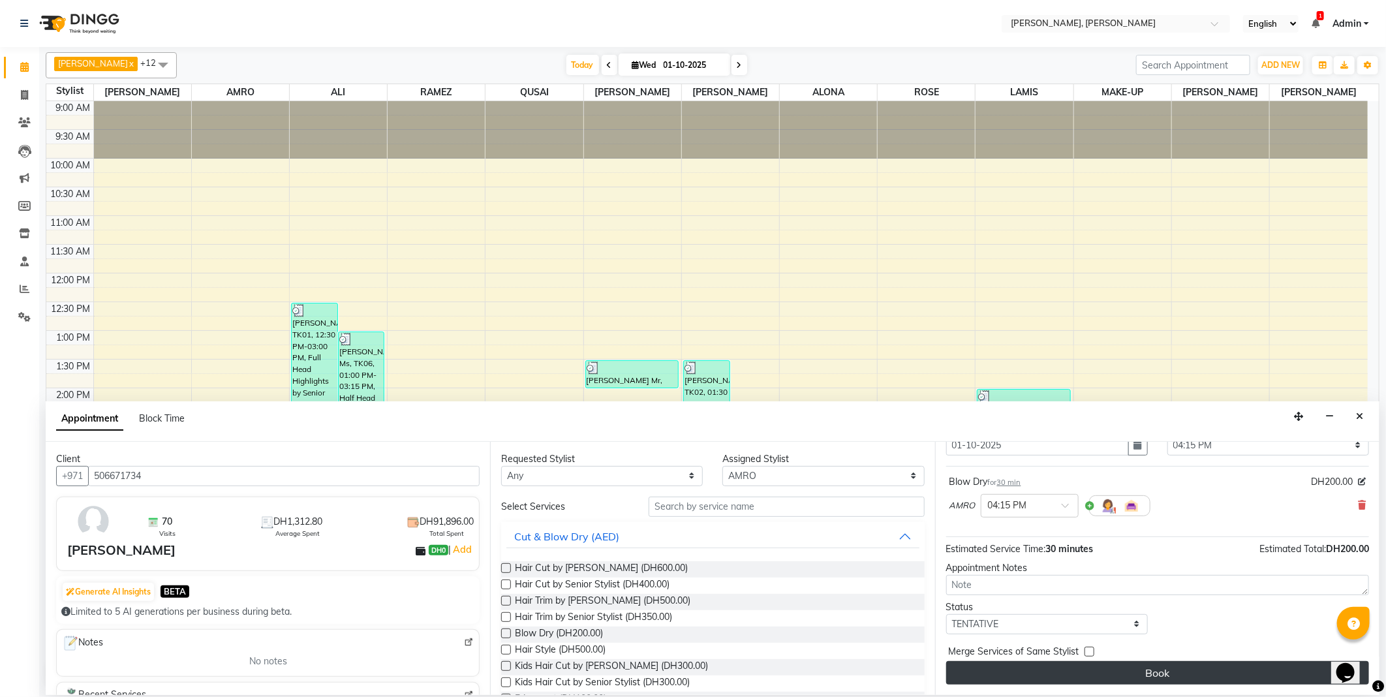
click at [1050, 662] on button "Book" at bounding box center [1157, 672] width 423 height 23
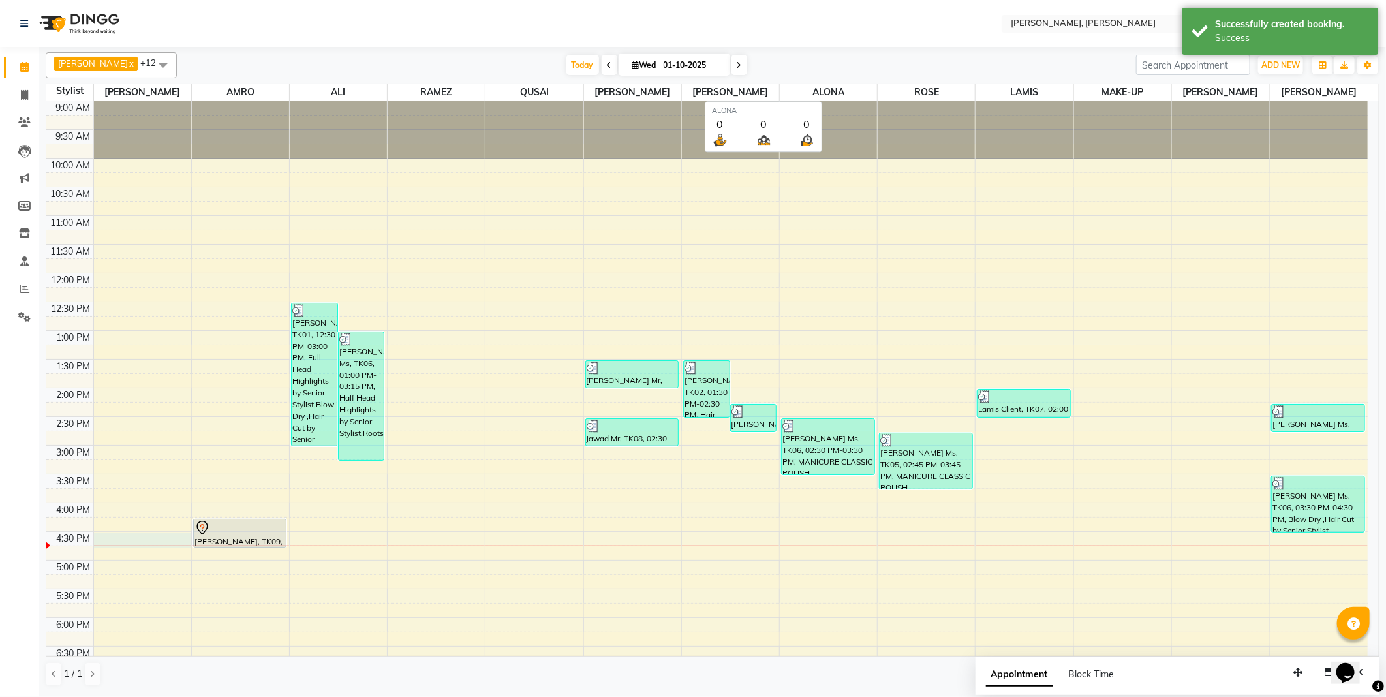
click at [116, 534] on div at bounding box center [142, 540] width 97 height 15
select select "59729"
select select "tentative"
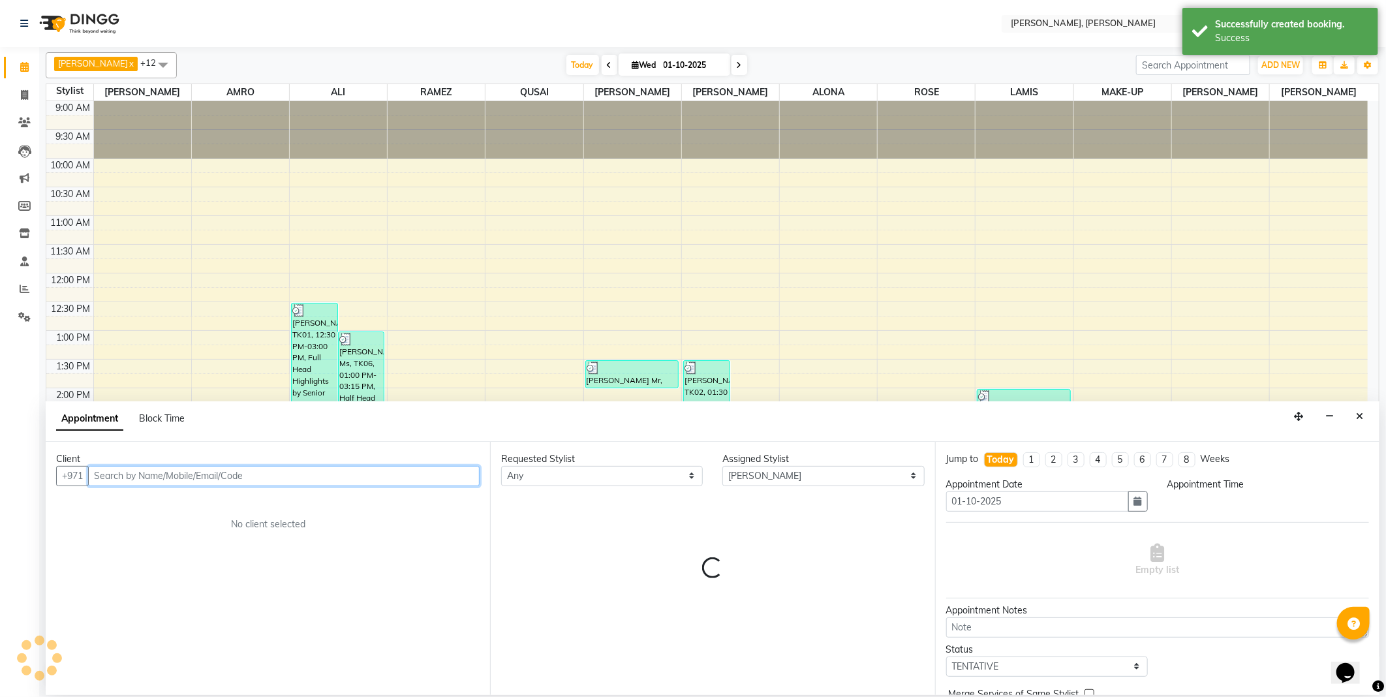
select select "990"
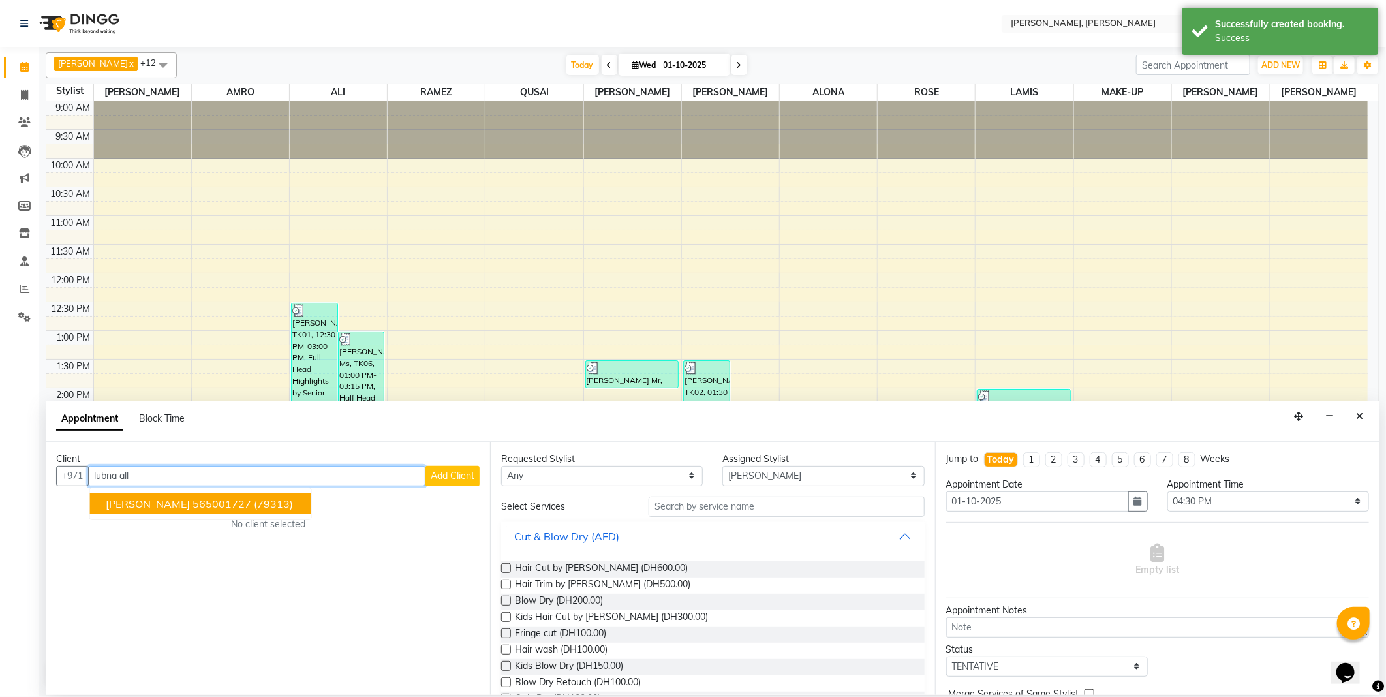
click at [203, 498] on ngb-highlight "565001727" at bounding box center [221, 503] width 59 height 13
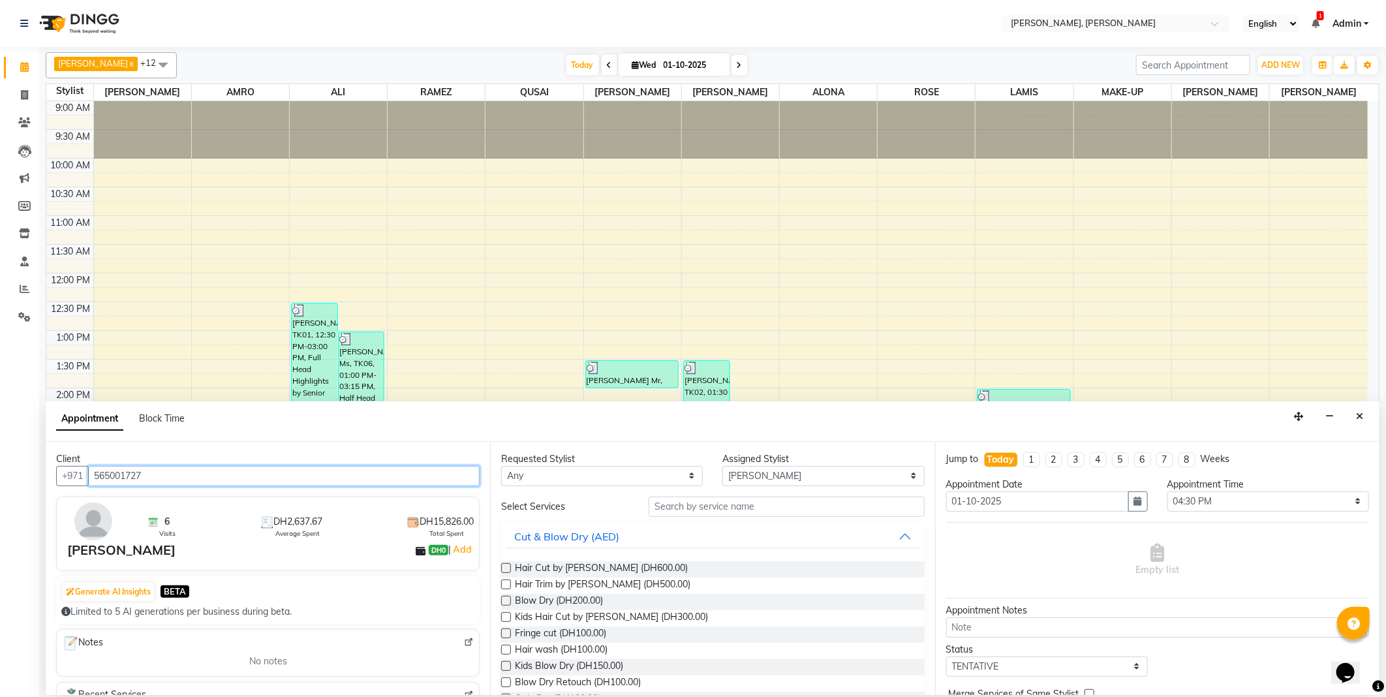
type input "565001727"
click at [577, 479] on select "Any [PERSON_NAME] [PERSON_NAME] ALYA [PERSON_NAME] AMRO [PERSON_NAME] [PERSON_N…" at bounding box center [602, 476] width 202 height 20
select select "59729"
click at [501, 466] on select "Any [PERSON_NAME] [PERSON_NAME] ALYA [PERSON_NAME] AMRO [PERSON_NAME] [PERSON_N…" at bounding box center [602, 476] width 202 height 20
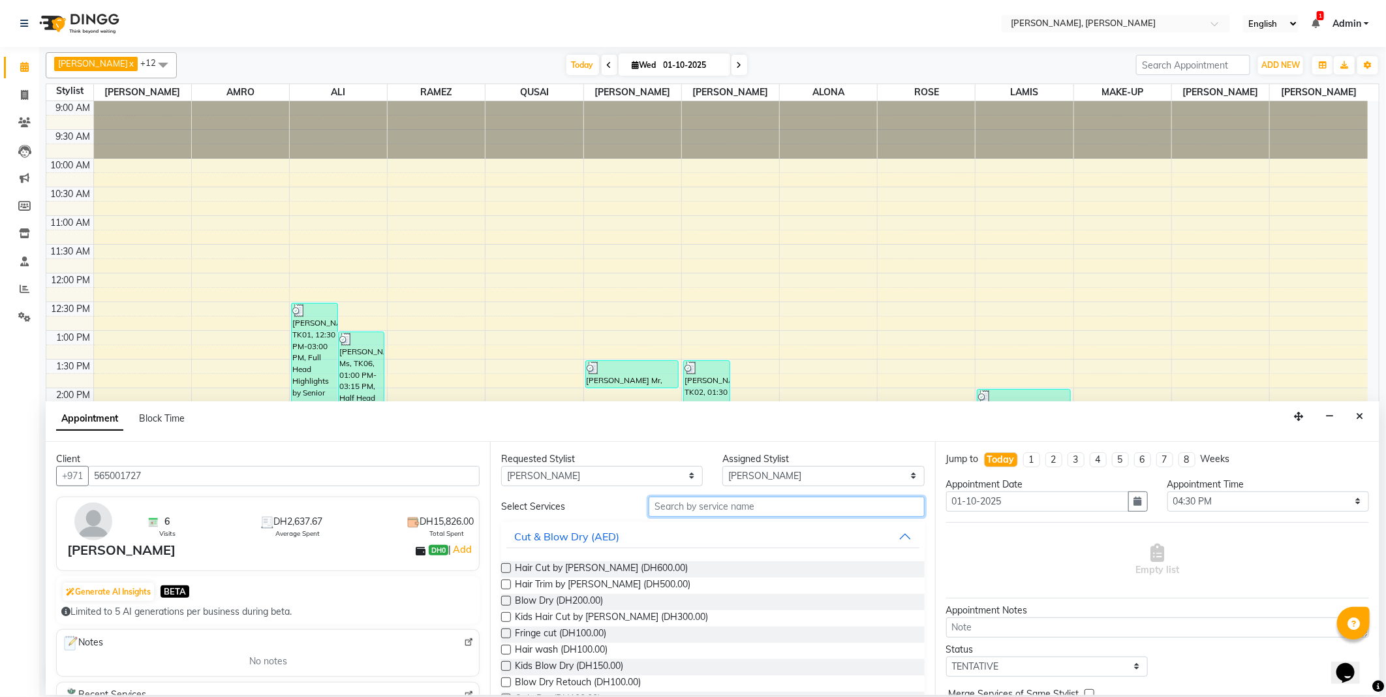
click at [693, 505] on input "text" at bounding box center [785, 506] width 275 height 20
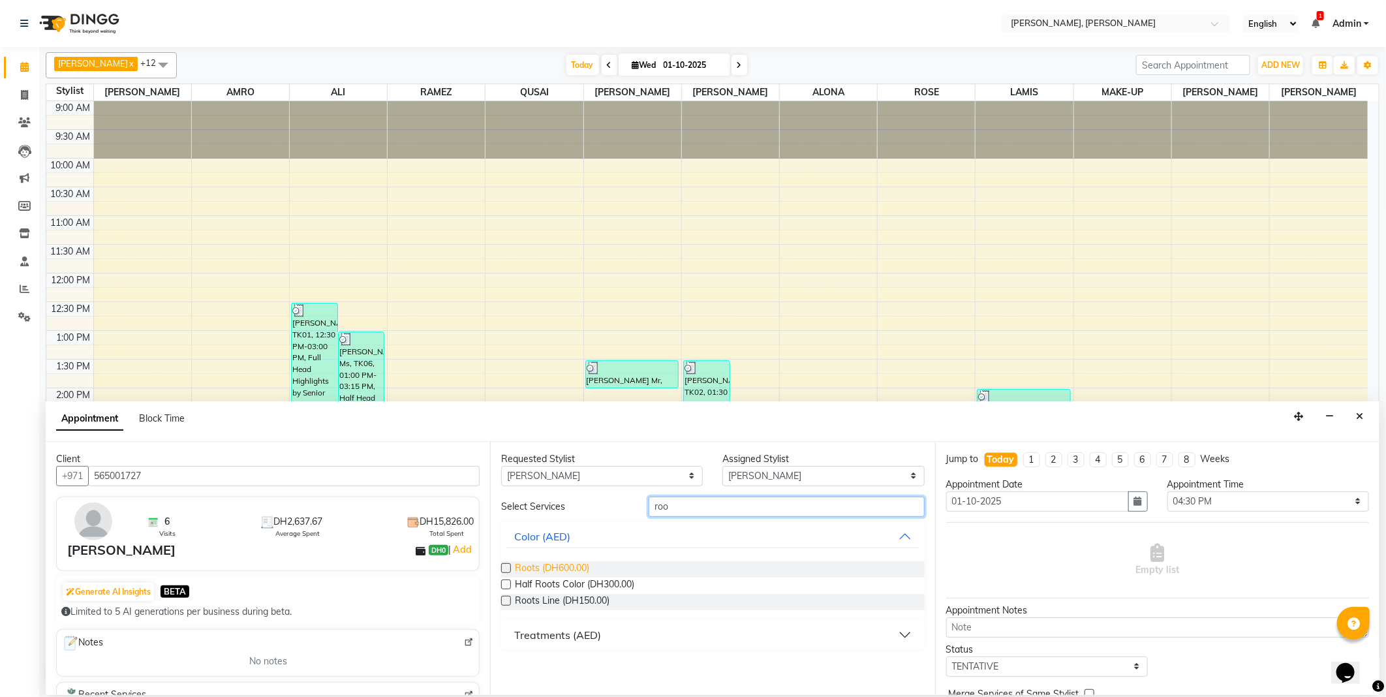
type input "roo"
click at [524, 566] on span "Roots (DH600.00)" at bounding box center [552, 569] width 74 height 16
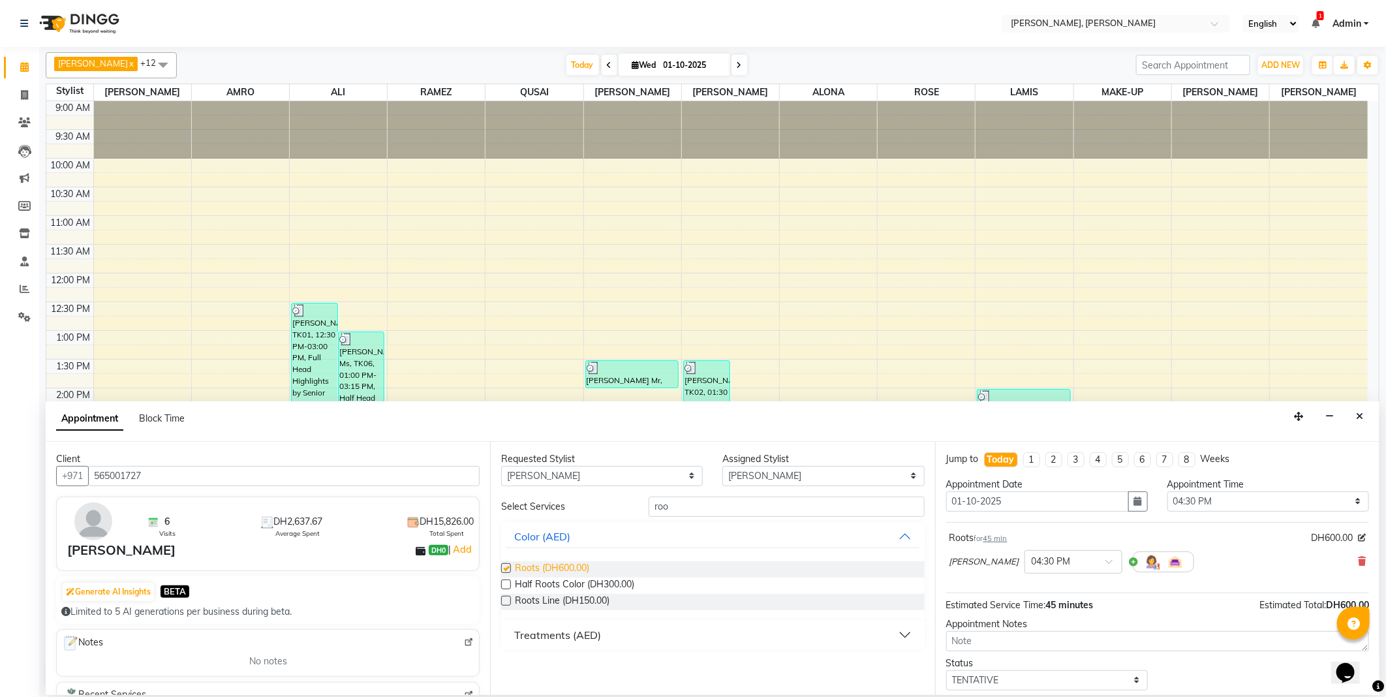
checkbox input "false"
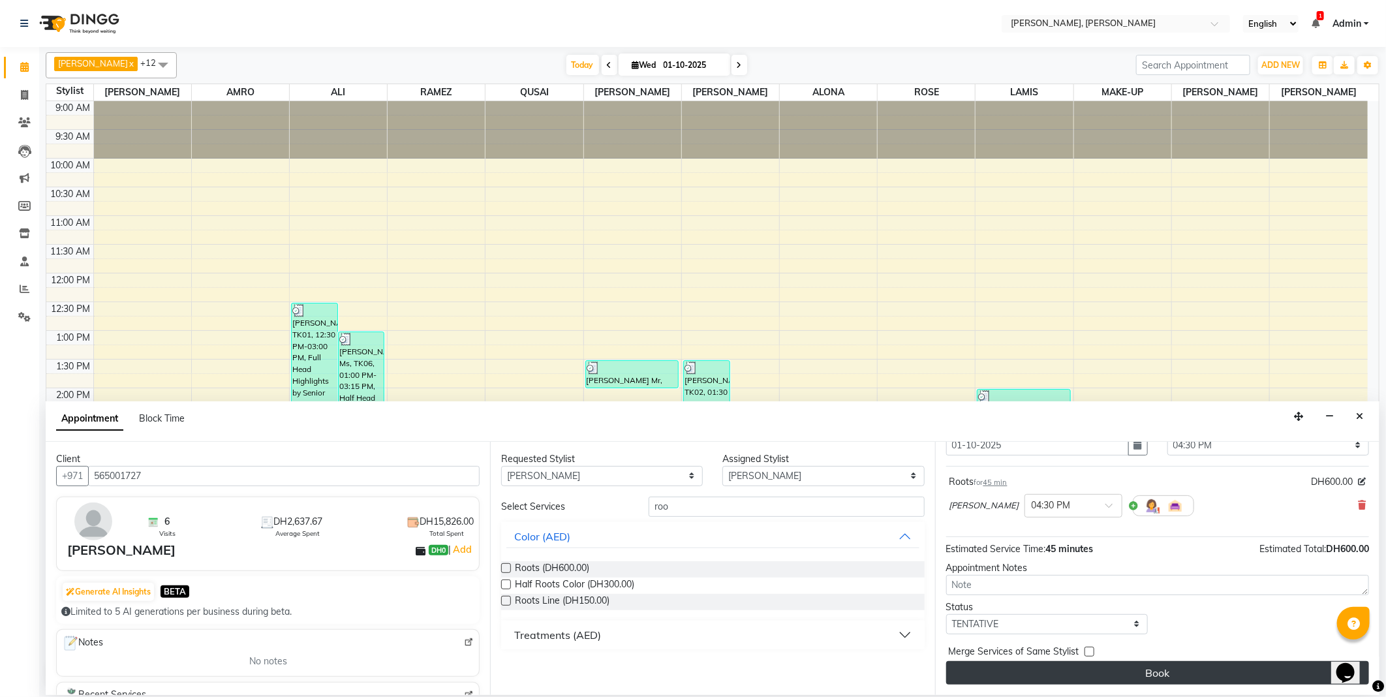
click at [1123, 673] on button "Book" at bounding box center [1157, 672] width 423 height 23
